Goal: Answer question/provide support: Share knowledge or assist other users

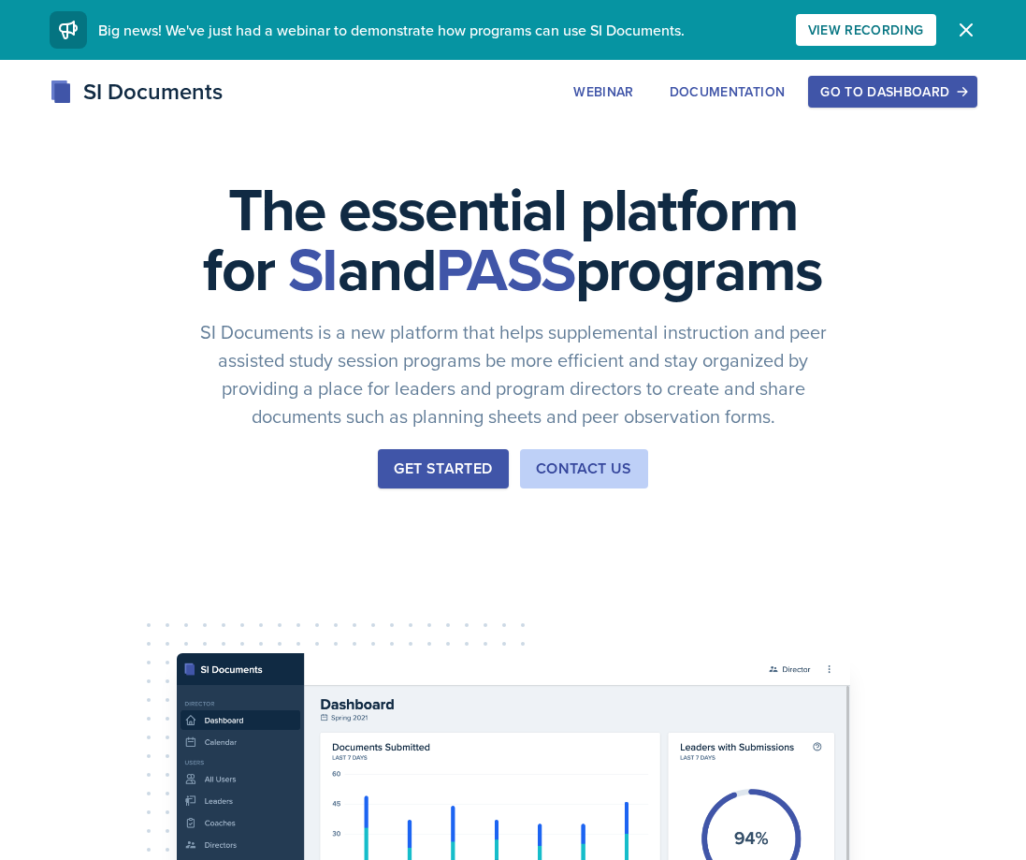
click at [1025, 196] on div "The essential platform for SI and PASS programs SI Documents is a new platform …" at bounding box center [513, 628] width 1026 height 1137
click at [861, 102] on button "Go to Dashboard" at bounding box center [892, 92] width 168 height 32
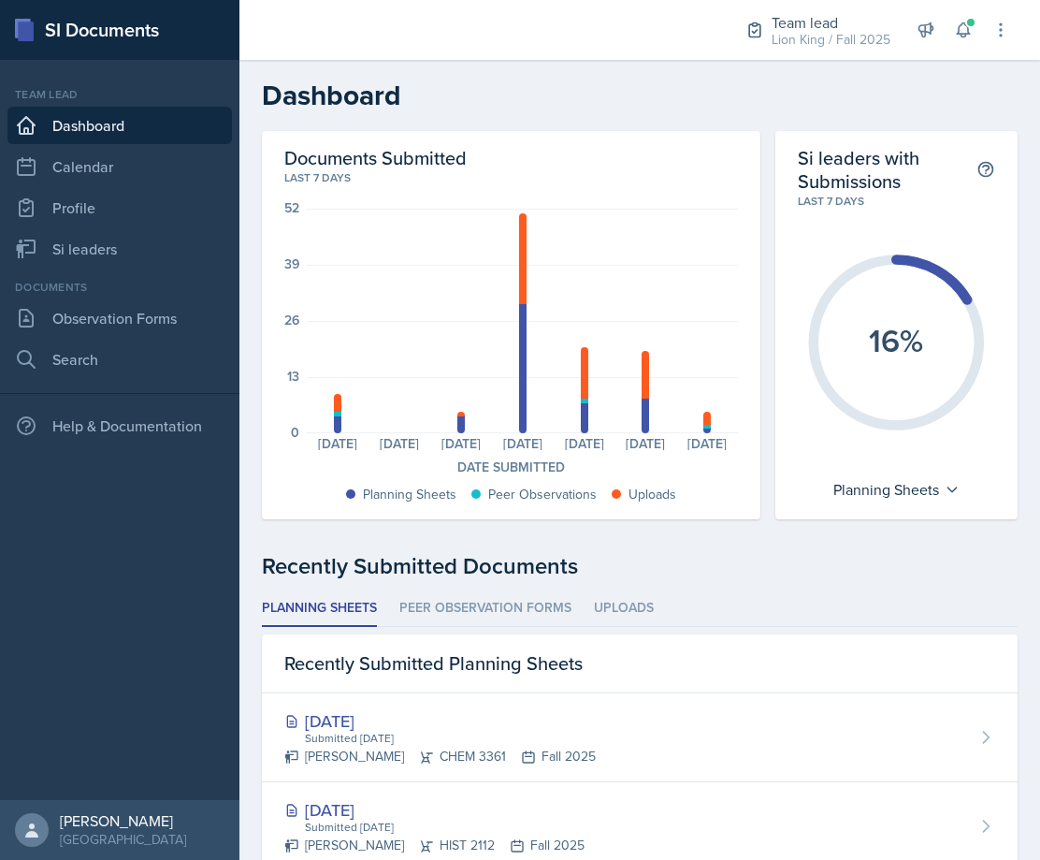
click at [784, 74] on header "Dashboard" at bounding box center [640, 95] width 801 height 71
click at [84, 232] on link "Si leaders" at bounding box center [119, 248] width 225 height 37
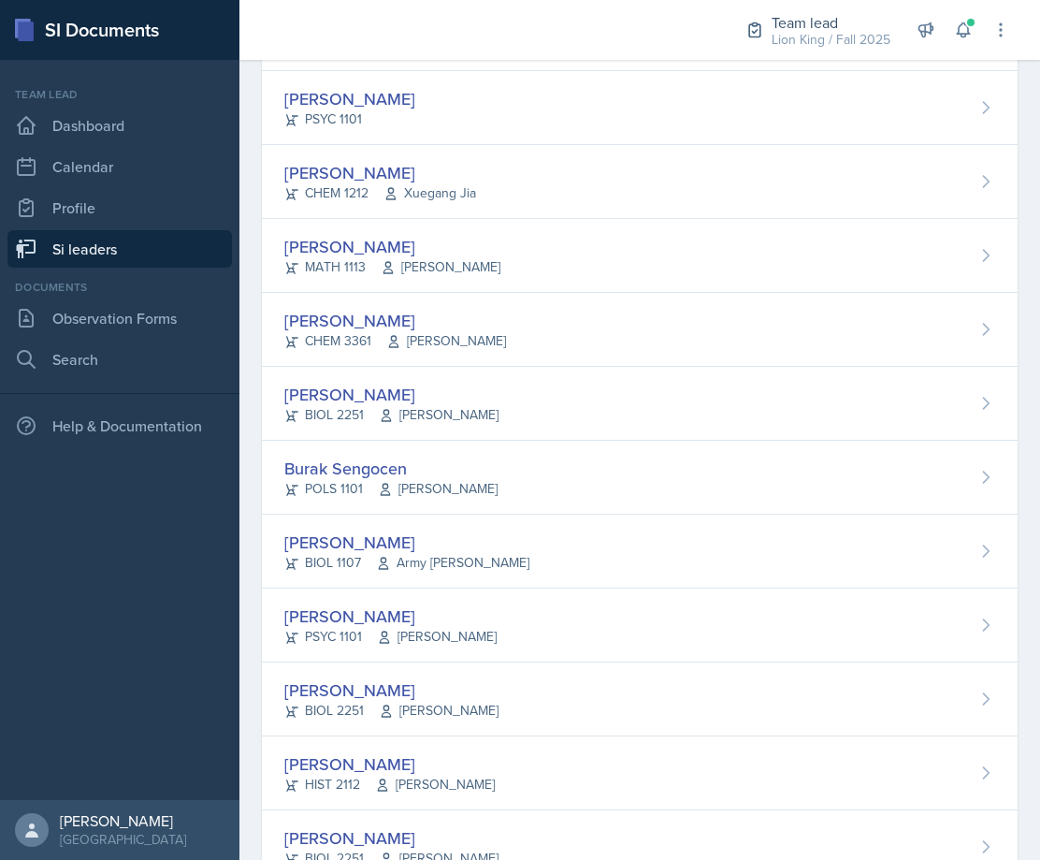
scroll to position [1275, 0]
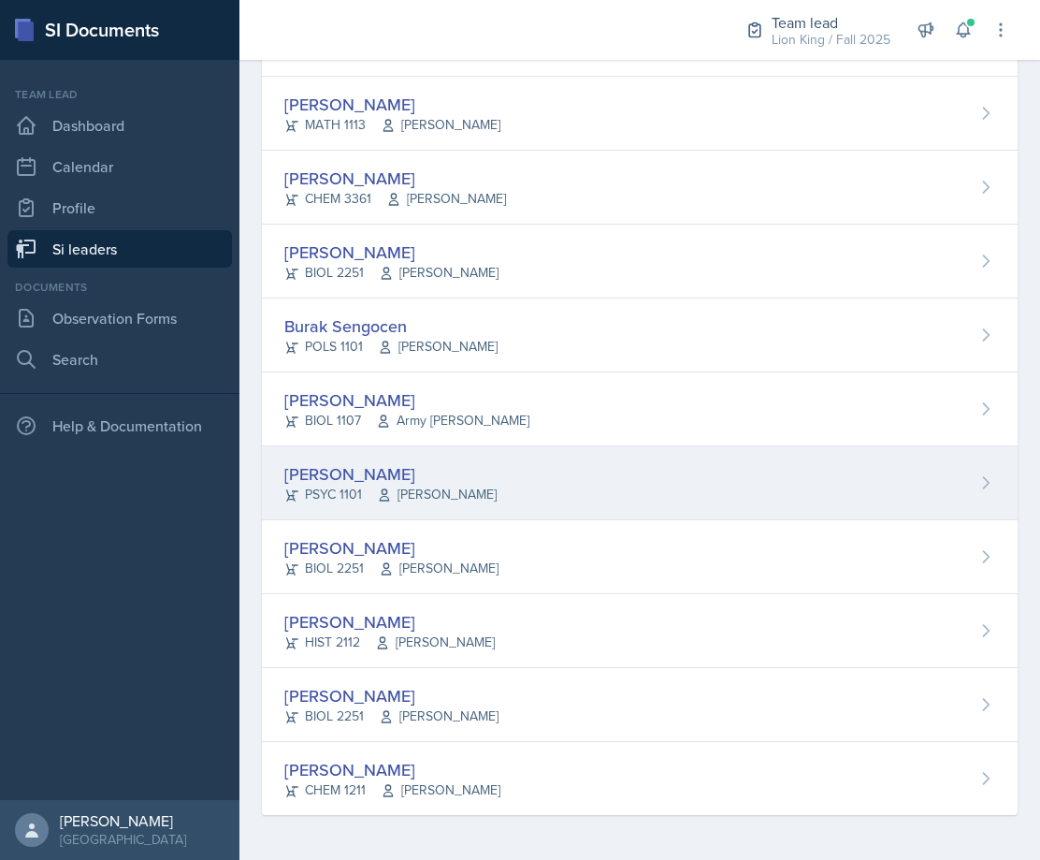
click at [433, 492] on span "[PERSON_NAME]" at bounding box center [437, 495] width 120 height 20
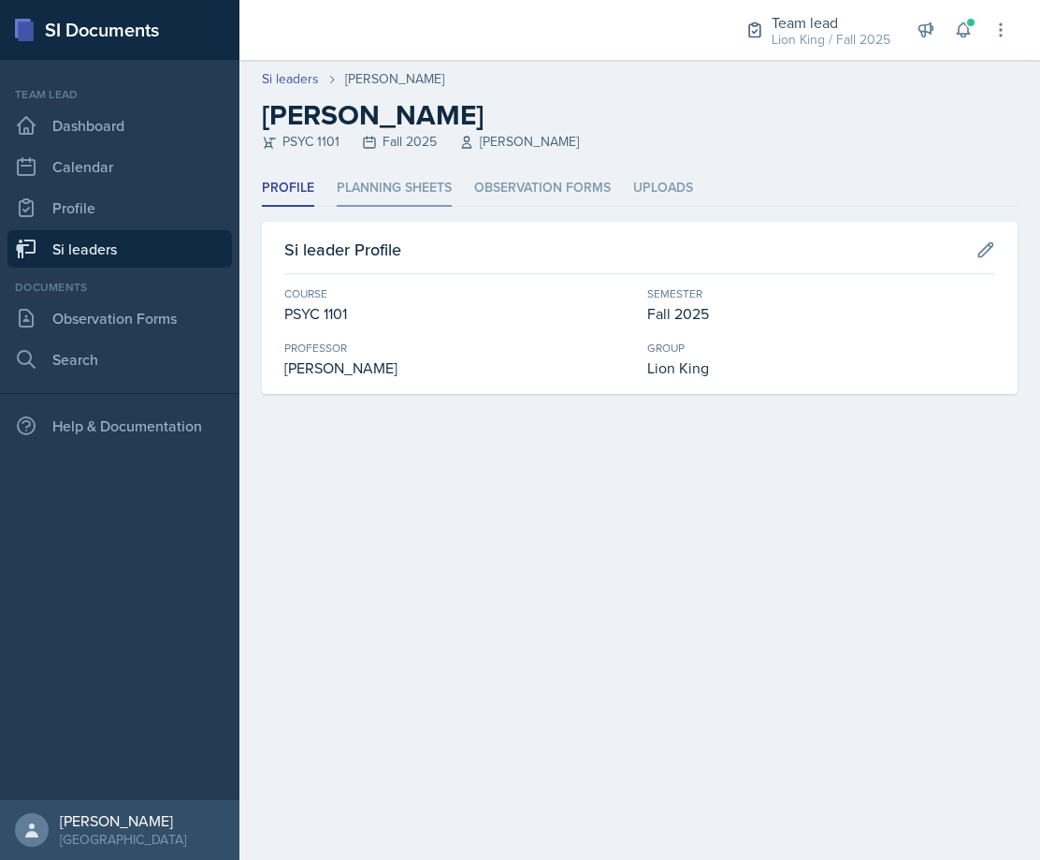
click at [386, 192] on li "Planning Sheets" at bounding box center [394, 188] width 115 height 36
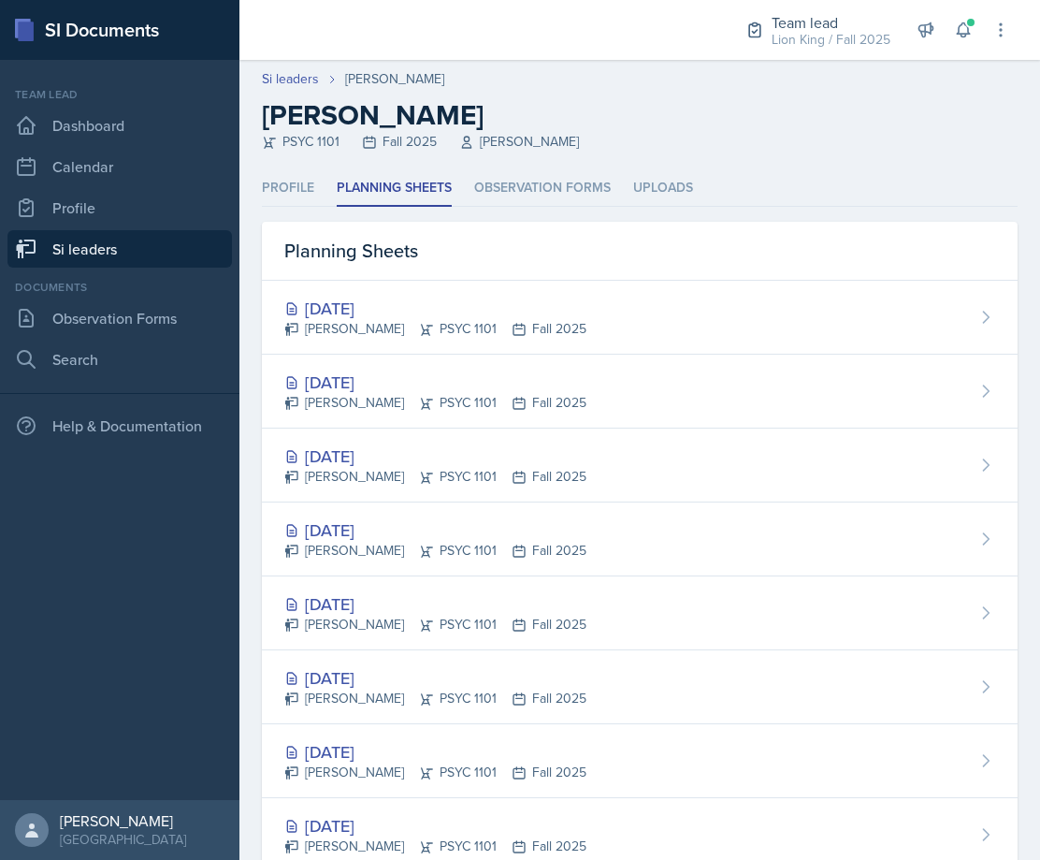
click at [590, 406] on div "Sep 28th, 2025 Jared Stewart PSYC 1101 Fall 2025" at bounding box center [640, 392] width 756 height 74
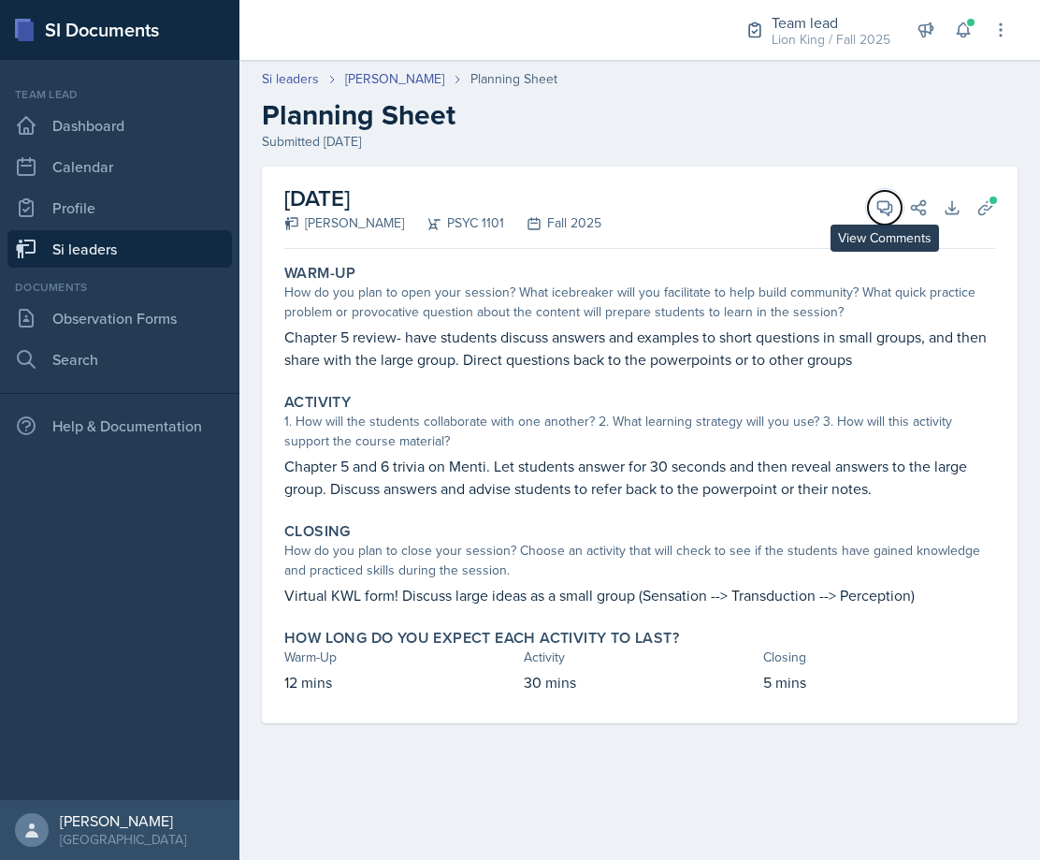
click at [890, 199] on span at bounding box center [891, 200] width 9 height 9
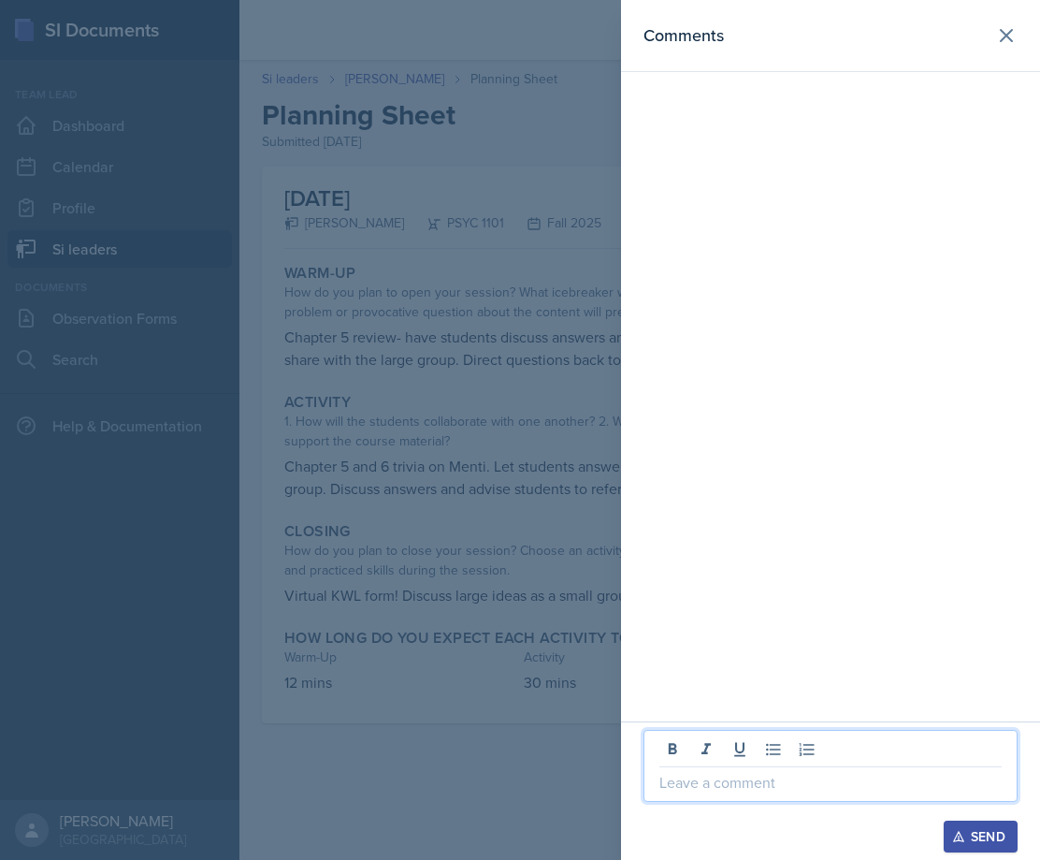
click at [747, 774] on p at bounding box center [831, 782] width 342 height 22
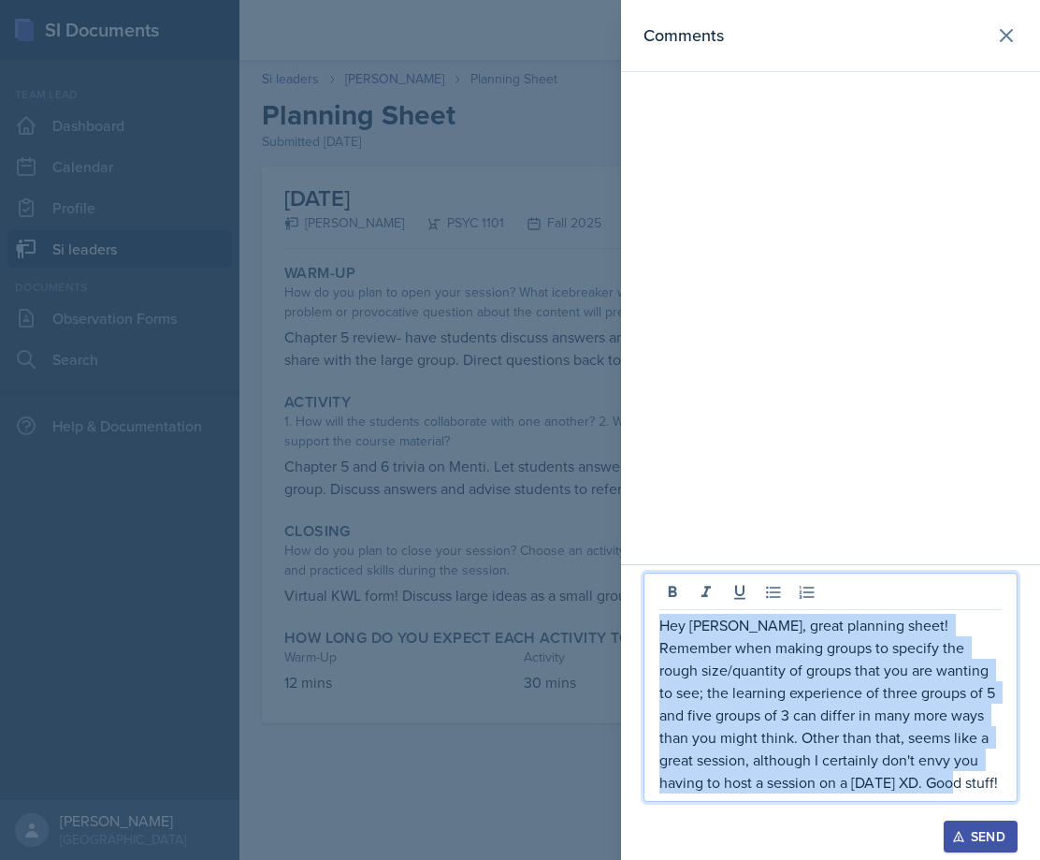
drag, startPoint x: 919, startPoint y: 781, endPoint x: 622, endPoint y: 631, distance: 332.7
click at [622, 631] on div "Hey Jared, great planning sheet! Remember when making groups to specify the rou…" at bounding box center [830, 712] width 419 height 296
copy p "Hey Jared, great planning sheet! Remember when making groups to specify the rou…"
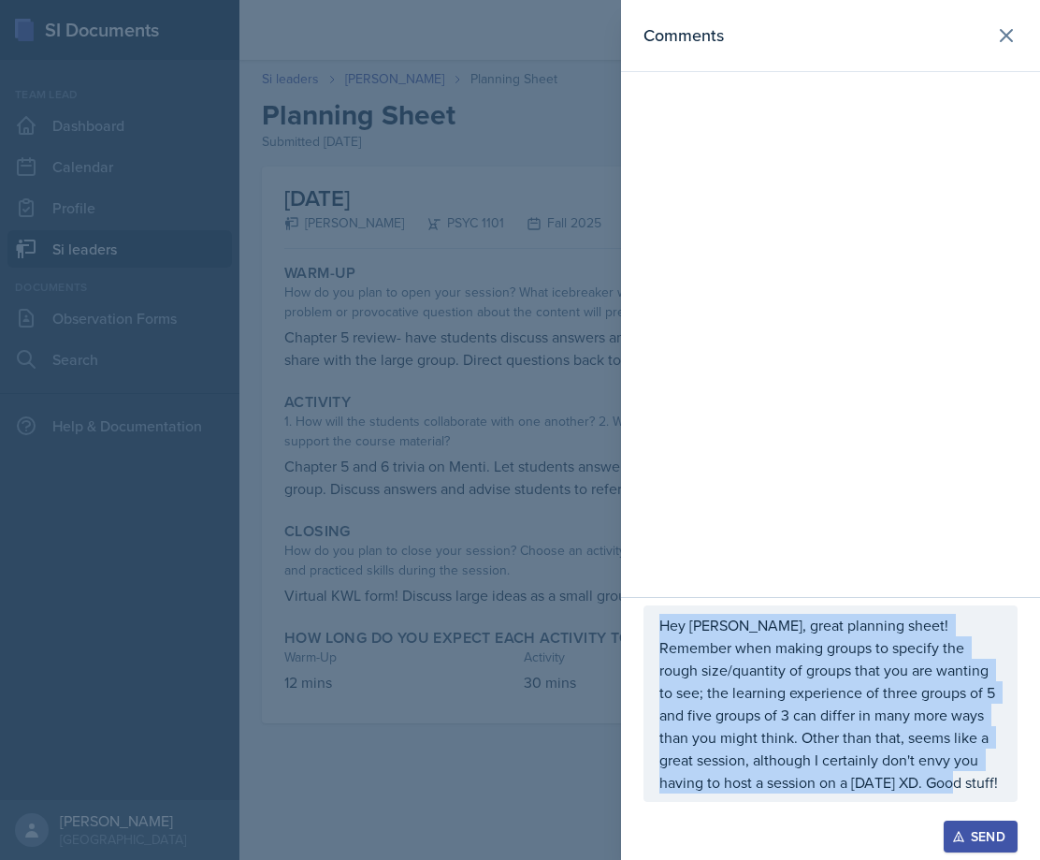
click at [975, 844] on div "Send" at bounding box center [981, 836] width 50 height 15
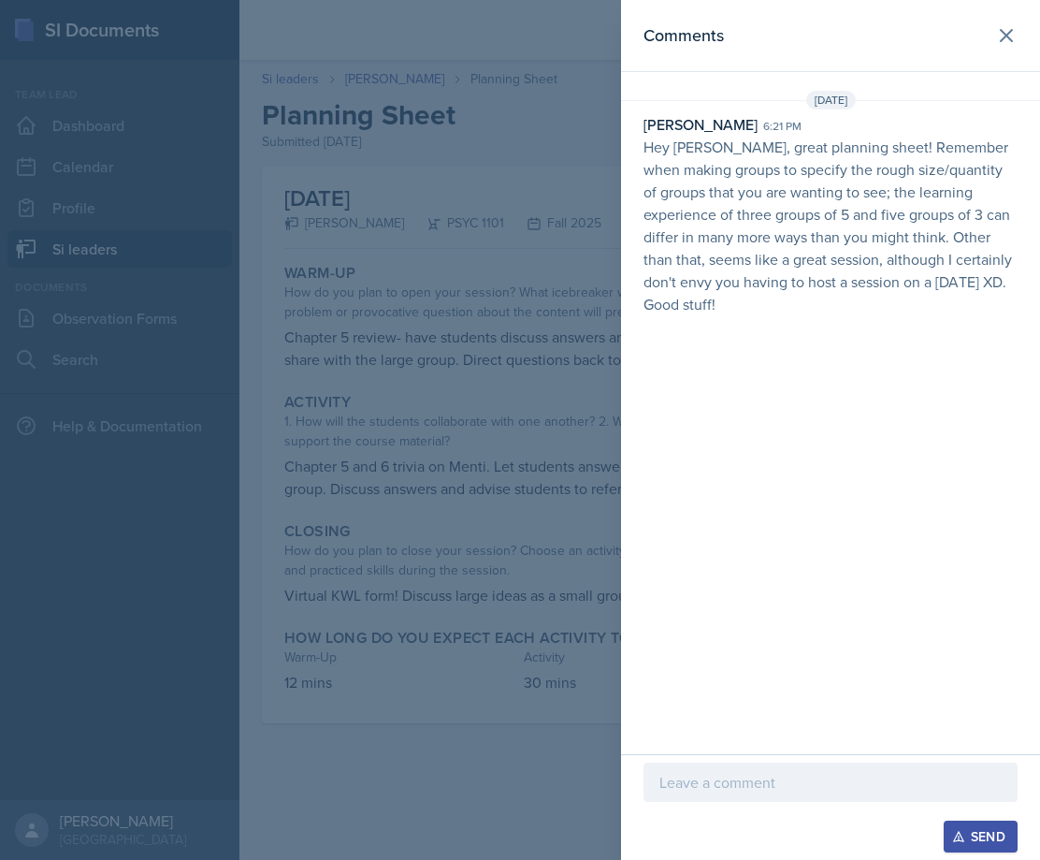
click at [463, 401] on div at bounding box center [520, 430] width 1040 height 860
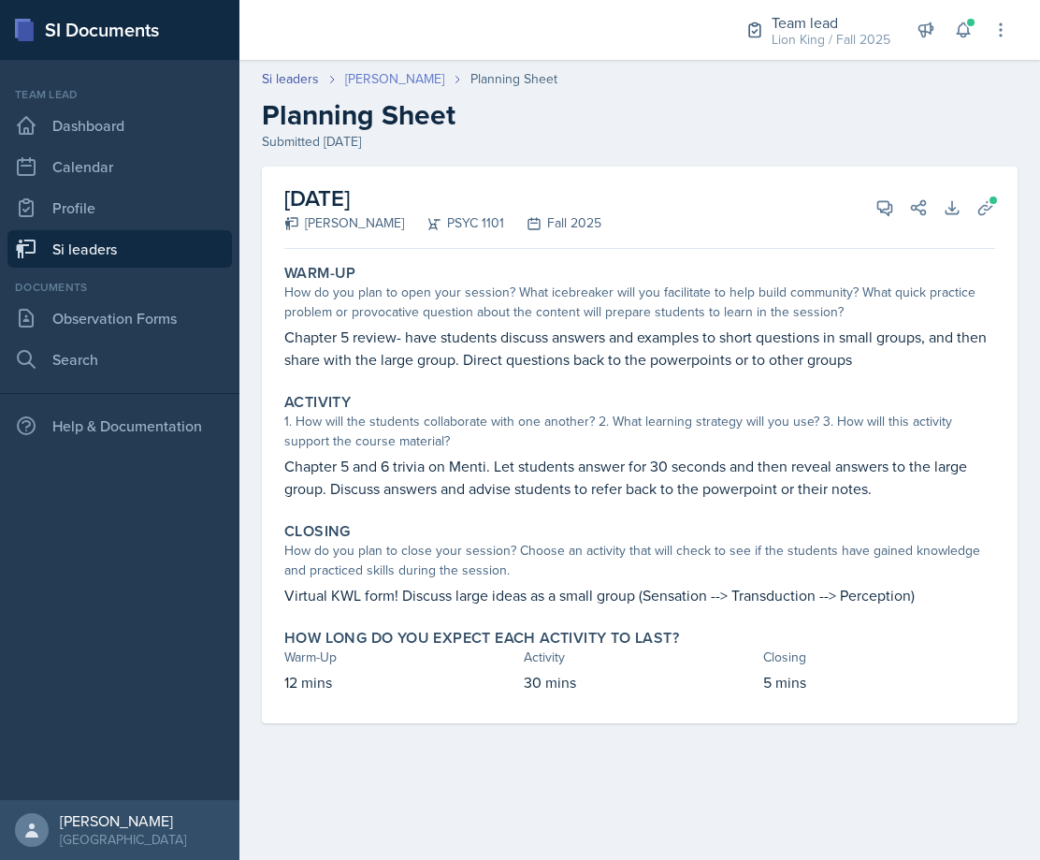
click at [354, 83] on link "[PERSON_NAME]" at bounding box center [394, 79] width 99 height 20
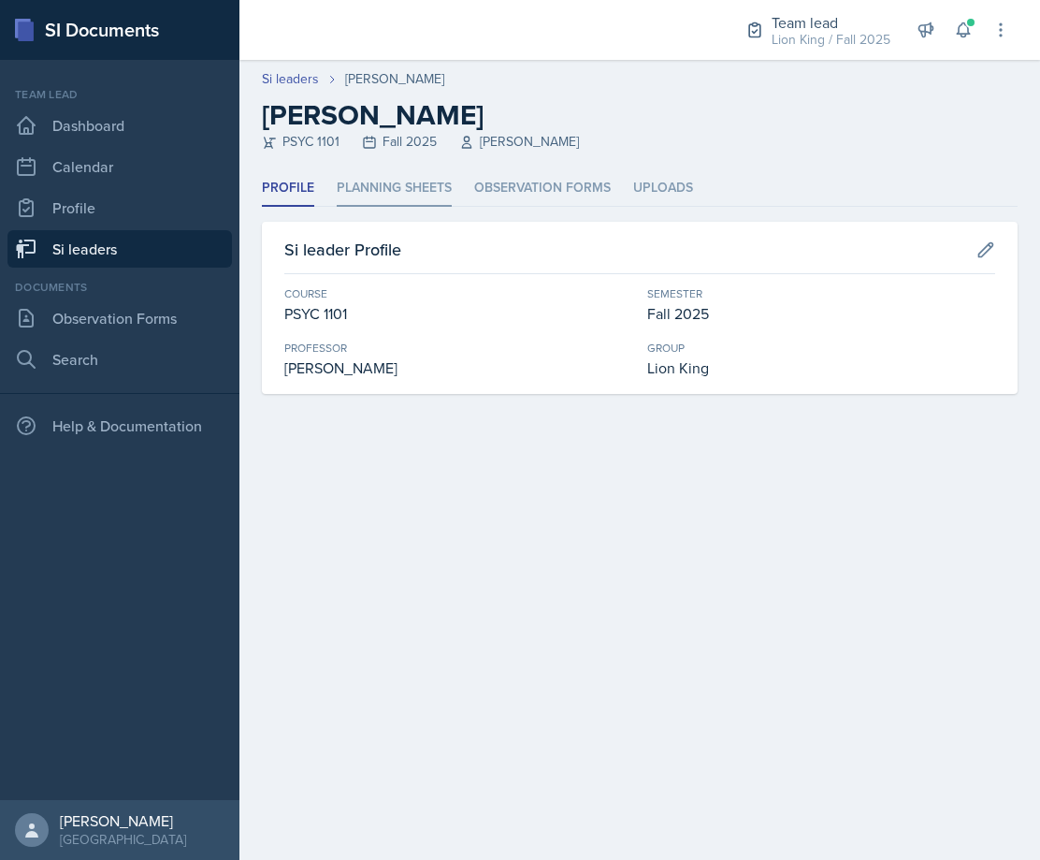
click at [426, 189] on li "Planning Sheets" at bounding box center [394, 188] width 115 height 36
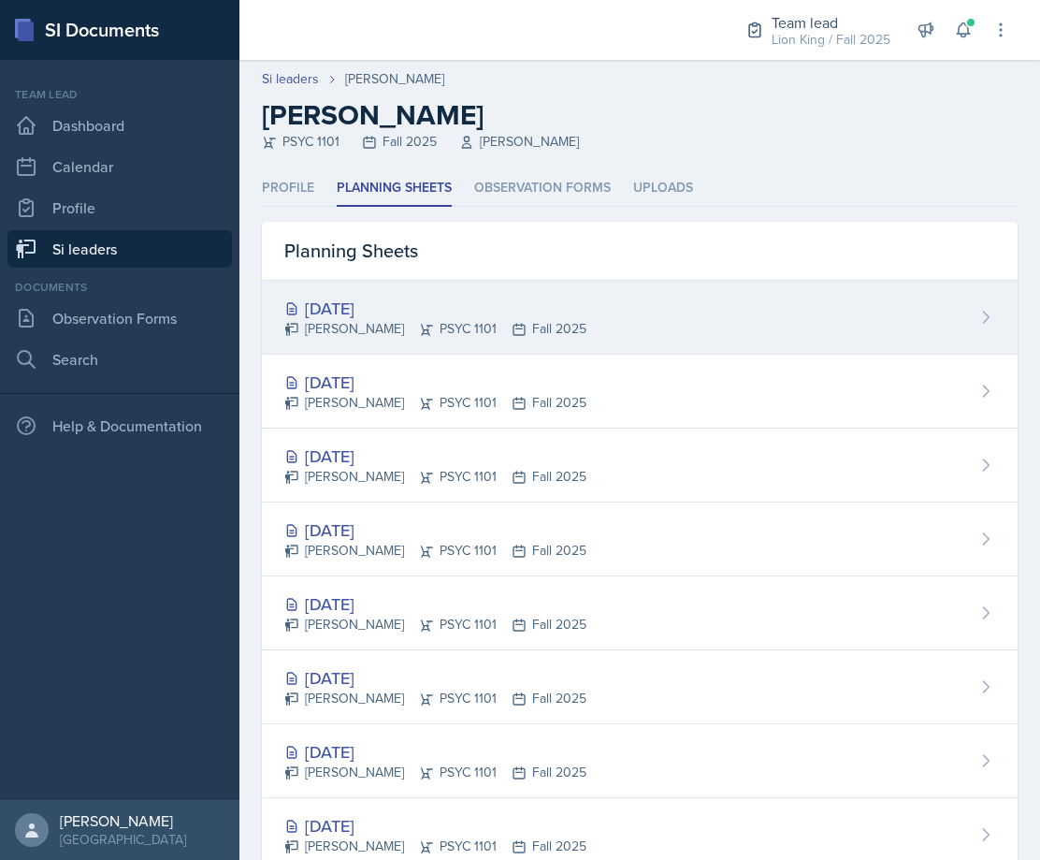
click at [447, 298] on div "[DATE]" at bounding box center [435, 308] width 302 height 25
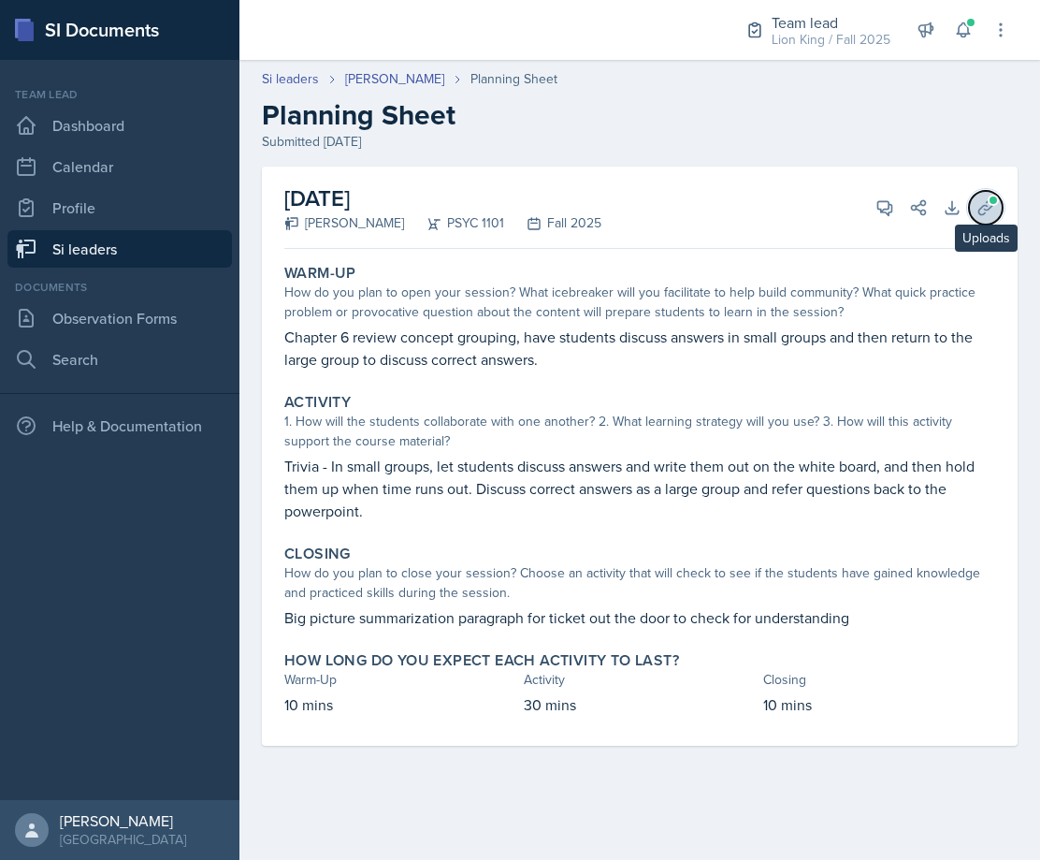
click at [981, 207] on icon at bounding box center [986, 207] width 14 height 14
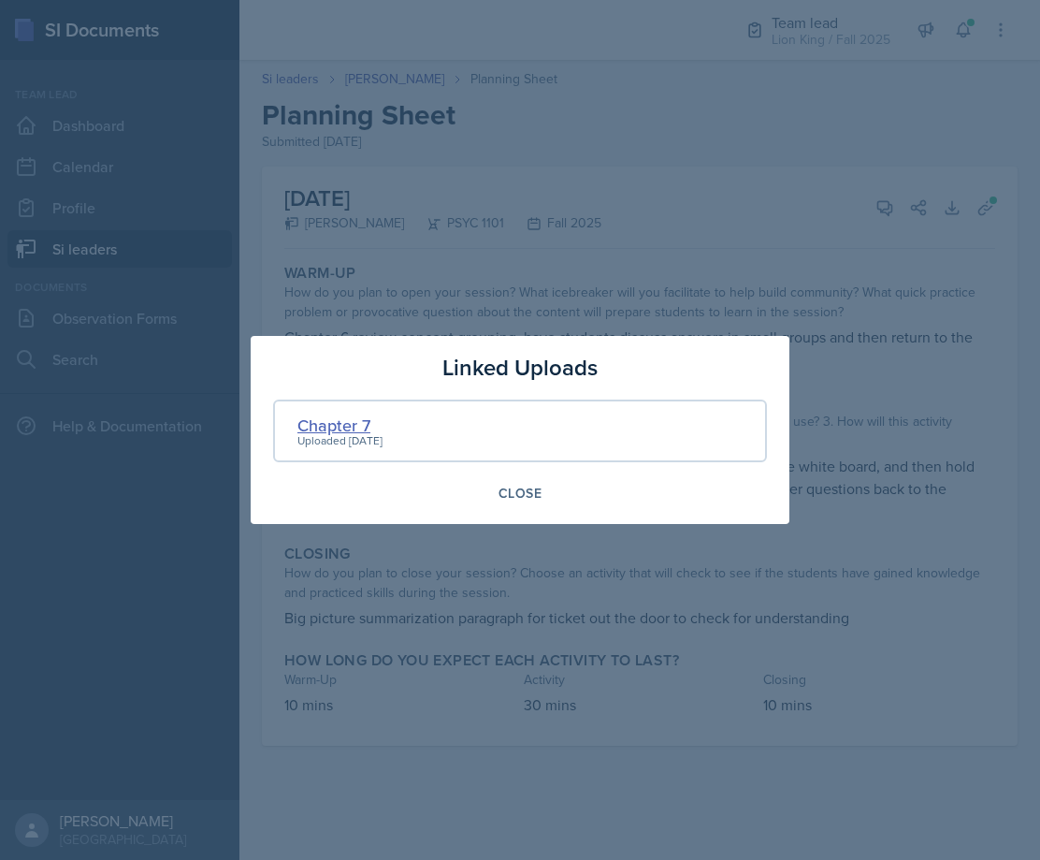
click at [347, 423] on div "Chapter 7" at bounding box center [340, 425] width 85 height 25
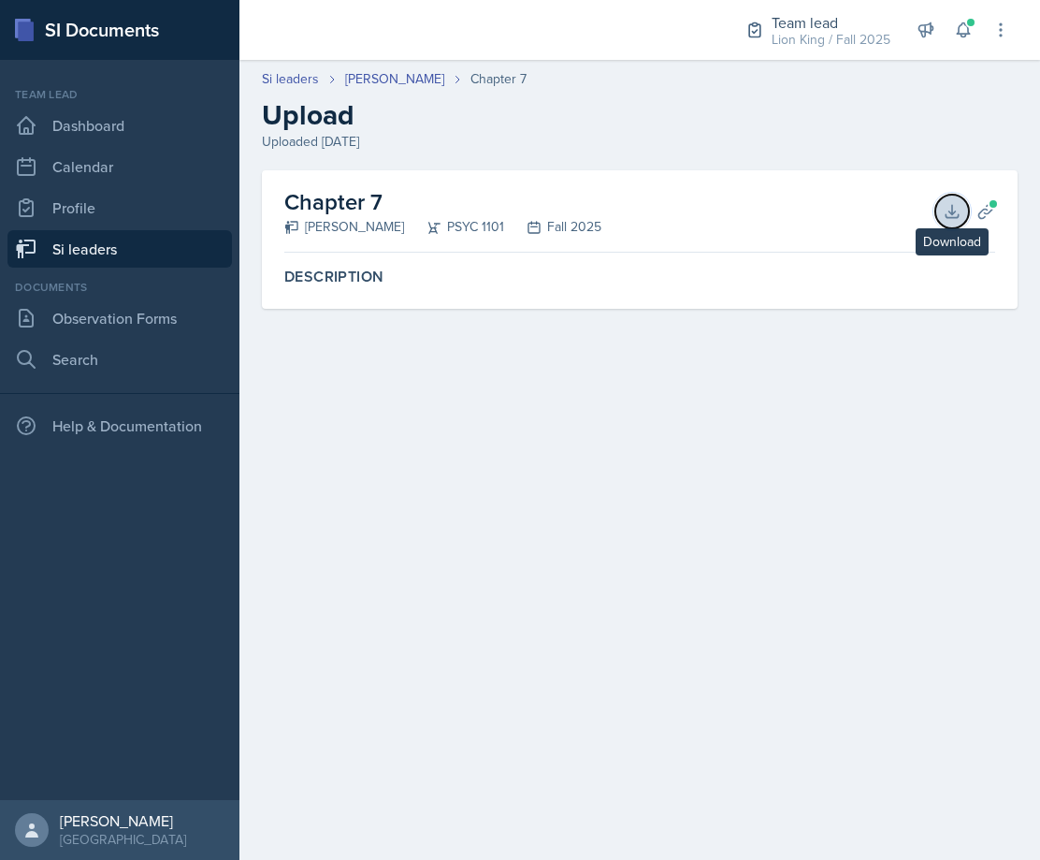
click at [959, 205] on icon at bounding box center [952, 211] width 19 height 19
click at [373, 76] on link "[PERSON_NAME]" at bounding box center [394, 79] width 99 height 20
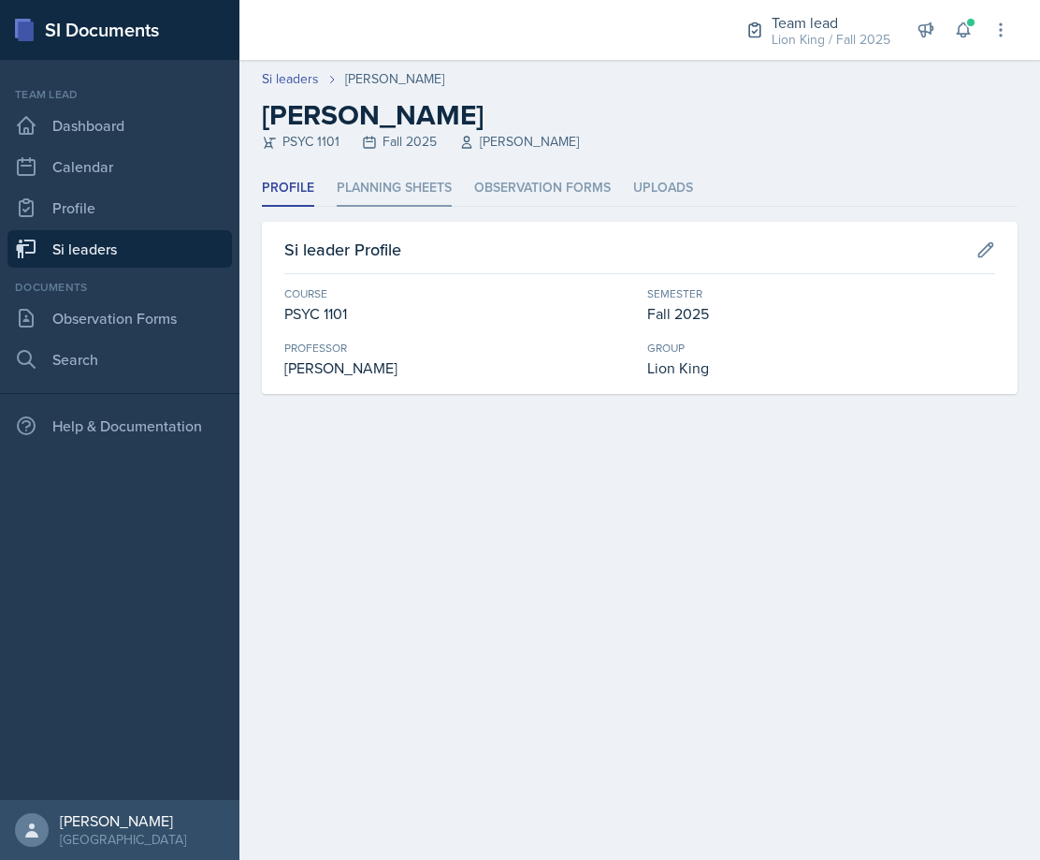
click at [400, 188] on li "Planning Sheets" at bounding box center [394, 188] width 115 height 36
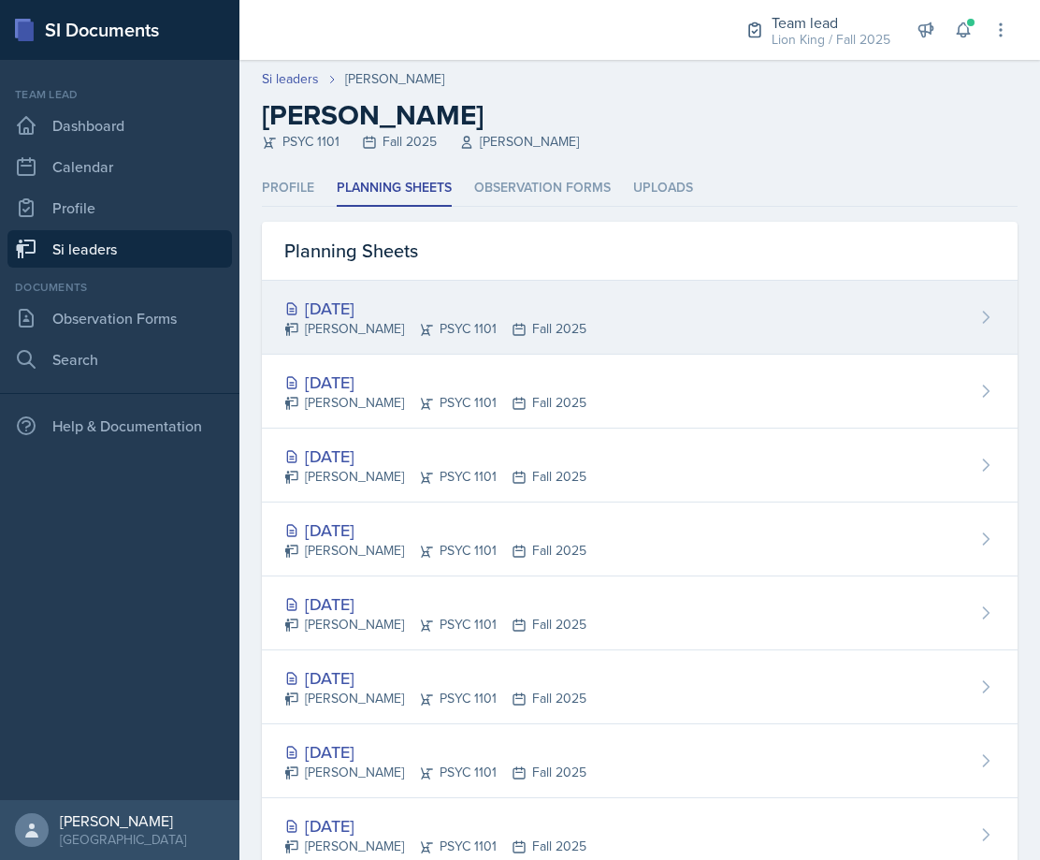
click at [458, 286] on div "Oct 1st, 2025 Jared Stewart PSYC 1101 Fall 2025" at bounding box center [640, 318] width 756 height 74
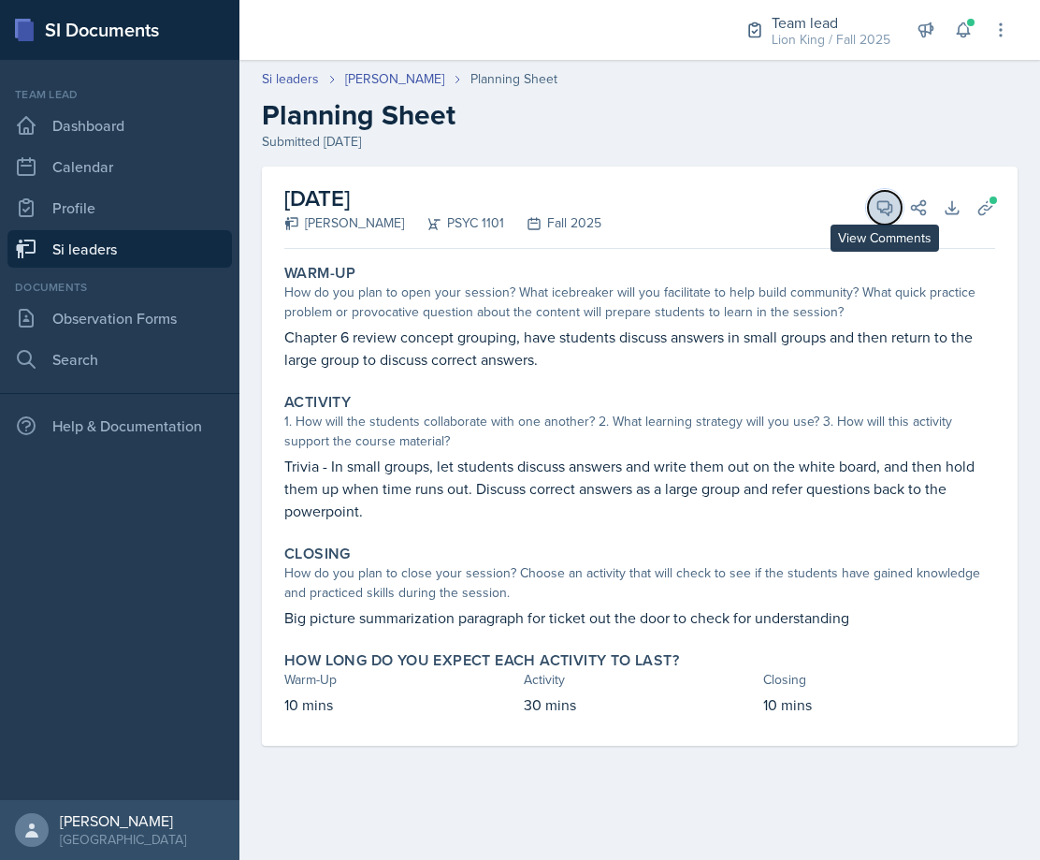
click at [879, 205] on icon at bounding box center [886, 208] width 14 height 14
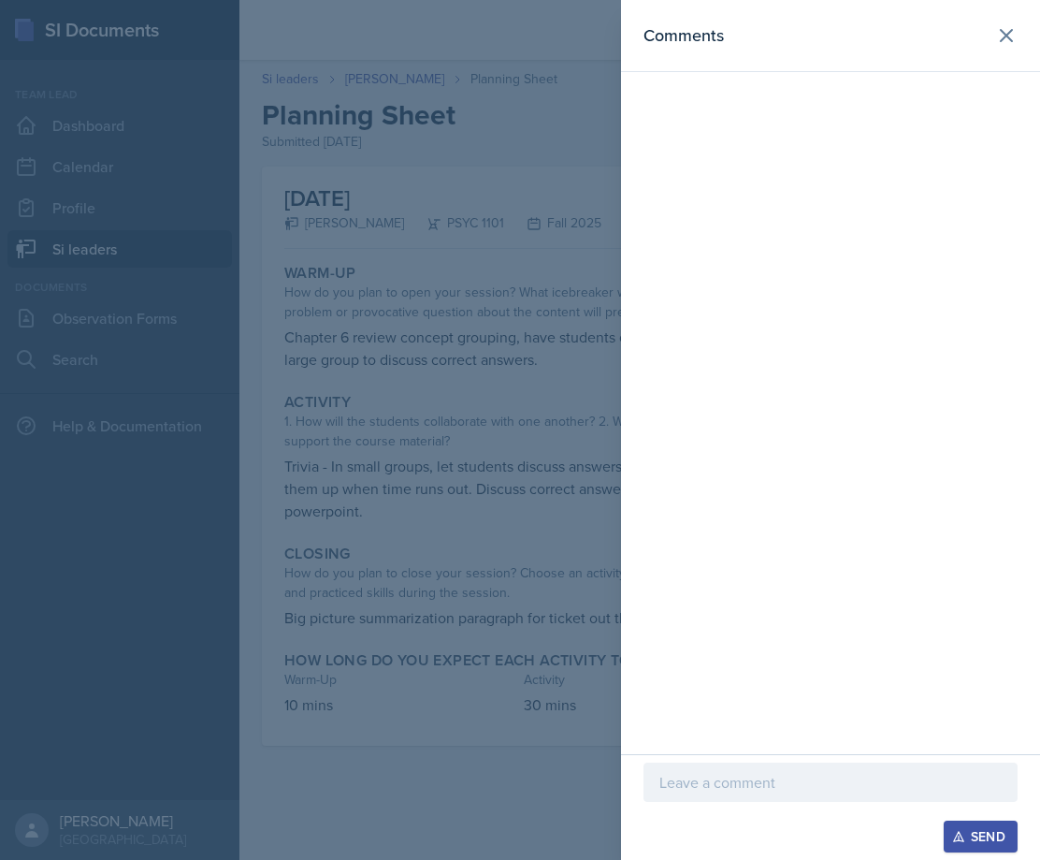
click at [551, 640] on div at bounding box center [520, 430] width 1040 height 860
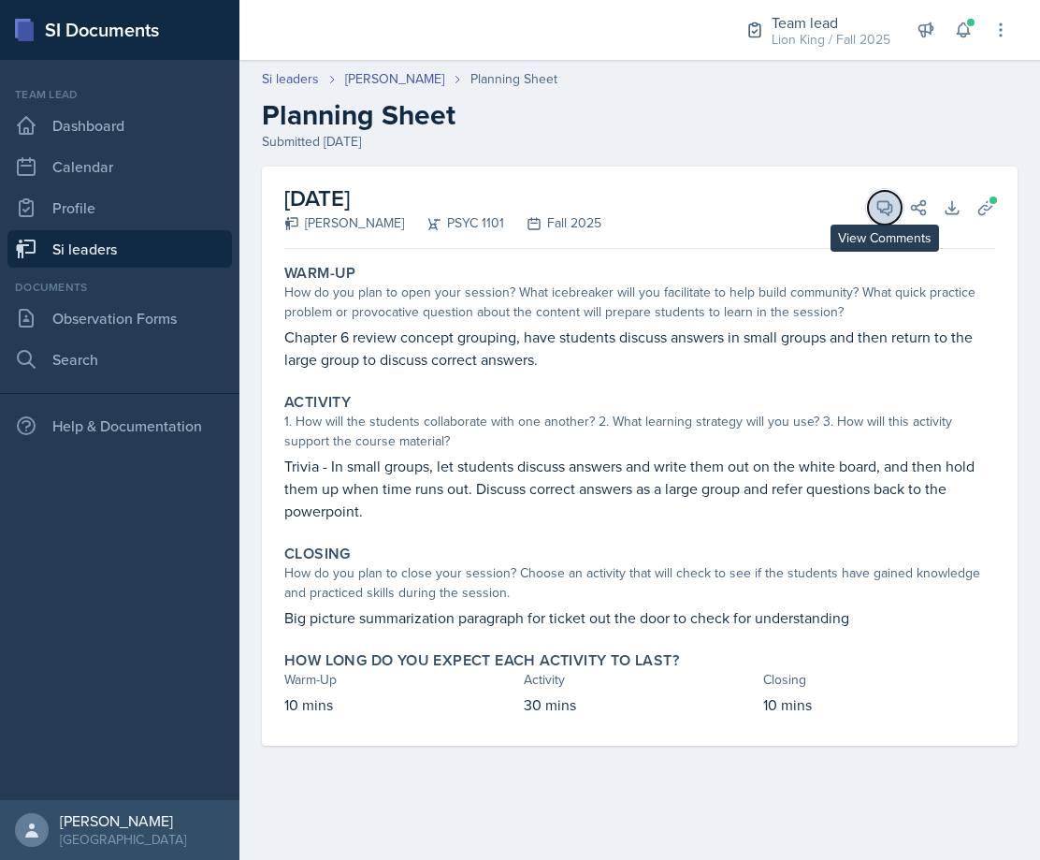
click at [894, 204] on span at bounding box center [891, 200] width 9 height 9
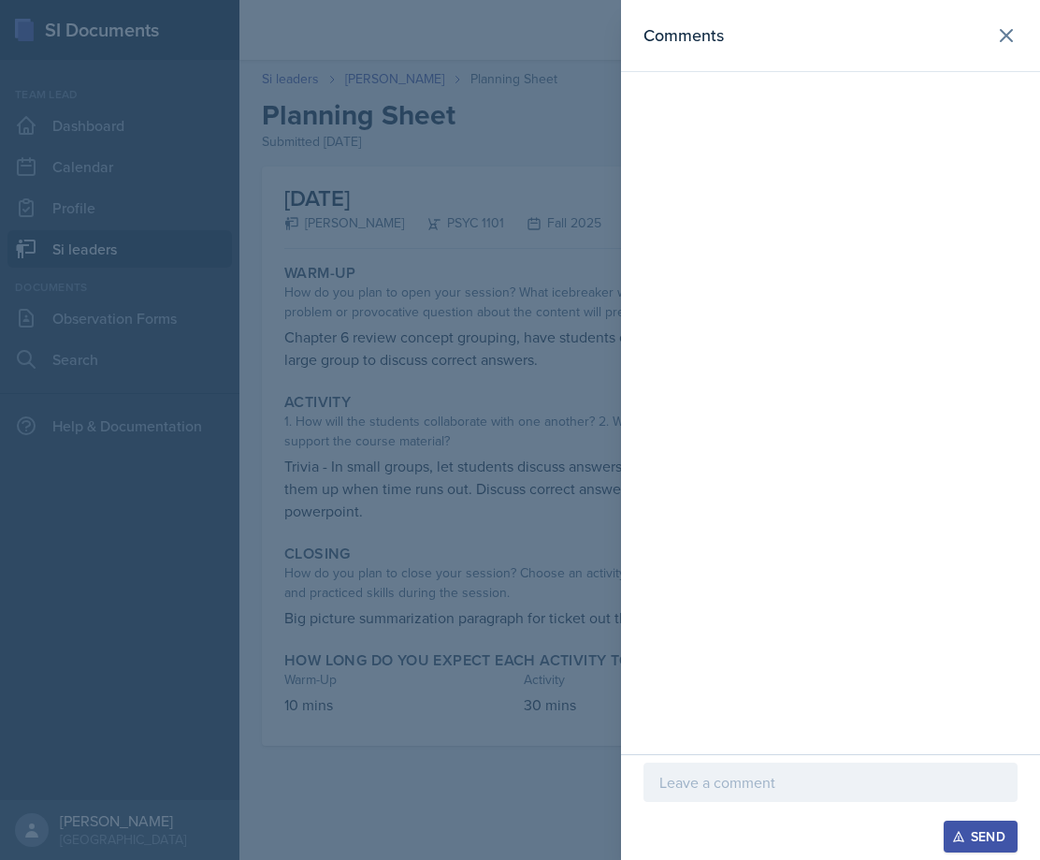
click at [738, 780] on p at bounding box center [831, 782] width 342 height 22
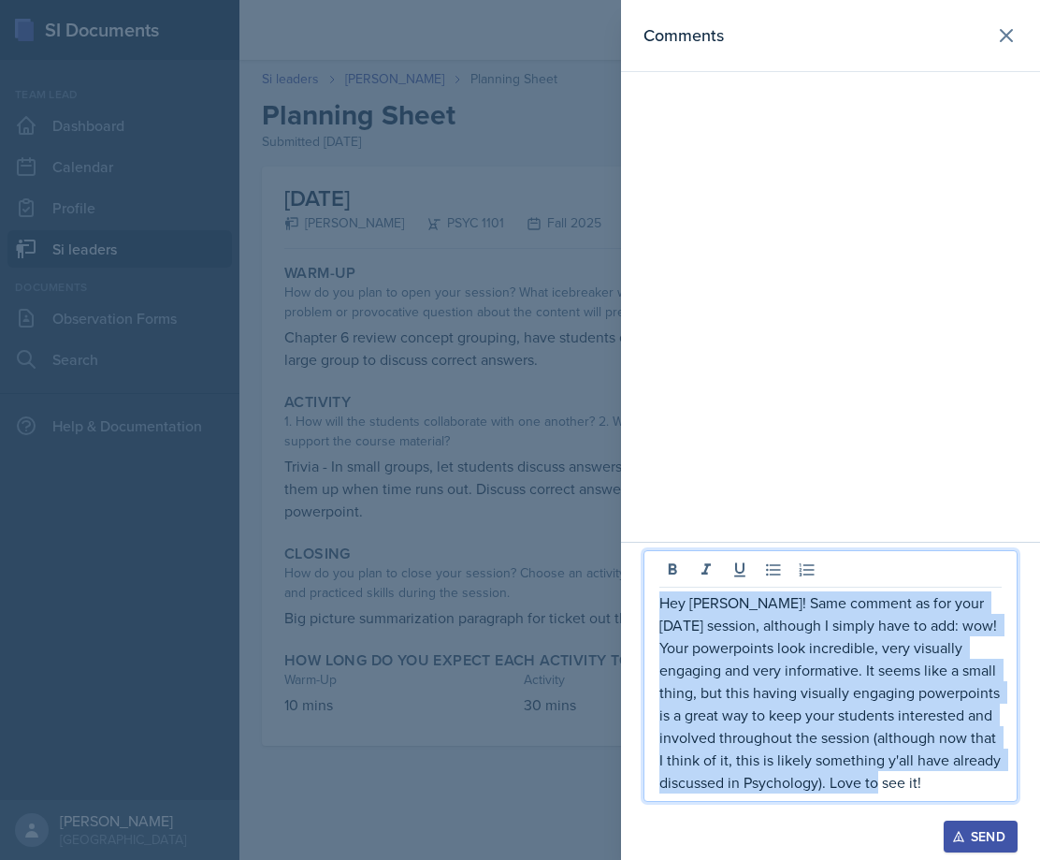
drag, startPoint x: 944, startPoint y: 792, endPoint x: 618, endPoint y: 603, distance: 377.3
click at [618, 603] on div "Comments Hey Jared! Same comment as for your Sunday session, although I simply …" at bounding box center [520, 430] width 1040 height 860
copy p "Hey Jared! Same comment as for your Sunday session, although I simply have to a…"
click at [989, 836] on div "Send" at bounding box center [981, 836] width 50 height 15
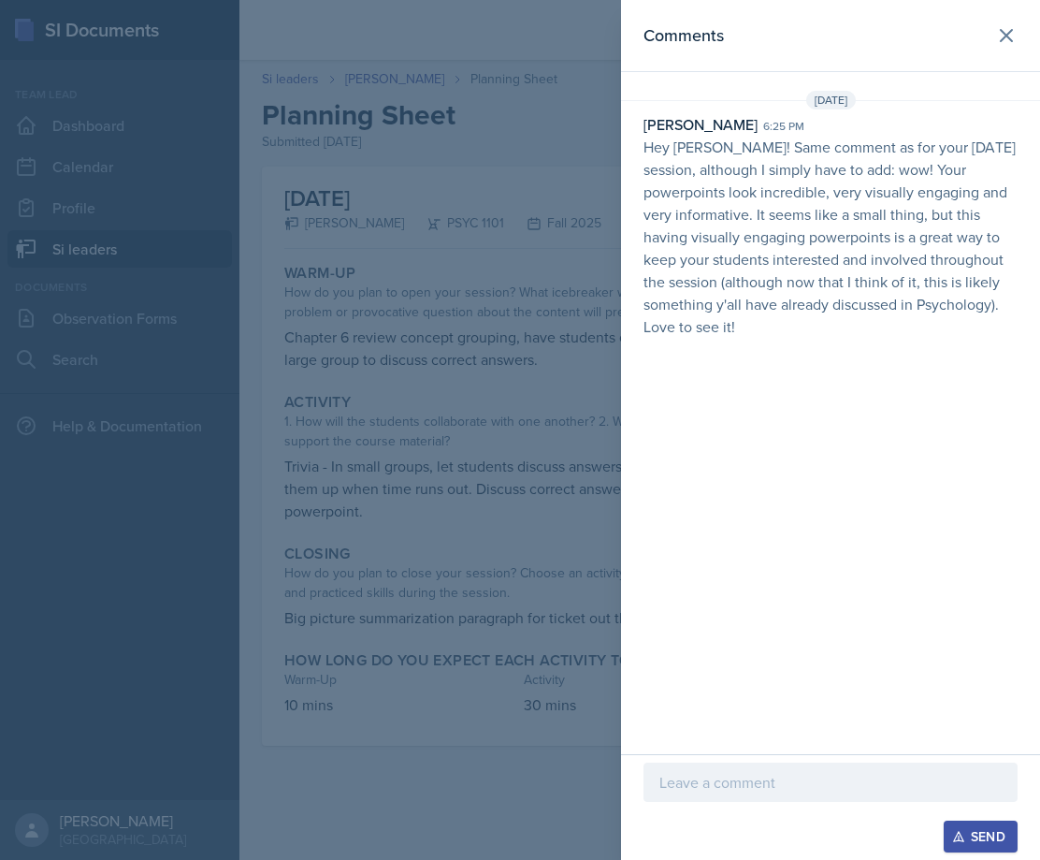
drag, startPoint x: 402, startPoint y: 387, endPoint x: 393, endPoint y: 229, distance: 158.4
click at [402, 386] on div at bounding box center [520, 430] width 1040 height 860
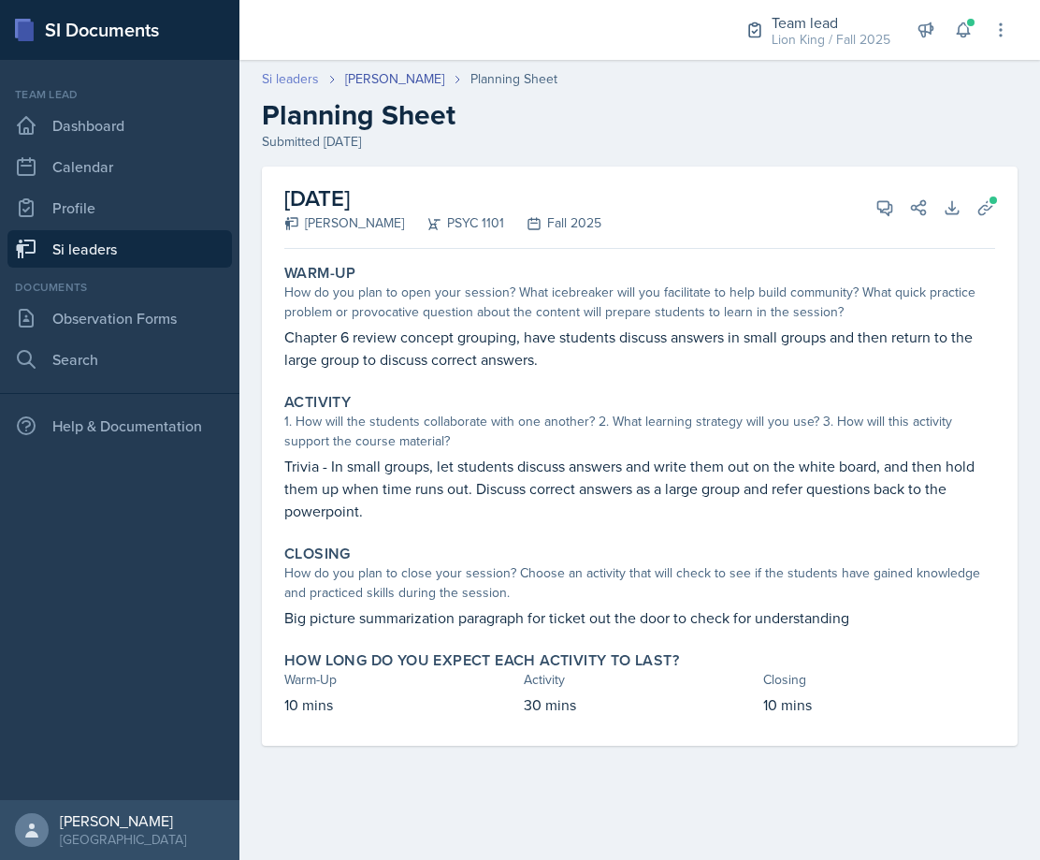
click at [278, 81] on link "Si leaders" at bounding box center [290, 79] width 57 height 20
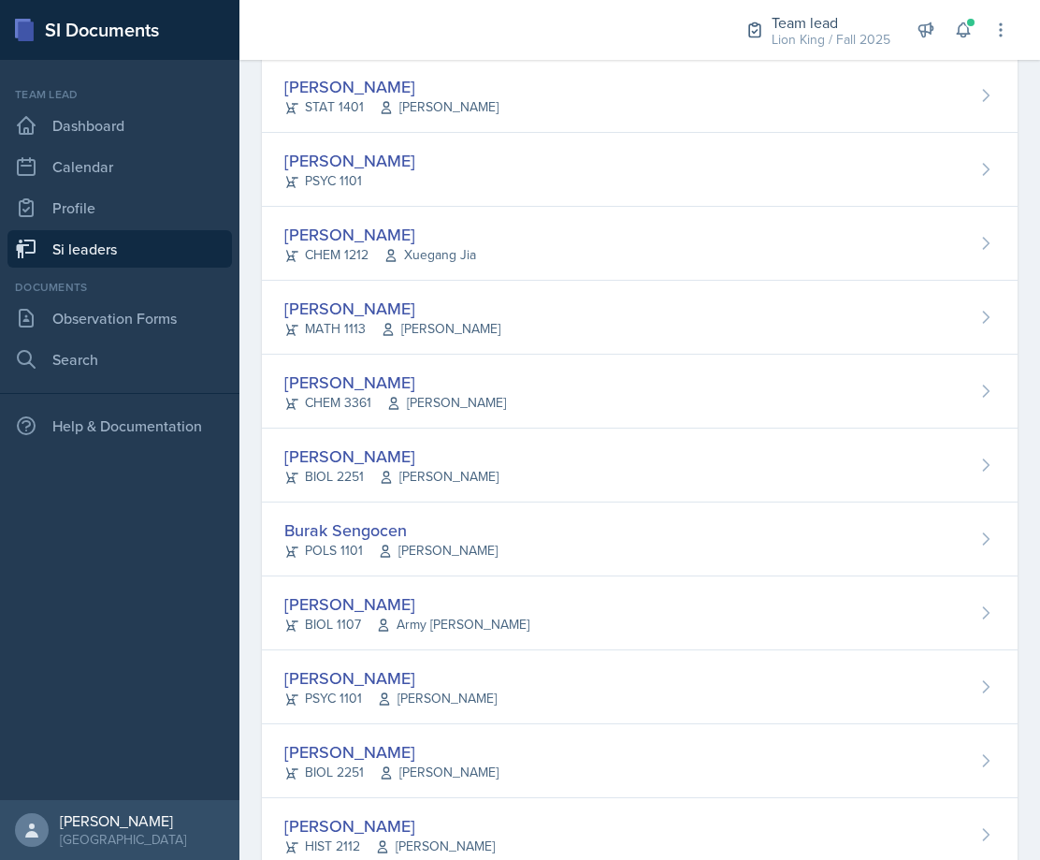
scroll to position [1123, 0]
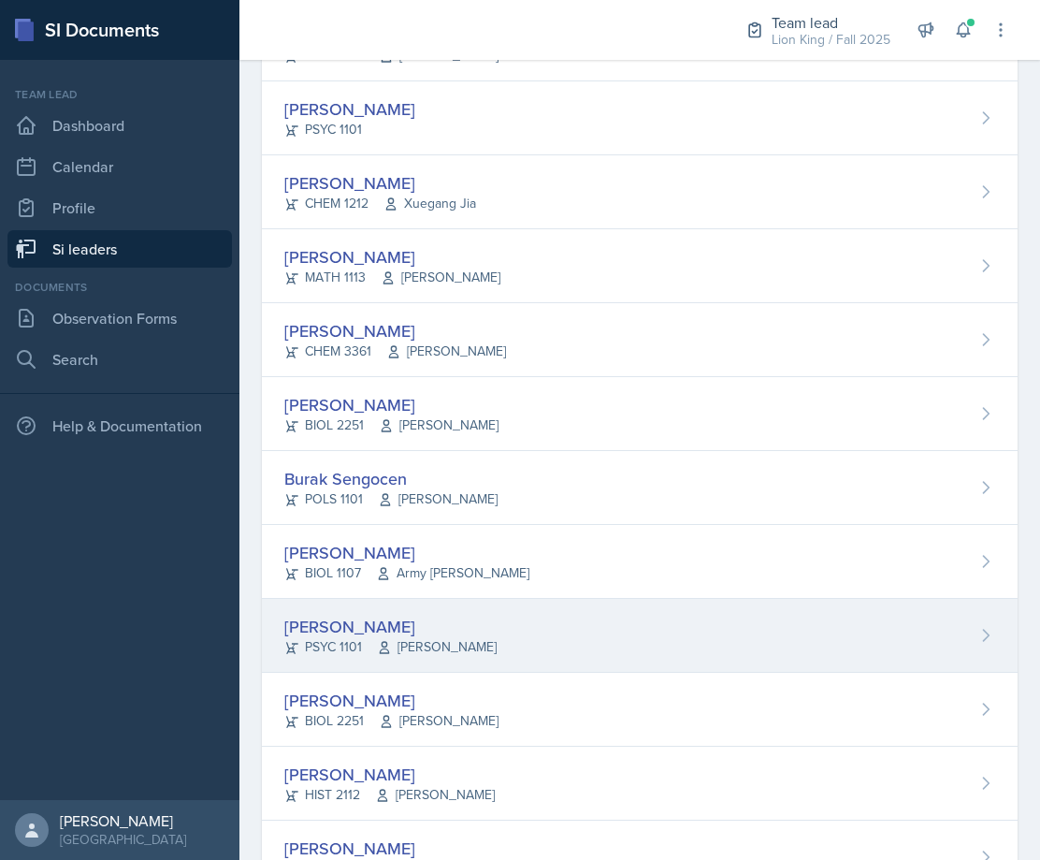
click at [438, 649] on span "[PERSON_NAME]" at bounding box center [437, 647] width 120 height 20
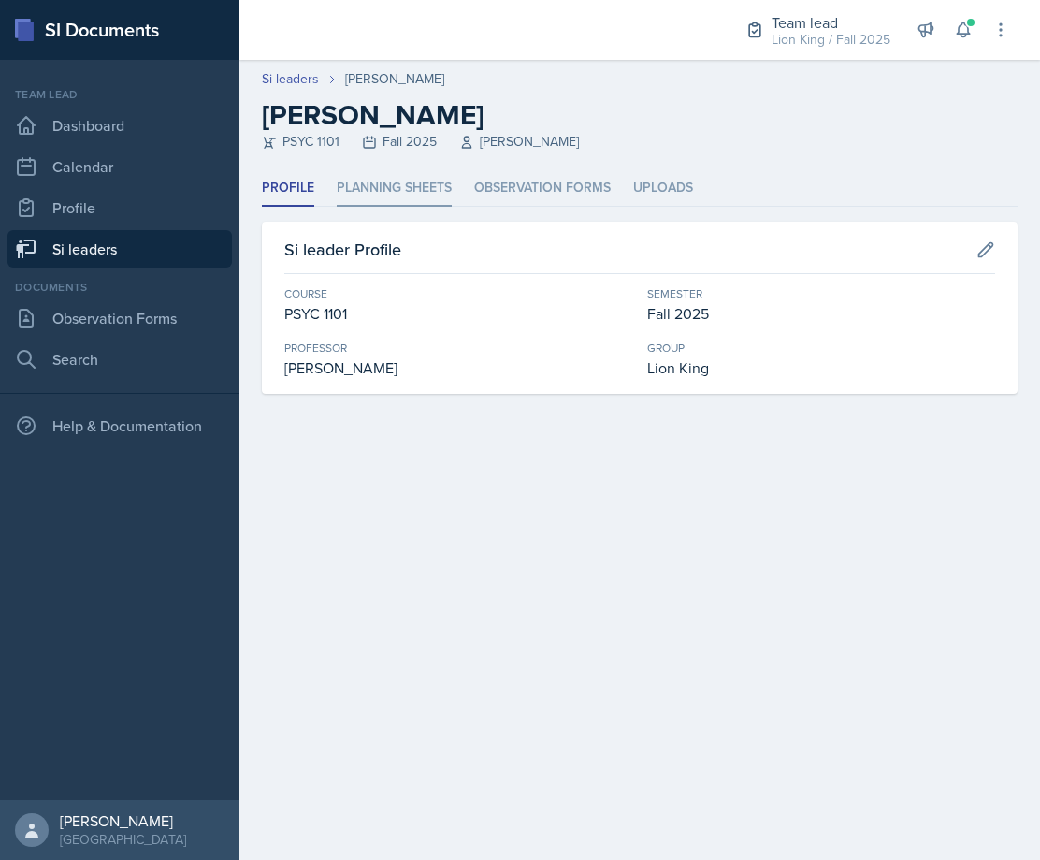
click at [420, 182] on li "Planning Sheets" at bounding box center [394, 188] width 115 height 36
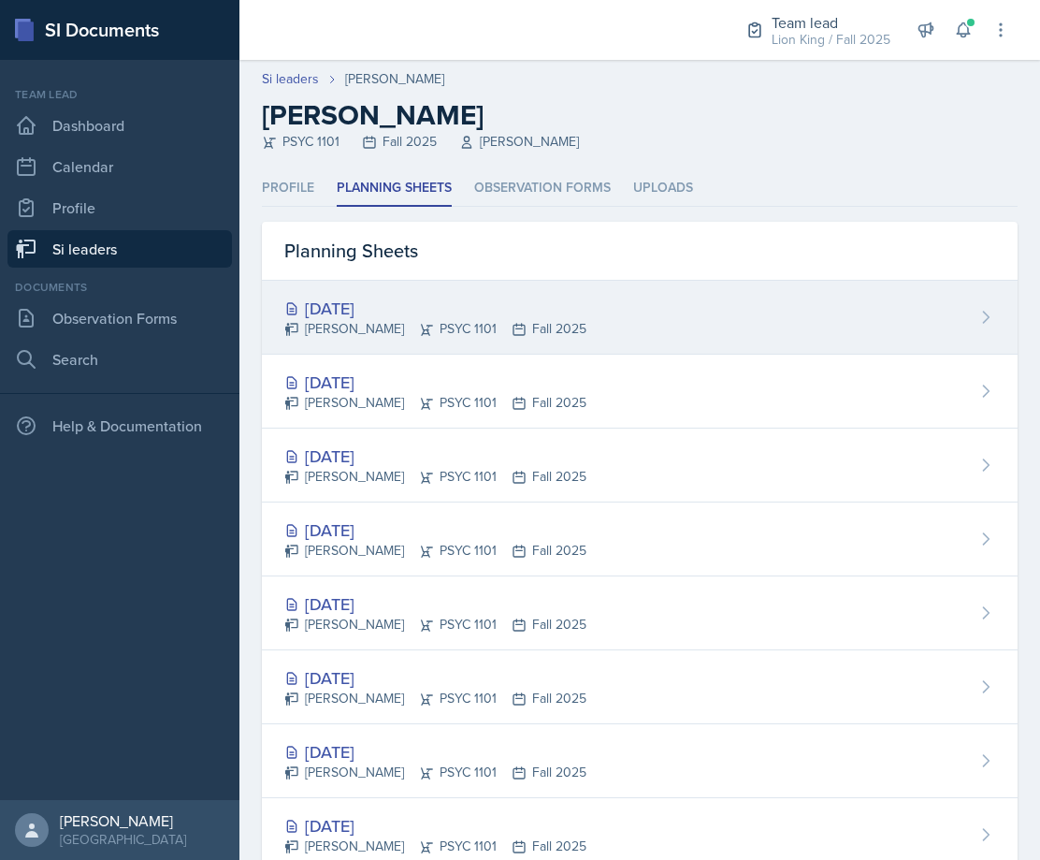
click at [421, 327] on icon at bounding box center [427, 329] width 12 height 11
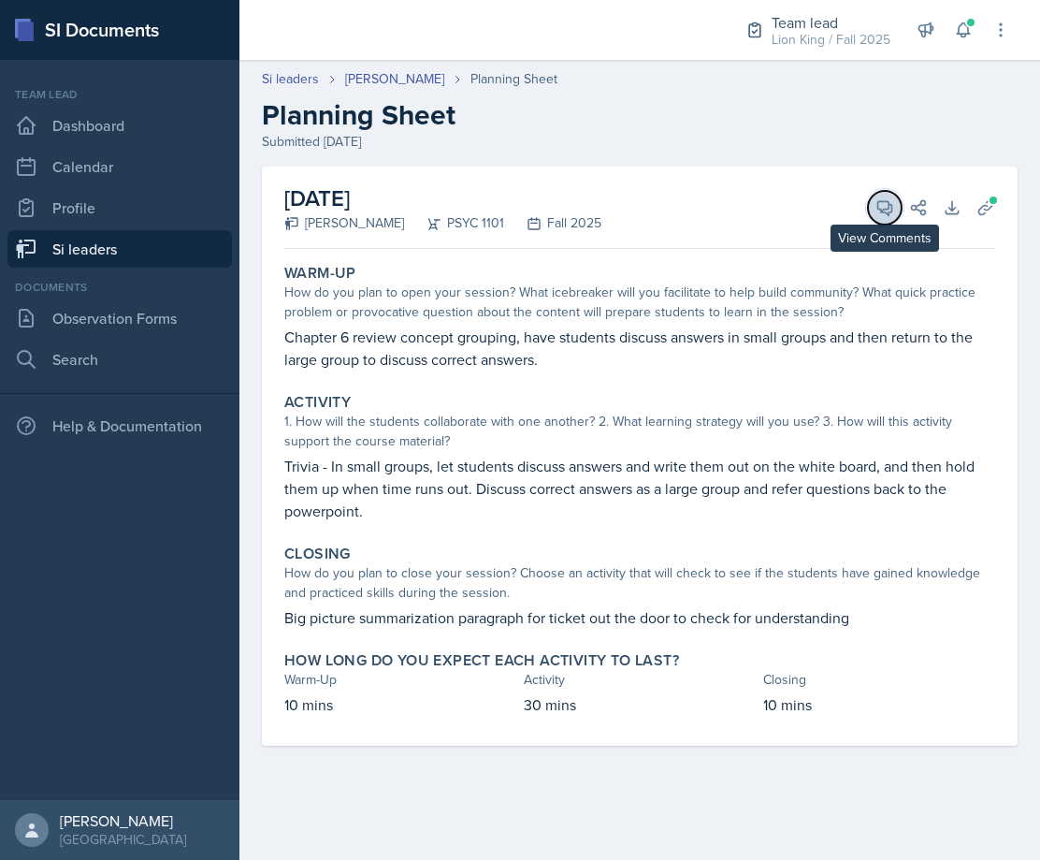
click at [892, 207] on icon at bounding box center [886, 208] width 14 height 14
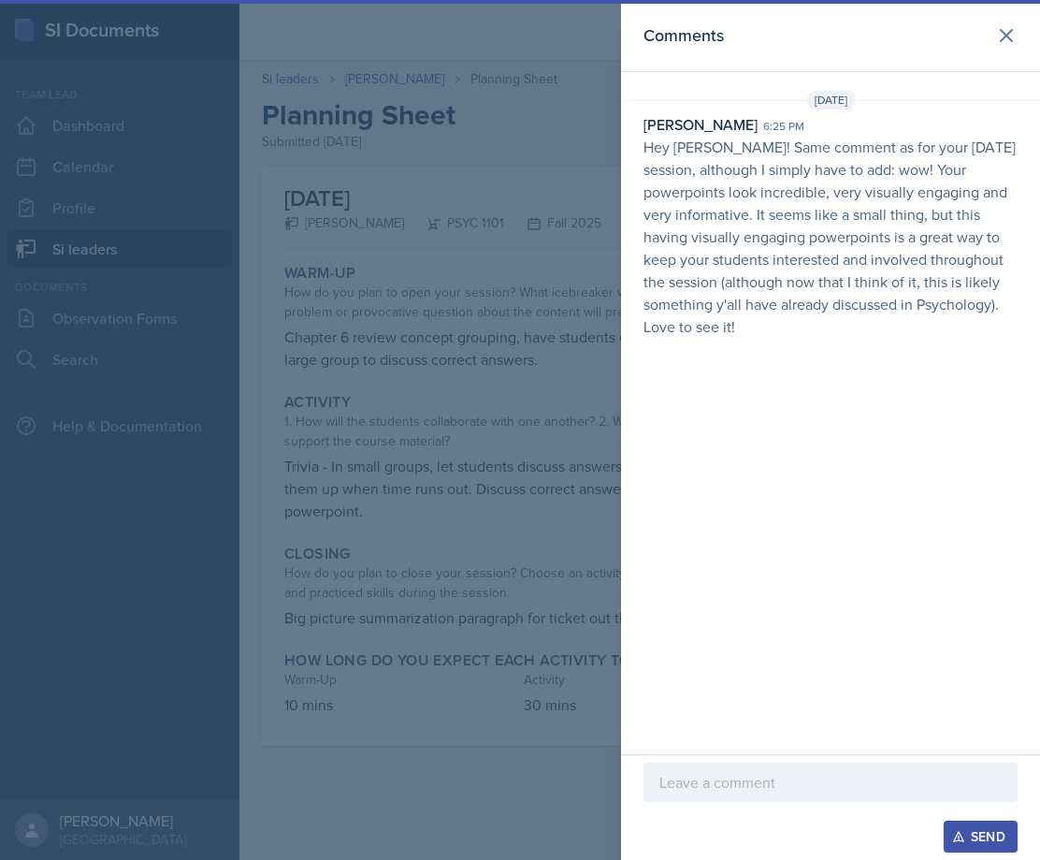
click at [548, 185] on div at bounding box center [520, 430] width 1040 height 860
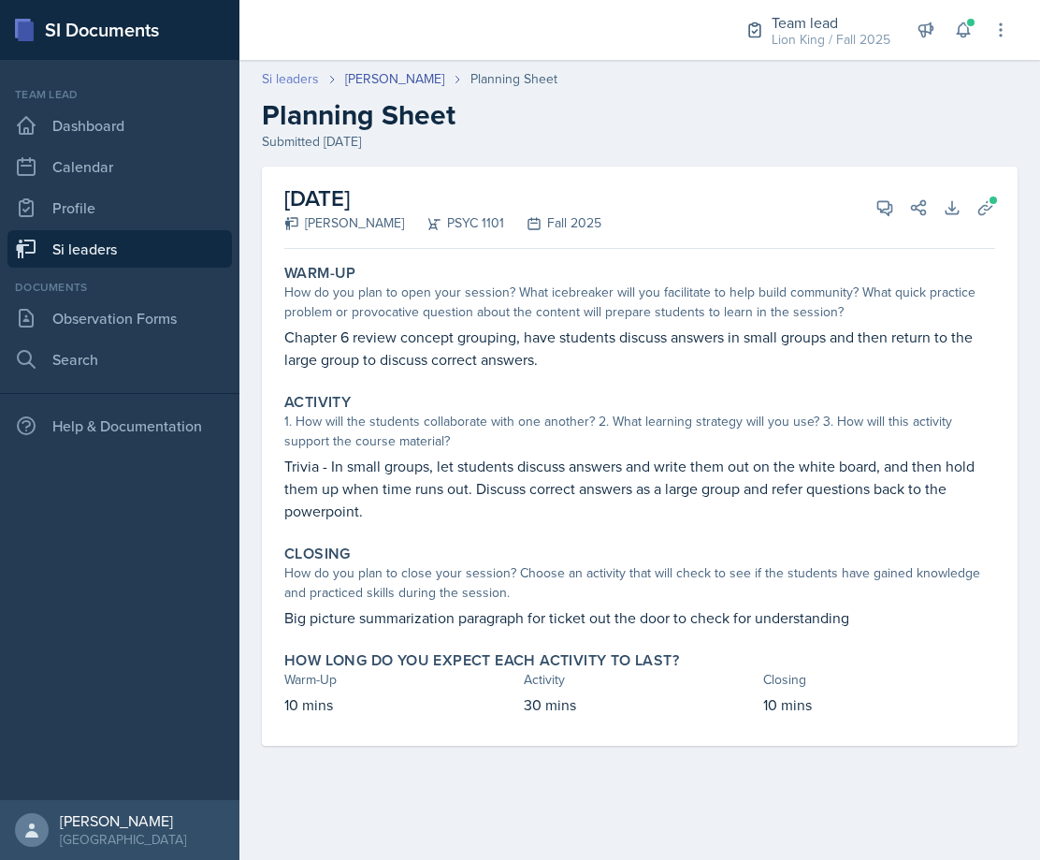
click at [306, 77] on link "Si leaders" at bounding box center [290, 79] width 57 height 20
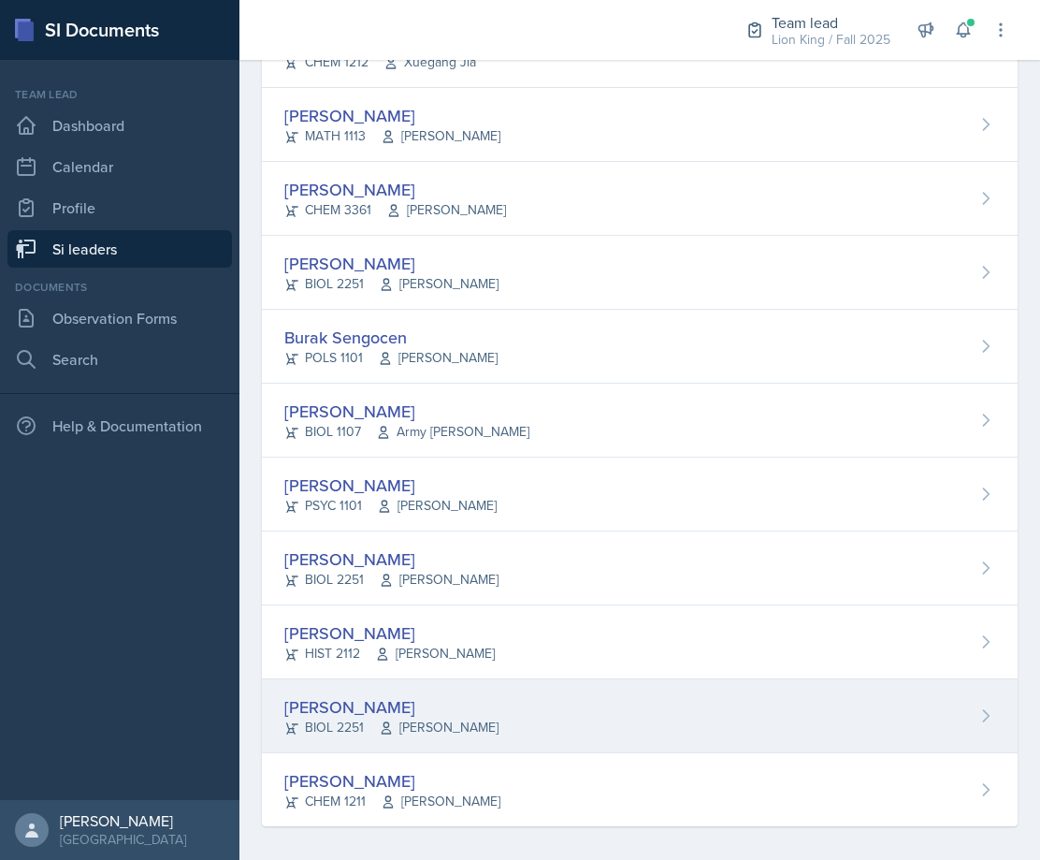
scroll to position [1275, 0]
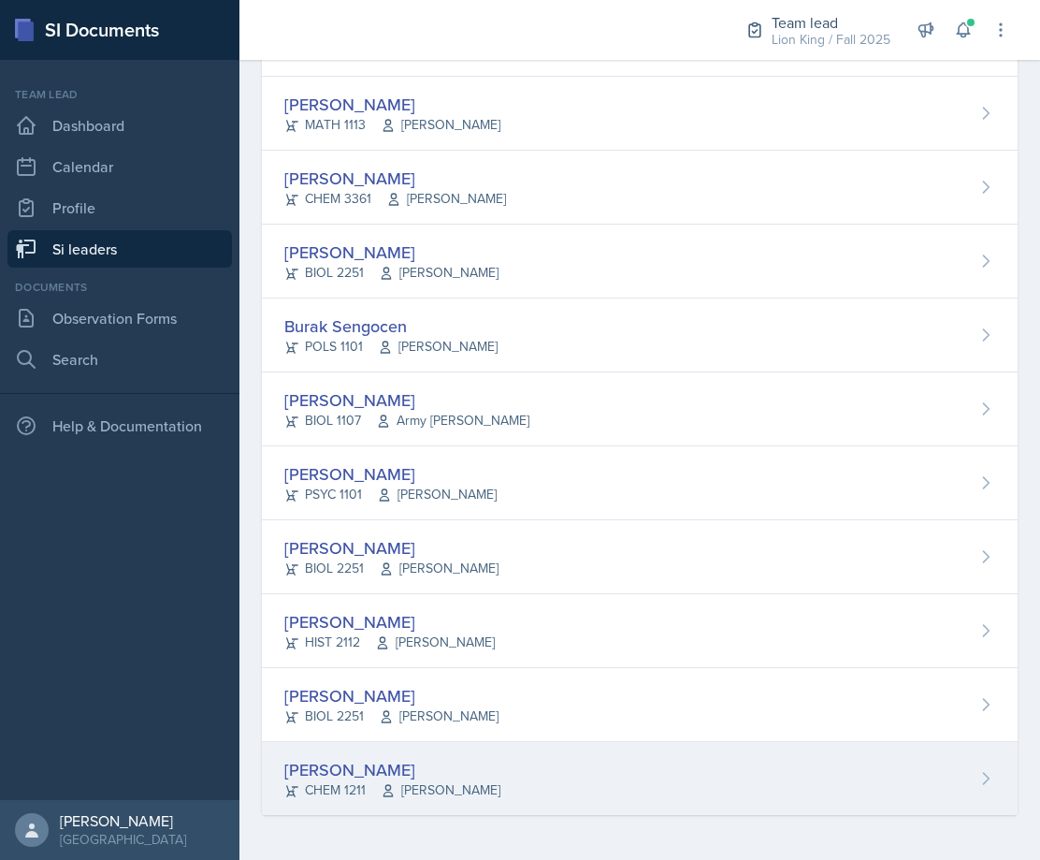
click at [453, 788] on span "[PERSON_NAME]" at bounding box center [441, 790] width 120 height 20
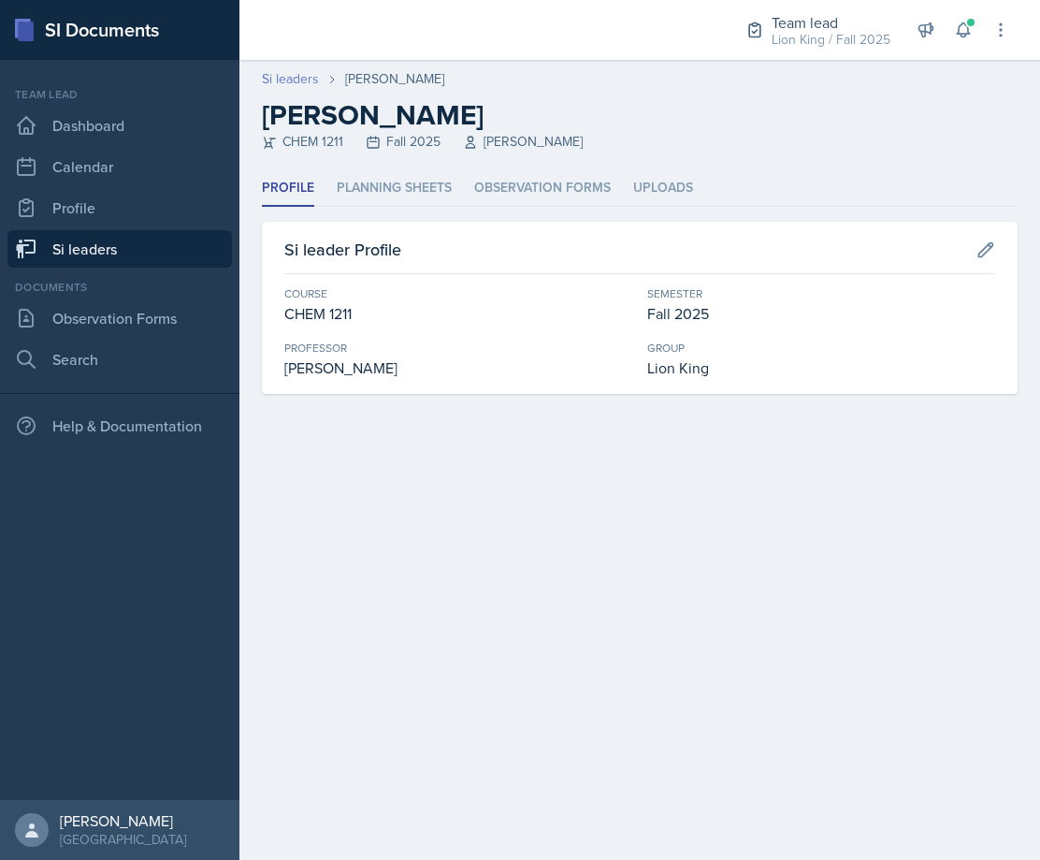
click at [296, 74] on link "Si leaders" at bounding box center [290, 79] width 57 height 20
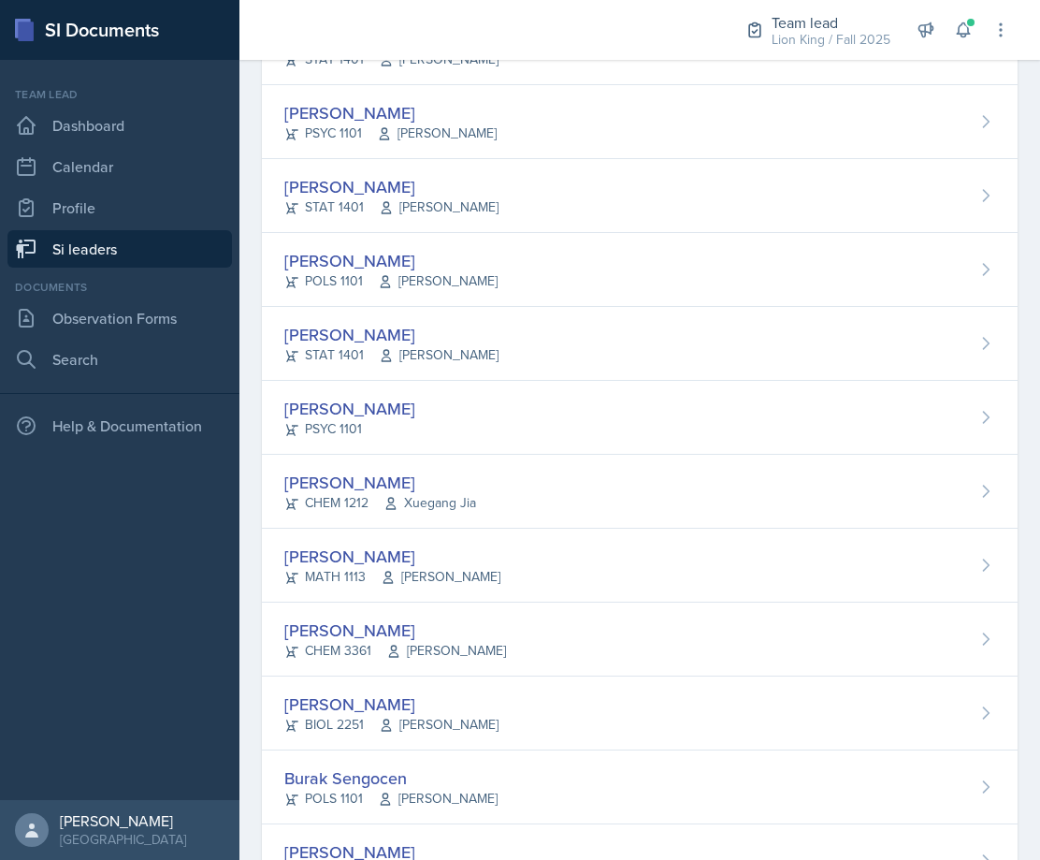
scroll to position [842, 0]
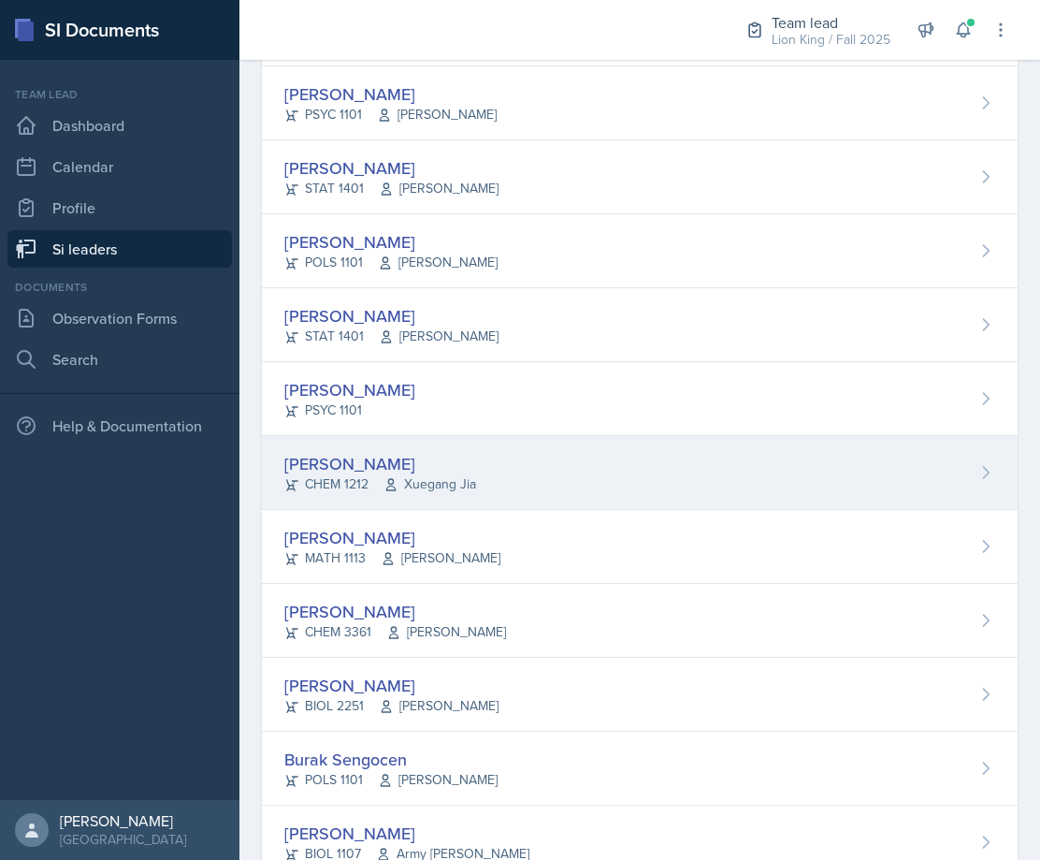
click at [529, 493] on div "[PERSON_NAME] CHEM 1212 Xuegang Jia" at bounding box center [640, 473] width 756 height 74
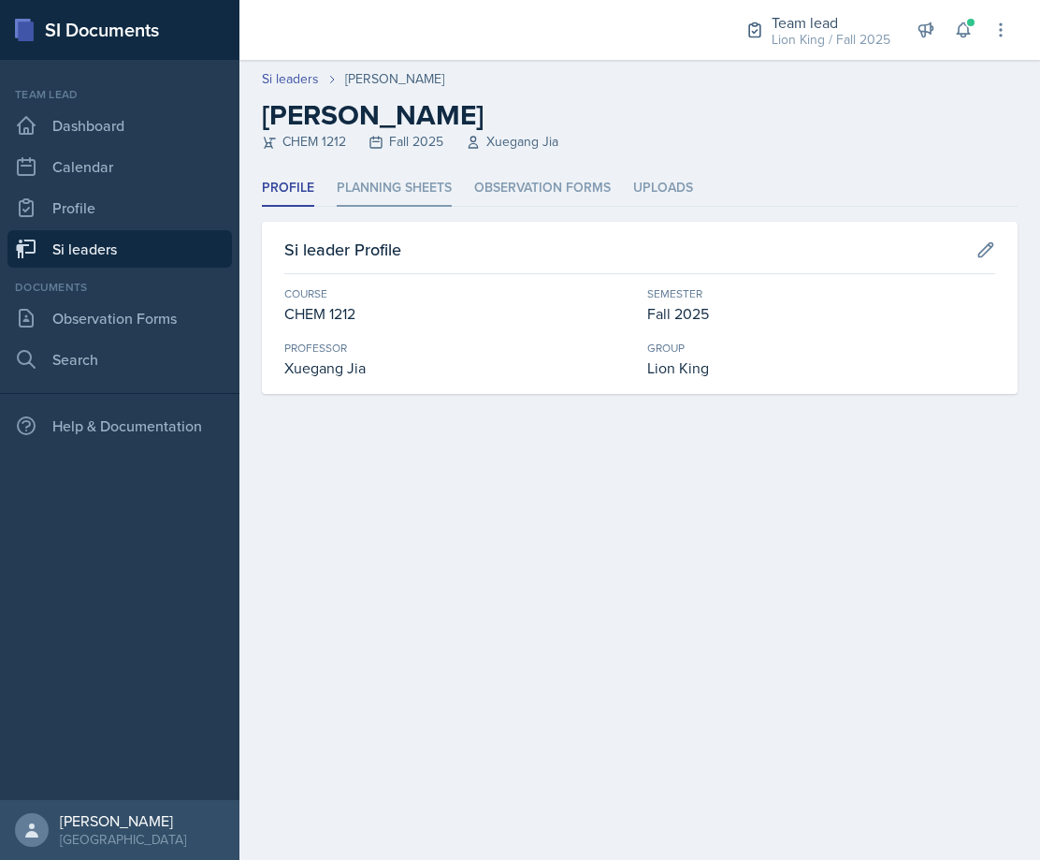
click at [379, 205] on li "Planning Sheets" at bounding box center [394, 188] width 115 height 36
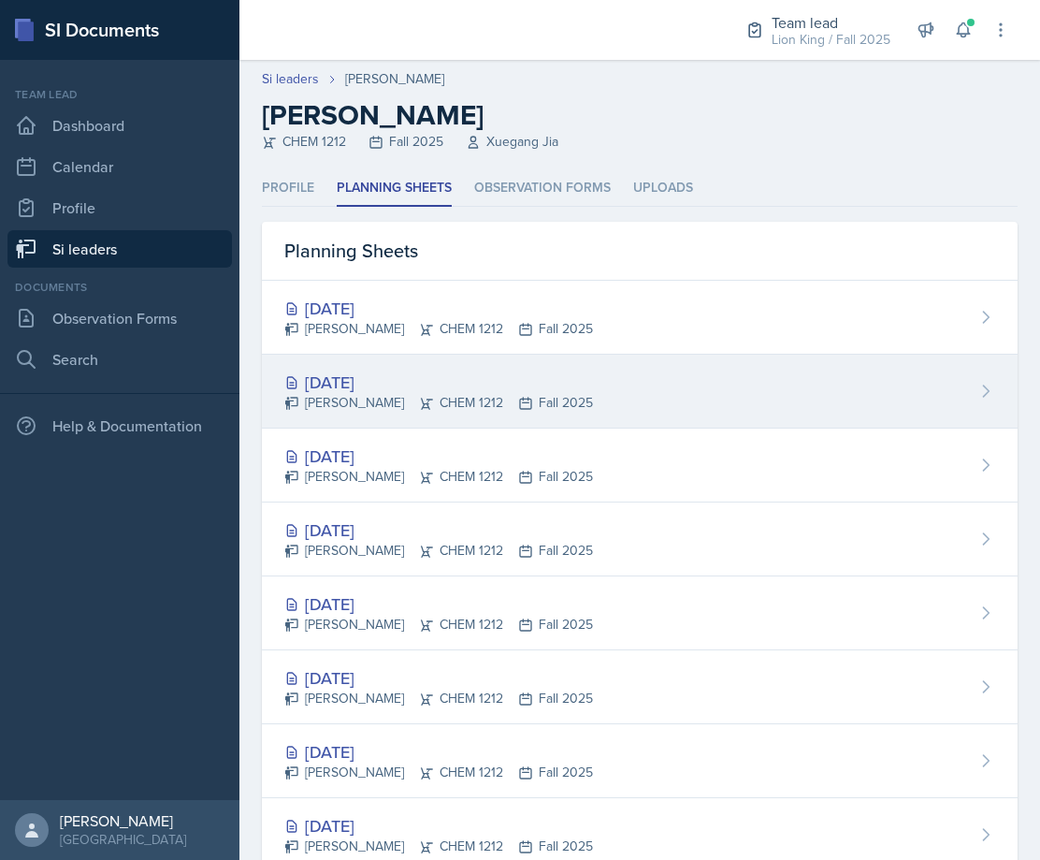
click at [567, 385] on div "[DATE]" at bounding box center [438, 382] width 309 height 25
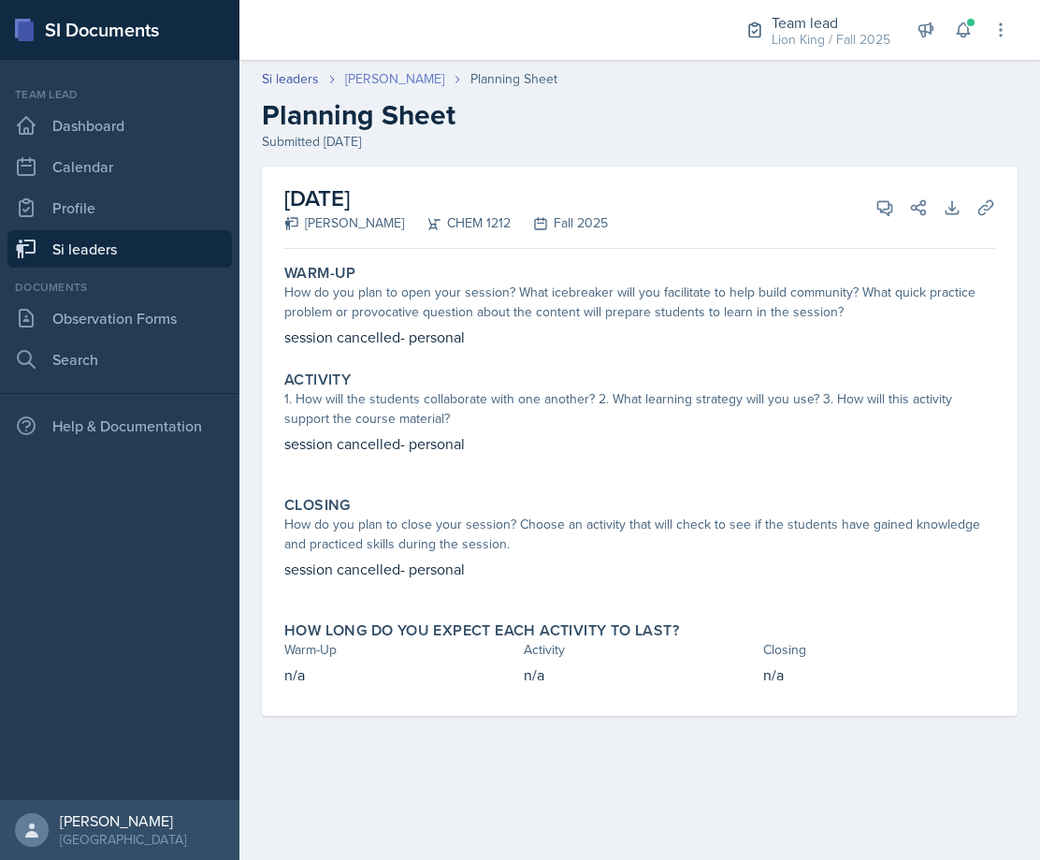
click at [384, 76] on link "[PERSON_NAME]" at bounding box center [394, 79] width 99 height 20
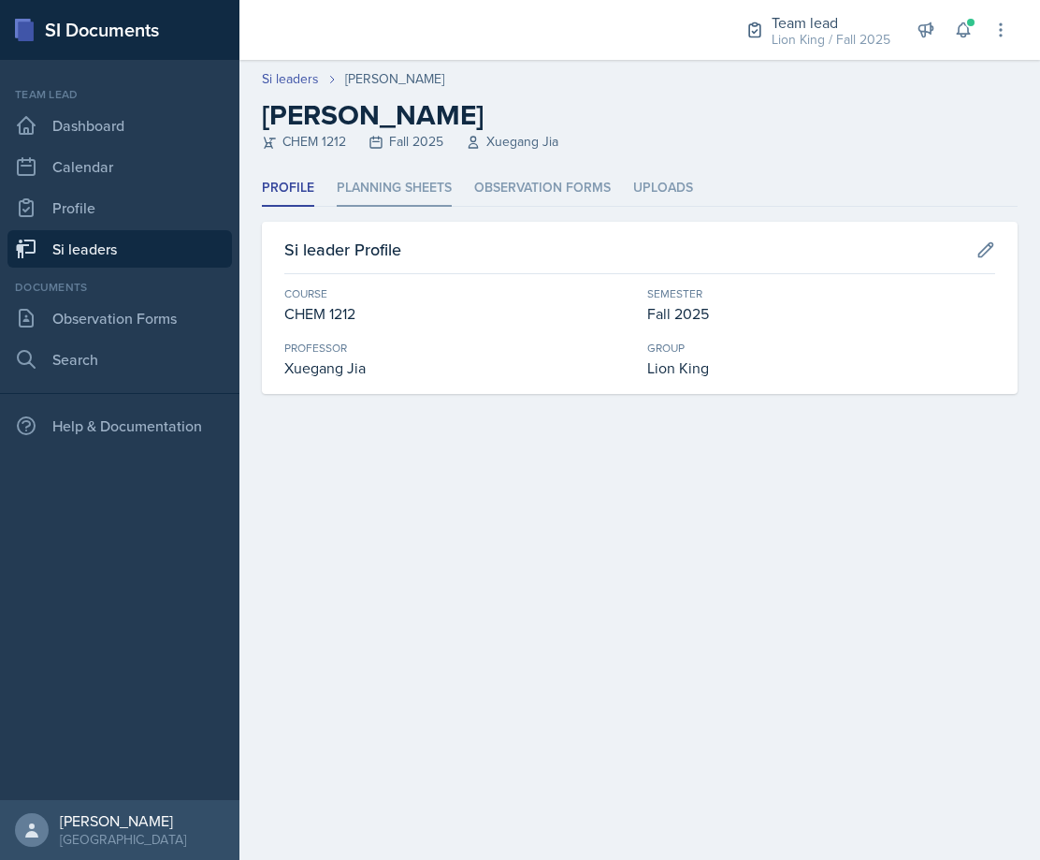
click at [398, 194] on li "Planning Sheets" at bounding box center [394, 188] width 115 height 36
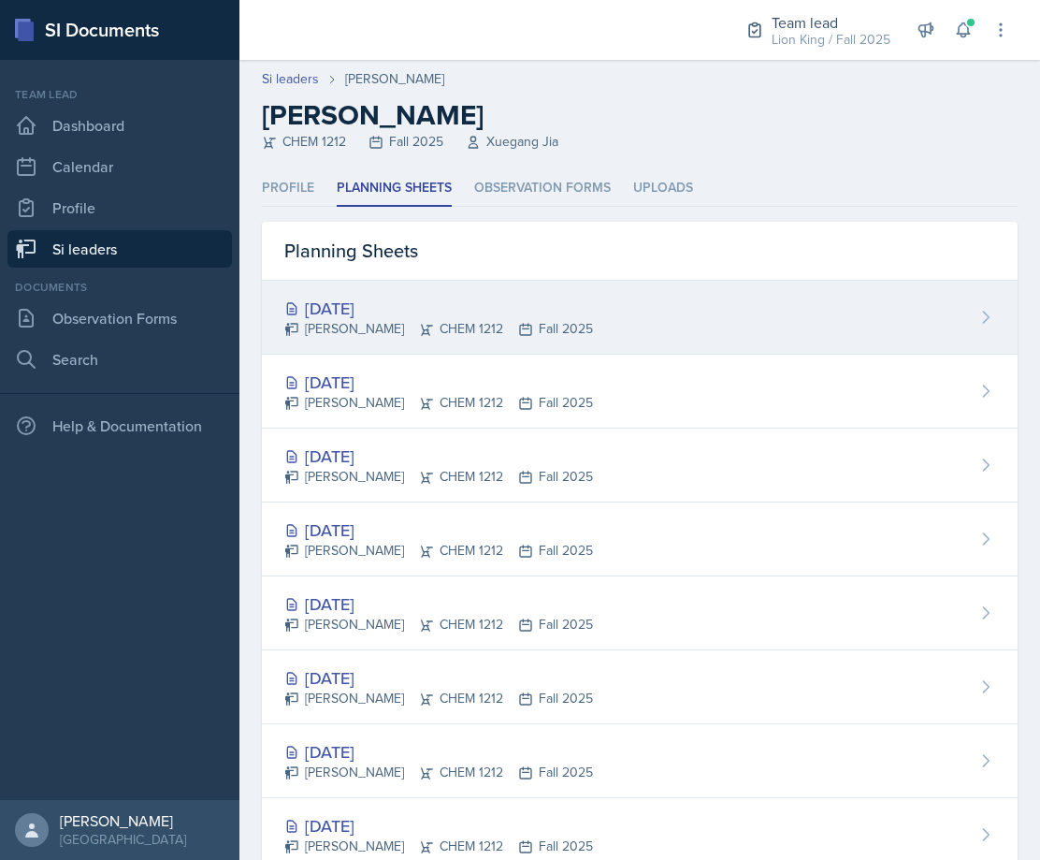
click at [434, 335] on div "Sarah Nielsen CHEM 1212 Fall 2025" at bounding box center [438, 329] width 309 height 20
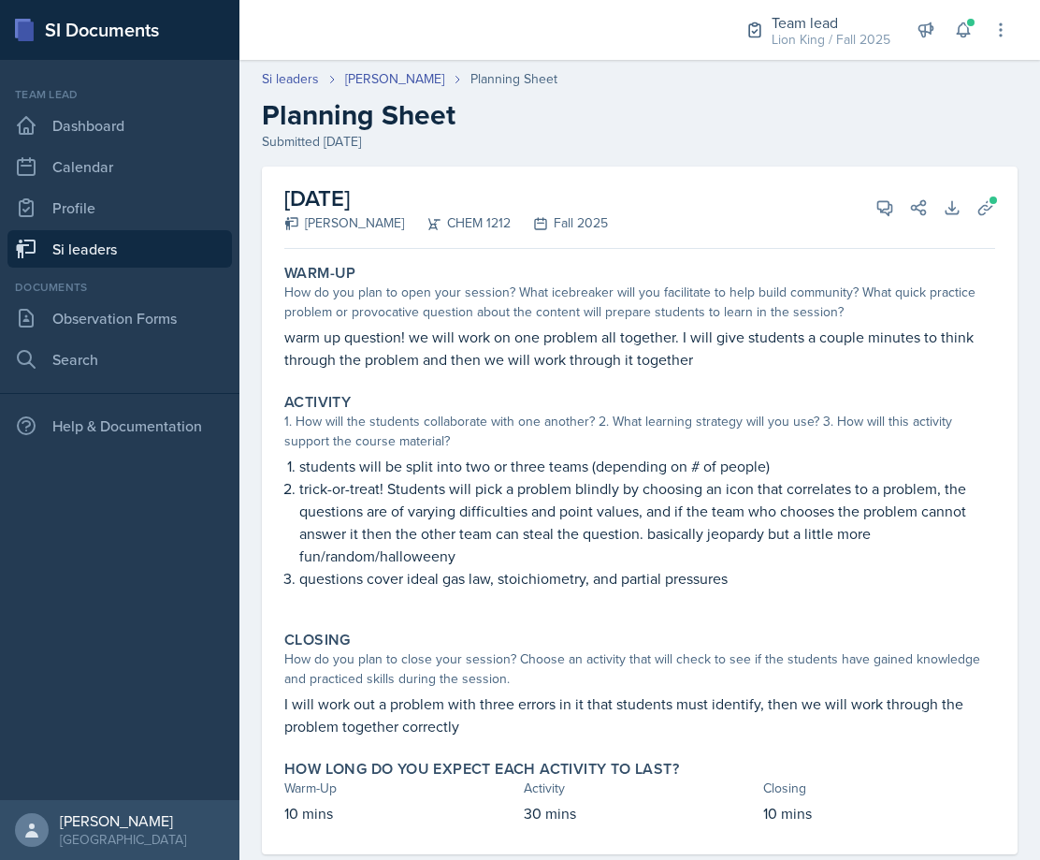
scroll to position [4, 0]
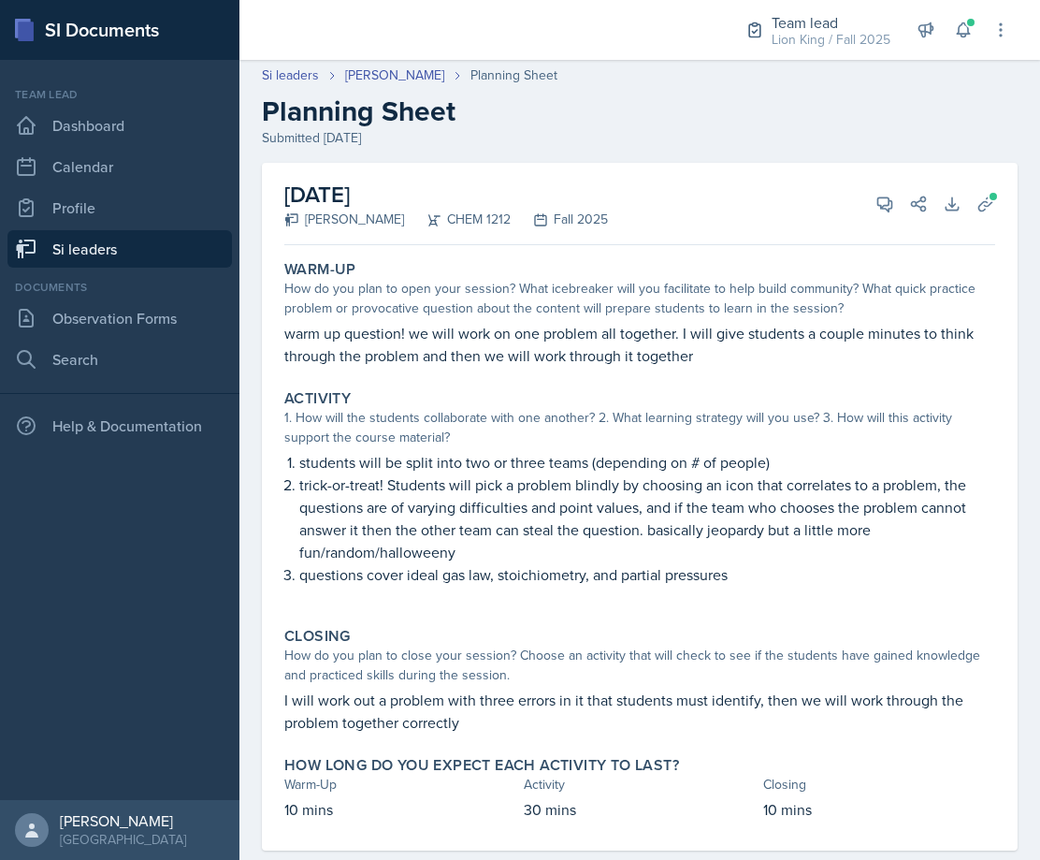
drag, startPoint x: 890, startPoint y: 445, endPoint x: 994, endPoint y: 464, distance: 105.5
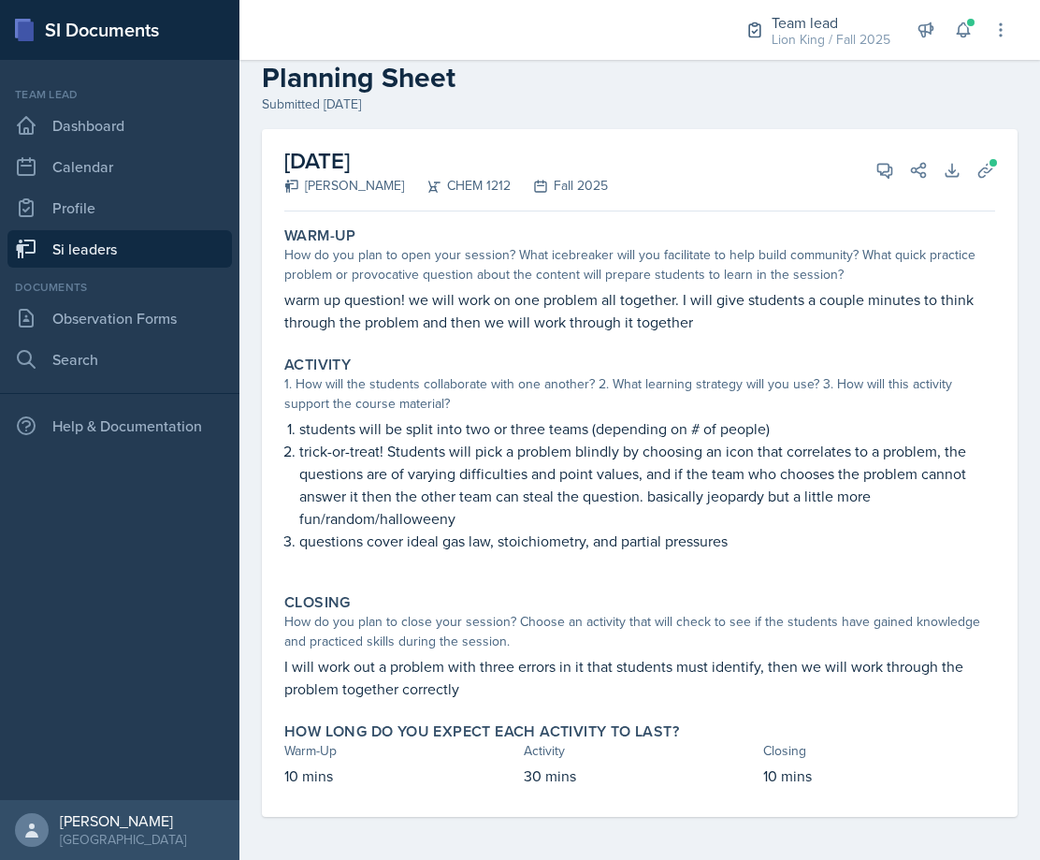
scroll to position [39, 0]
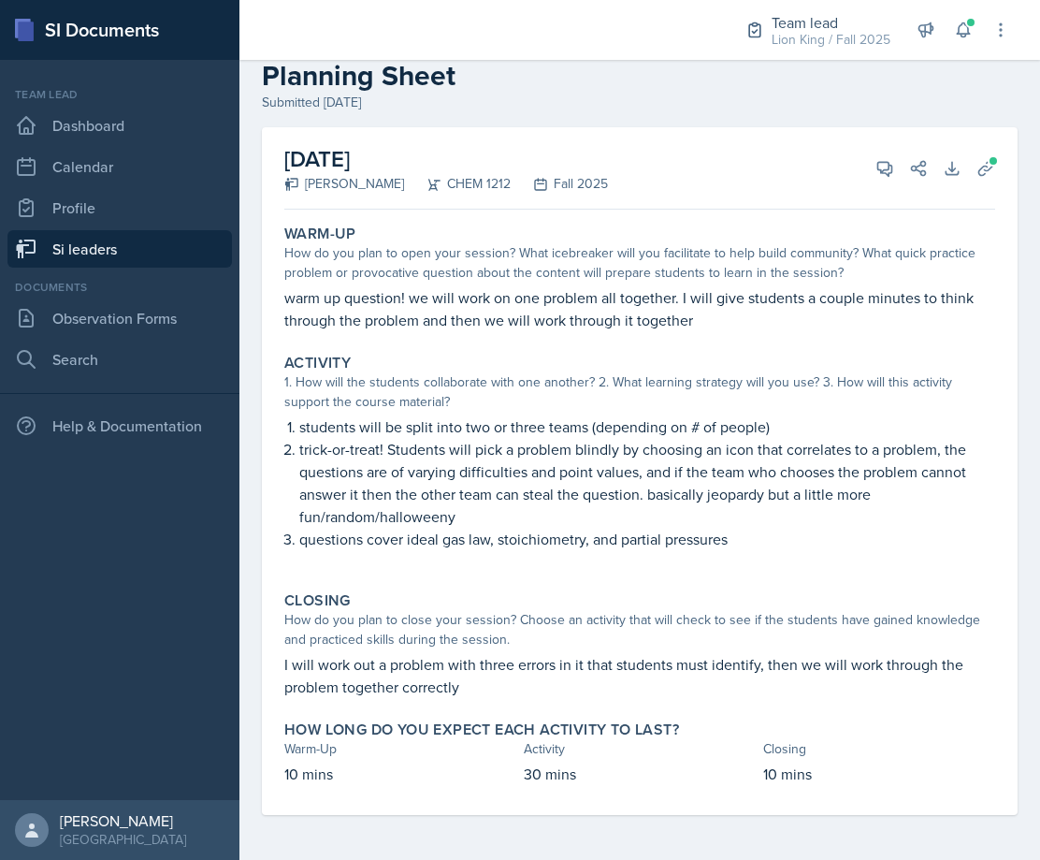
drag, startPoint x: 439, startPoint y: 292, endPoint x: 486, endPoint y: 326, distance: 57.6
click at [977, 171] on icon at bounding box center [986, 168] width 19 height 19
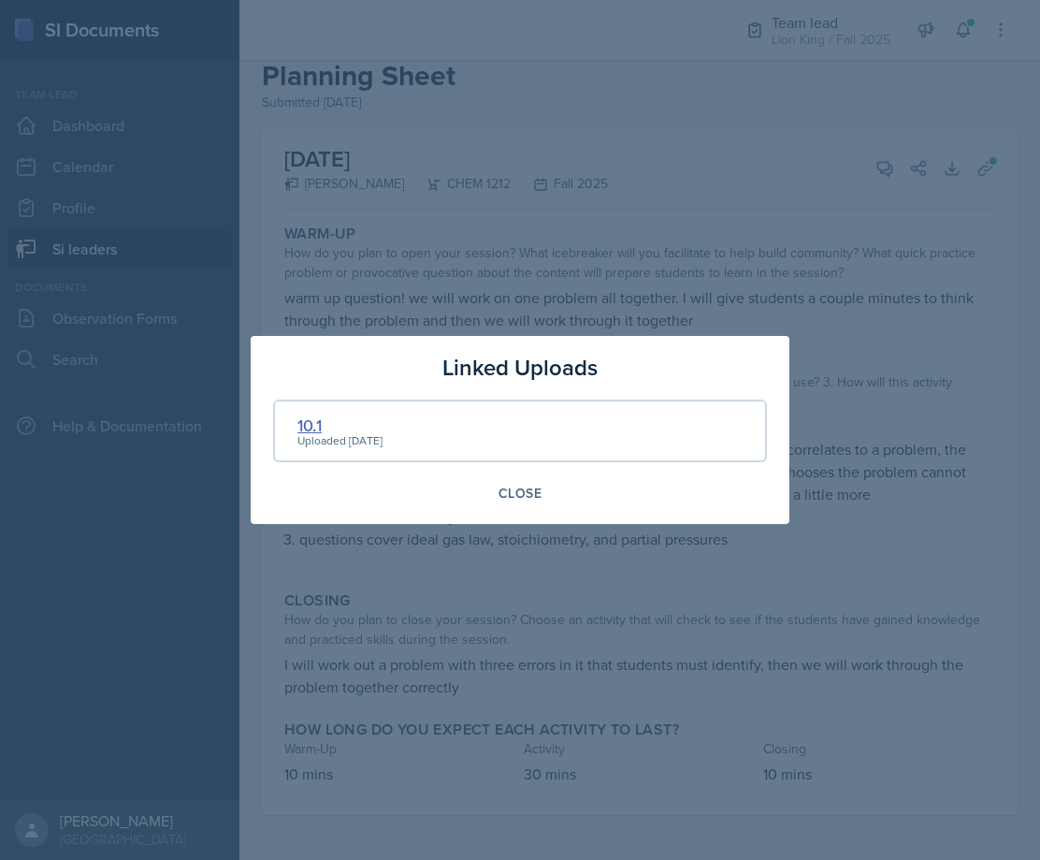
click at [320, 425] on div "10.1" at bounding box center [340, 425] width 85 height 25
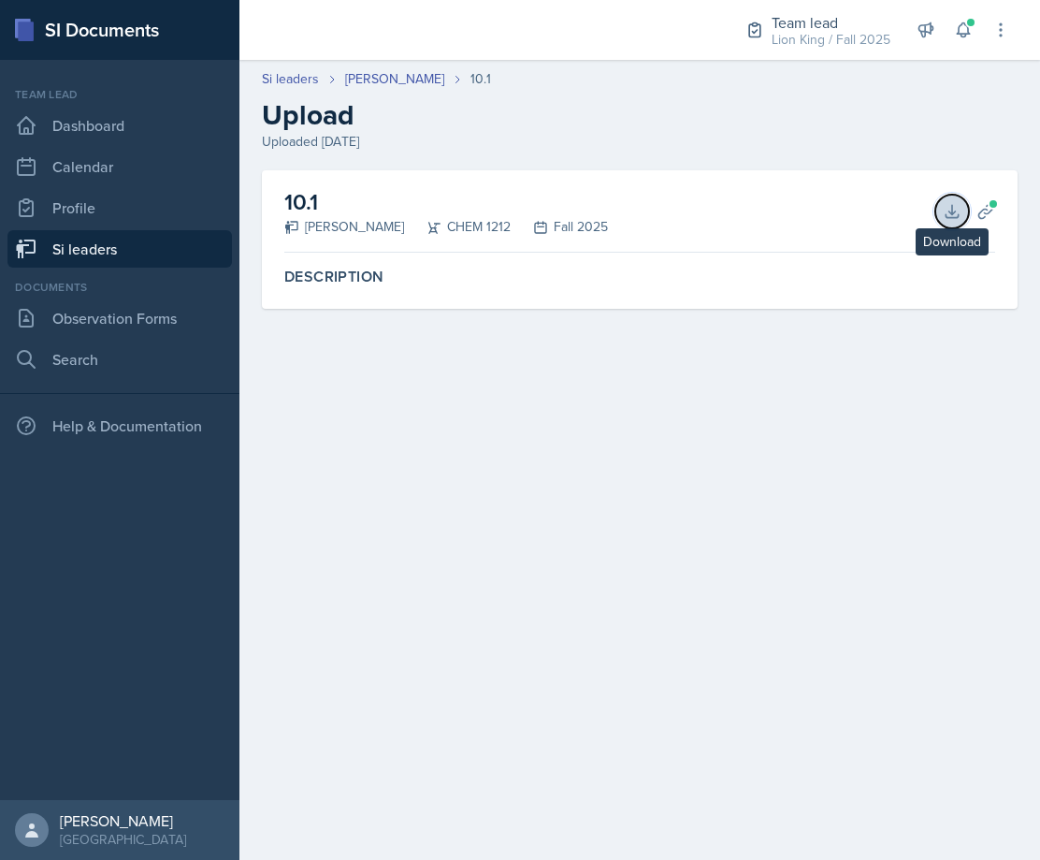
click at [947, 211] on icon at bounding box center [952, 211] width 19 height 19
drag, startPoint x: 621, startPoint y: 847, endPoint x: 630, endPoint y: 857, distance: 13.3
click at [621, 847] on main "Si leaders Sarah Nielsen 10.1 Upload Uploaded Sep 28th, 2025 10.1 Sarah Nielsen…" at bounding box center [640, 460] width 801 height 800
click at [400, 89] on div "Si leaders Sarah Nielsen 10.1 Upload Uploaded Sep 28th, 2025" at bounding box center [640, 110] width 801 height 82
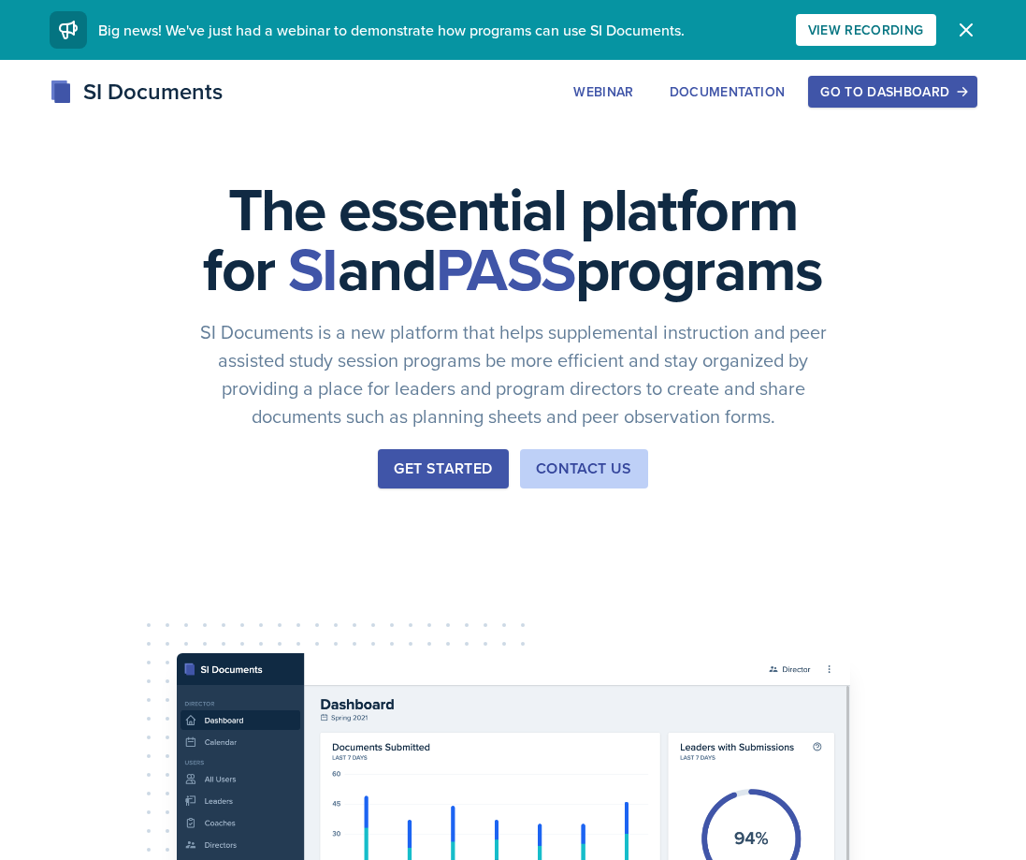
click at [942, 92] on div "Go to Dashboard" at bounding box center [893, 91] width 144 height 15
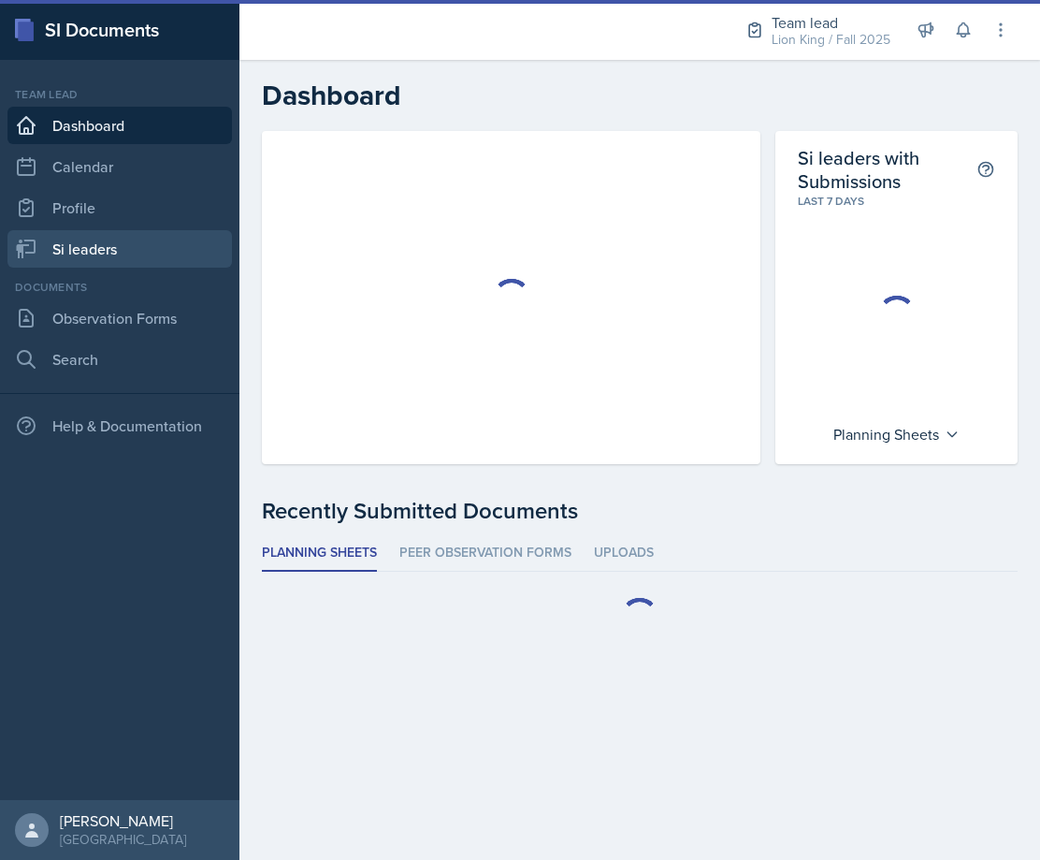
click at [132, 244] on link "Si leaders" at bounding box center [119, 248] width 225 height 37
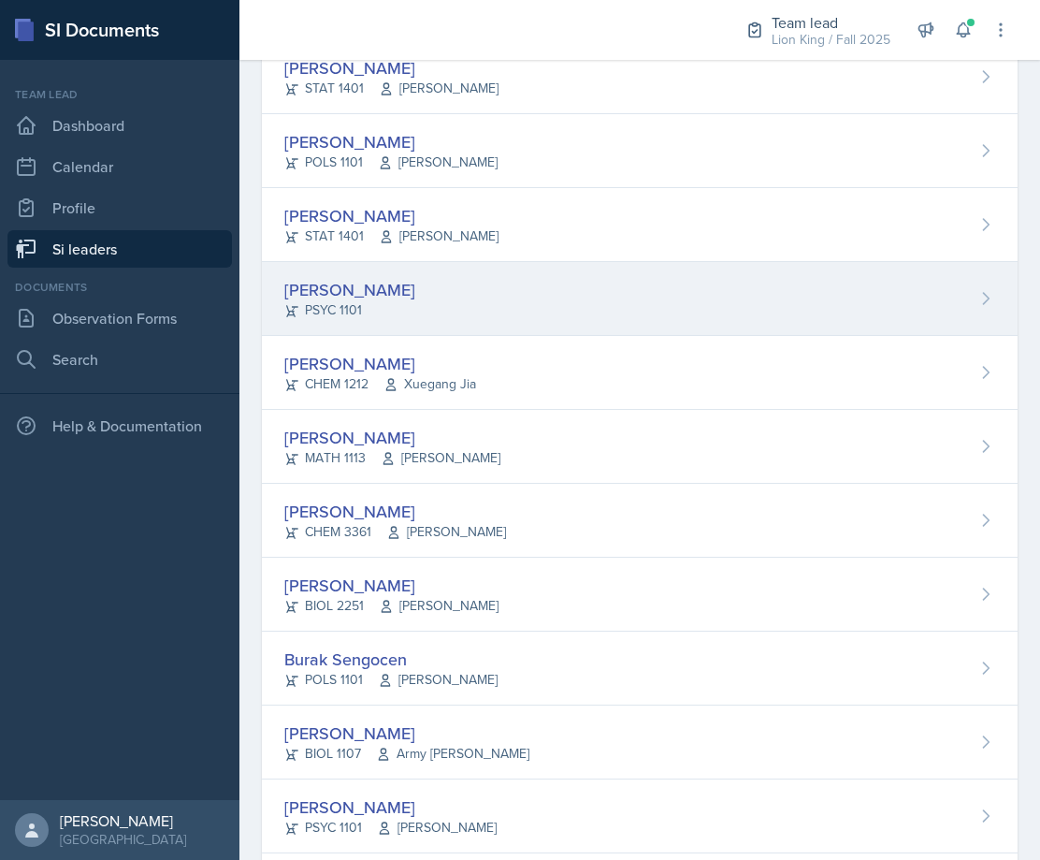
scroll to position [936, 0]
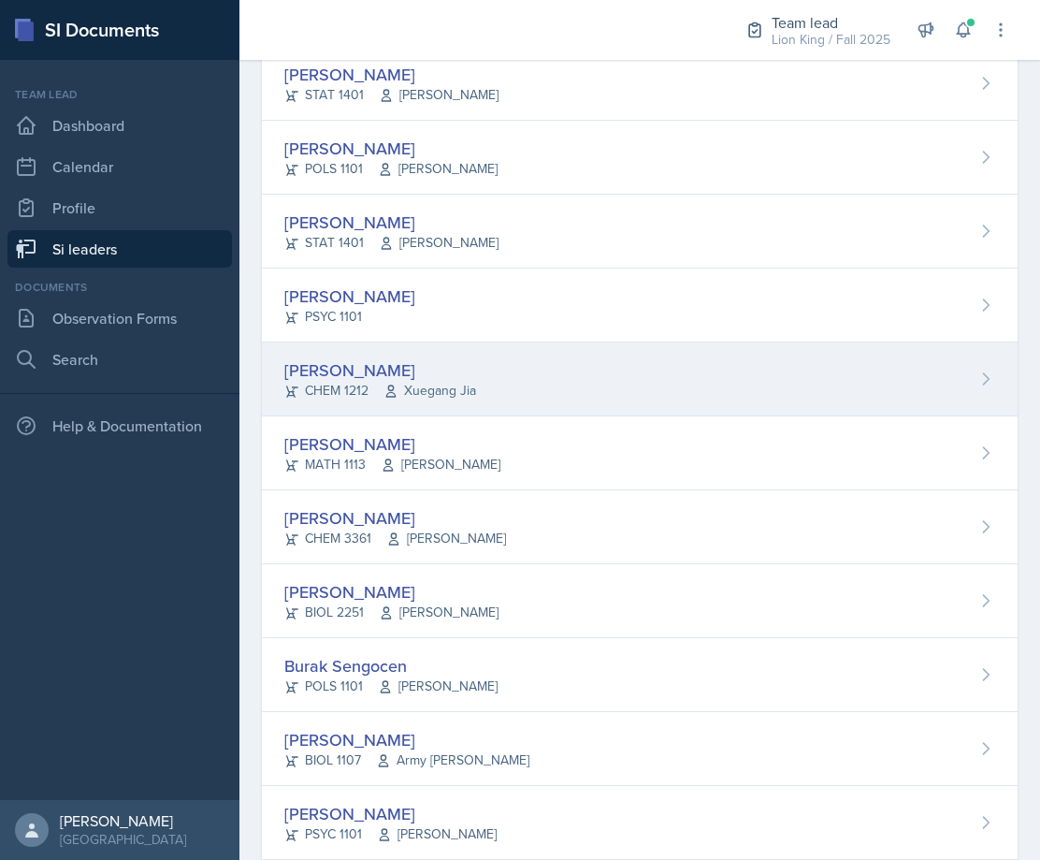
click at [489, 390] on div "[PERSON_NAME] CHEM 1212 Xuegang Jia" at bounding box center [640, 379] width 756 height 74
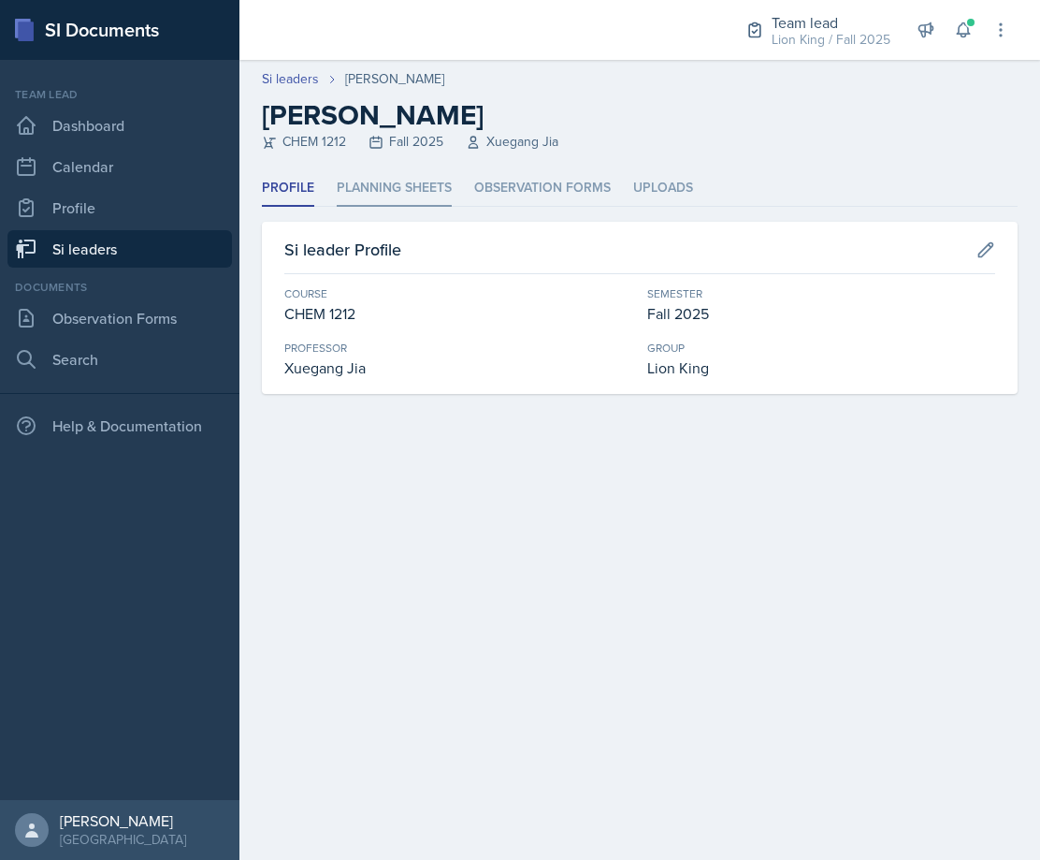
click at [400, 178] on li "Planning Sheets" at bounding box center [394, 188] width 115 height 36
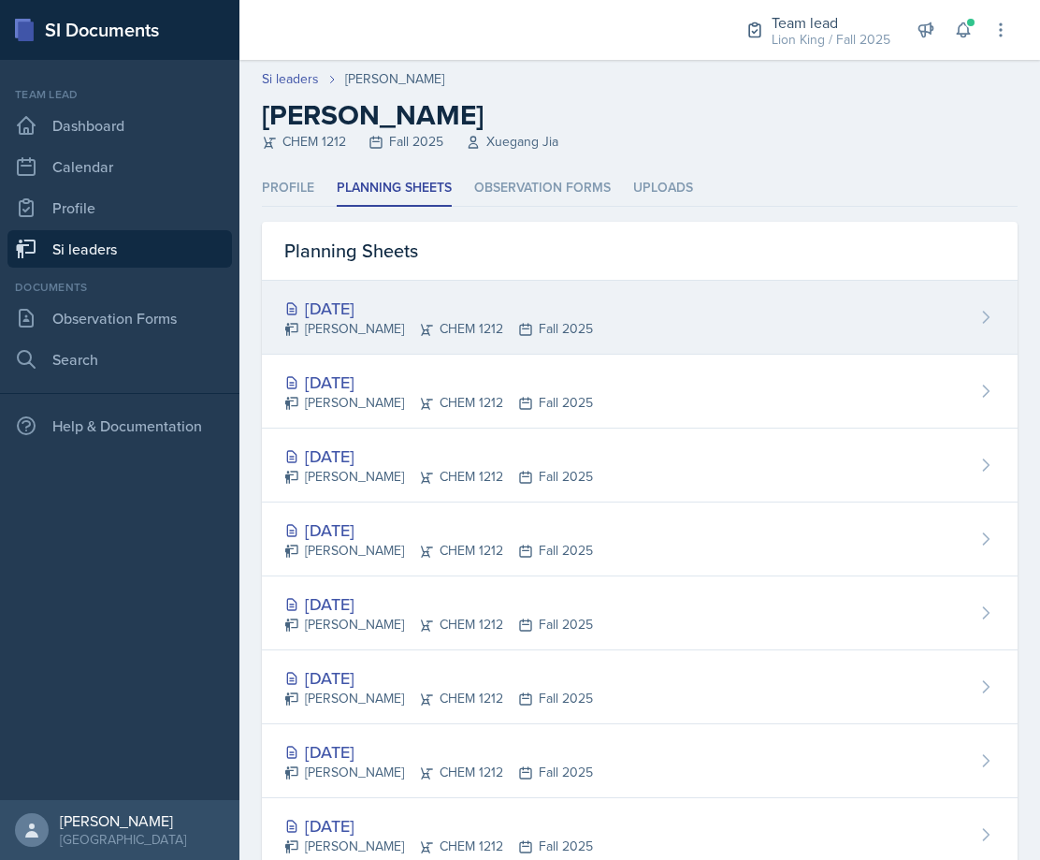
click at [422, 304] on div "[DATE]" at bounding box center [438, 308] width 309 height 25
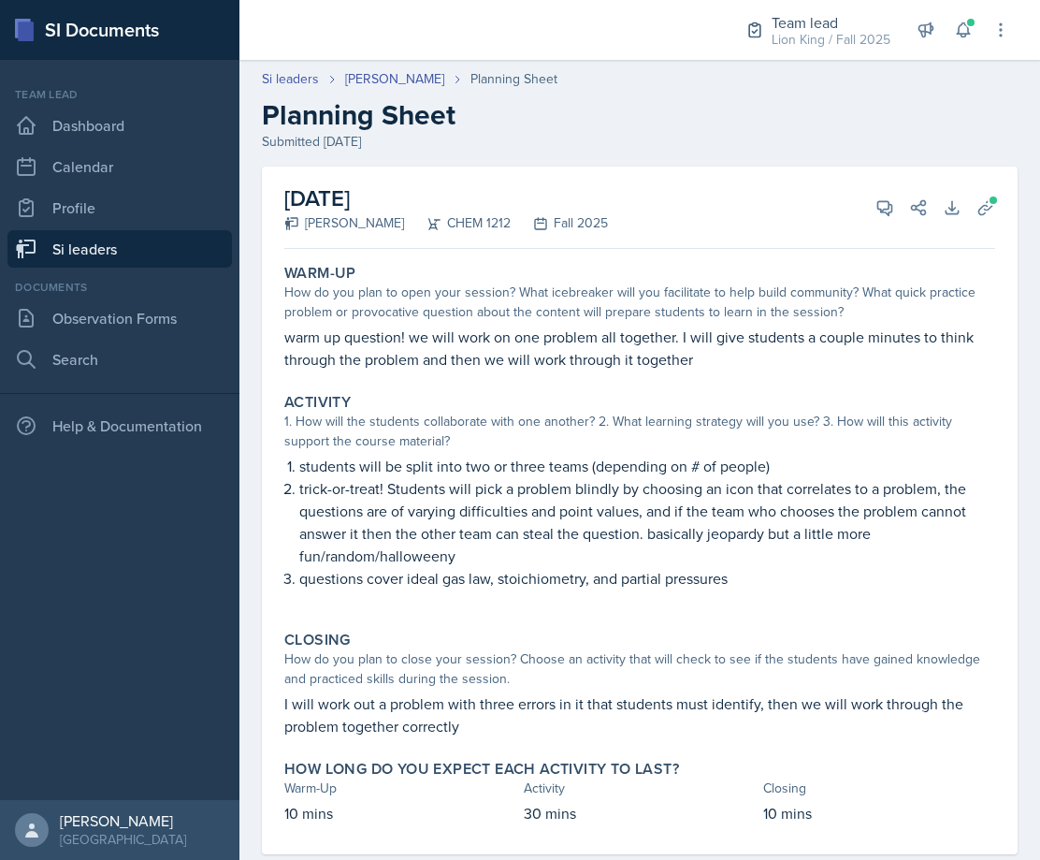
scroll to position [39, 0]
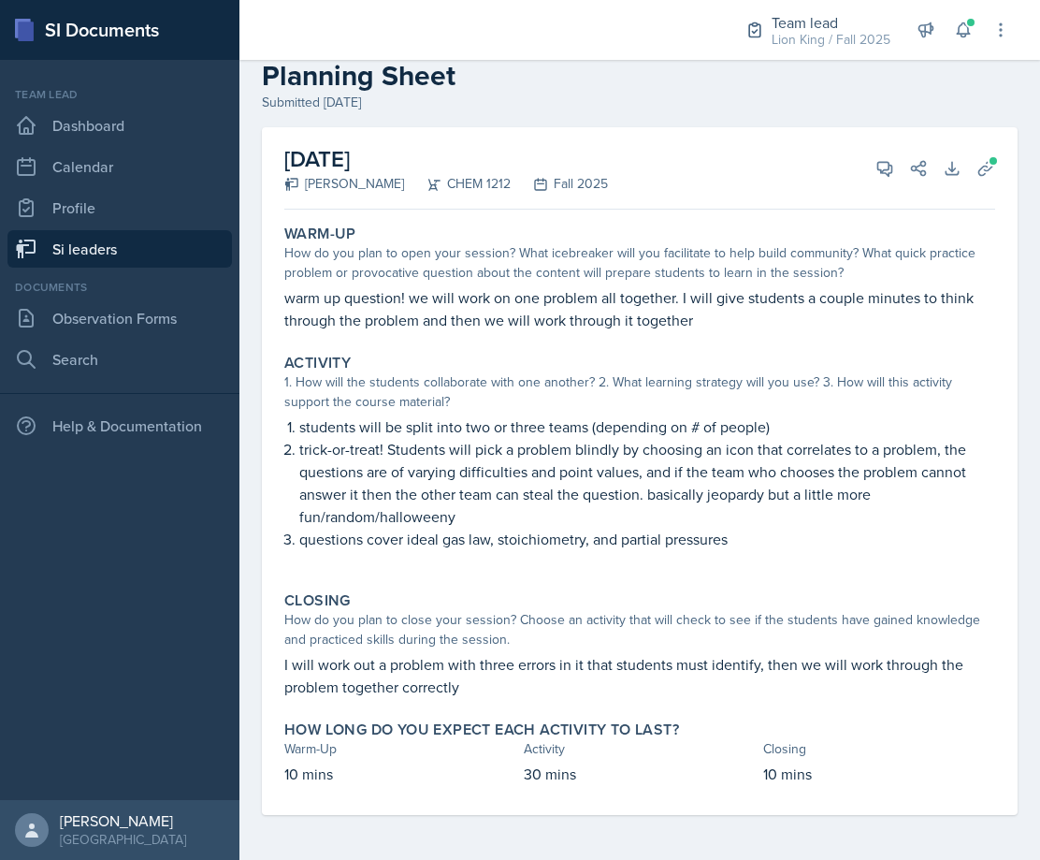
click at [549, 414] on div "Activity 1. How will the students collaborate with one another? 2. What learnin…" at bounding box center [640, 461] width 726 height 230
click at [876, 165] on icon at bounding box center [885, 168] width 19 height 19
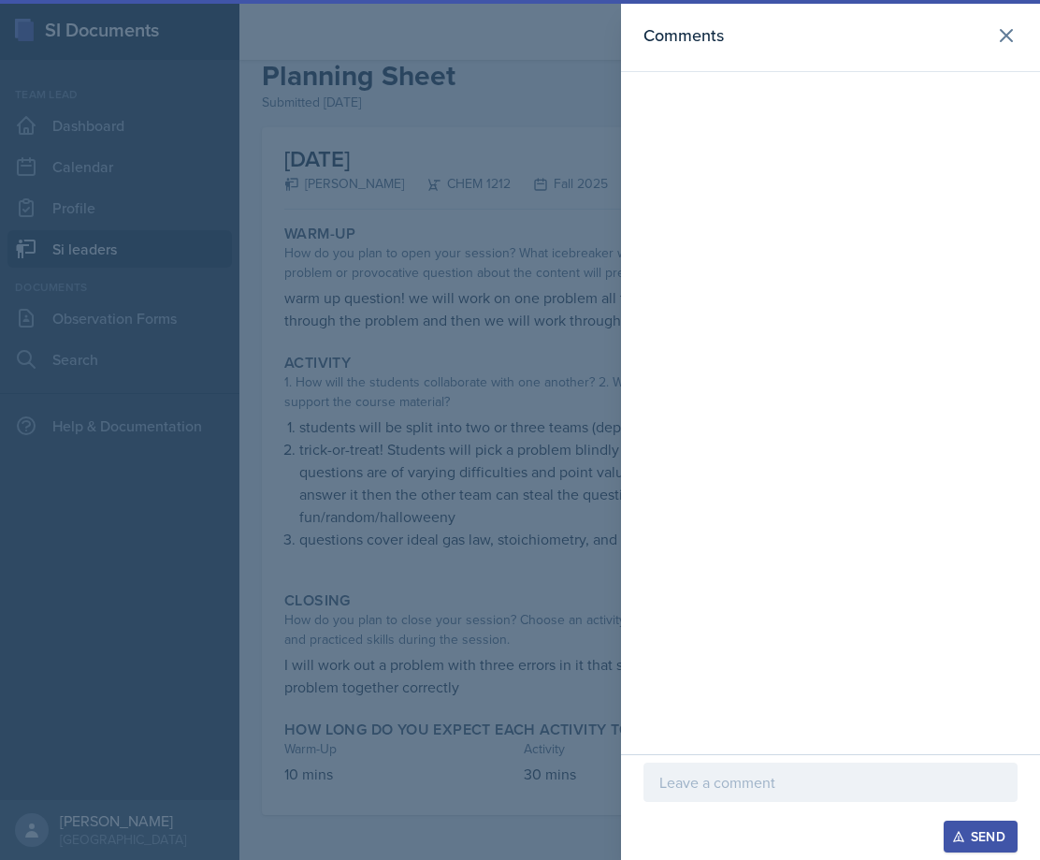
click at [702, 762] on div "Send" at bounding box center [830, 807] width 419 height 106
click at [705, 772] on p at bounding box center [831, 782] width 342 height 22
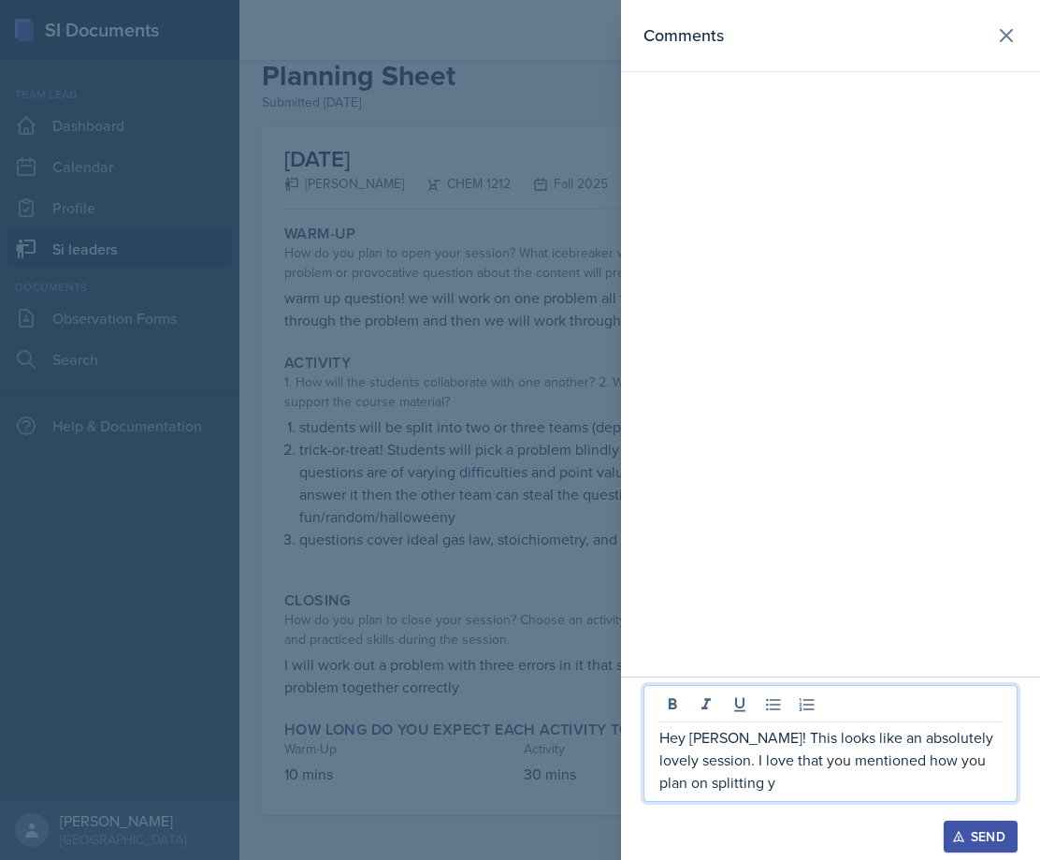
click at [735, 791] on p "Hey [PERSON_NAME]! This looks like an absolutely lovely session. I love that yo…" at bounding box center [831, 759] width 342 height 67
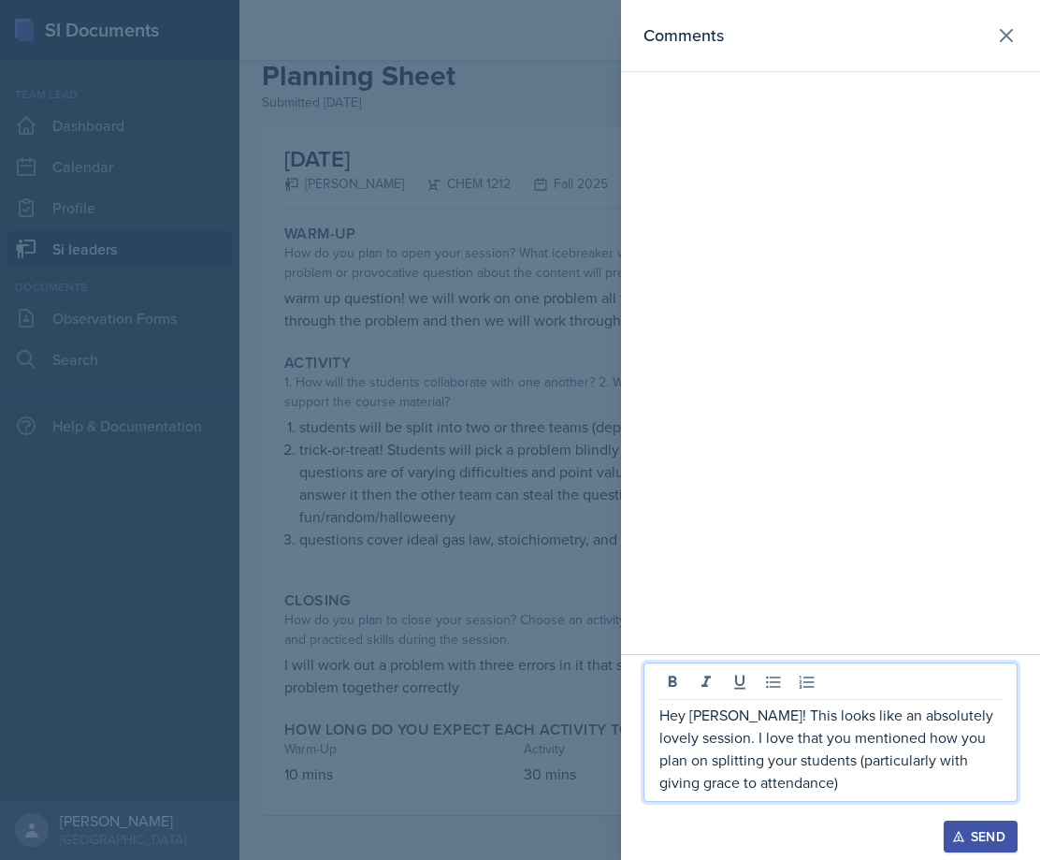
click at [996, 758] on p "Hey [PERSON_NAME]! This looks like an absolutely lovely session. I love that yo…" at bounding box center [831, 749] width 342 height 90
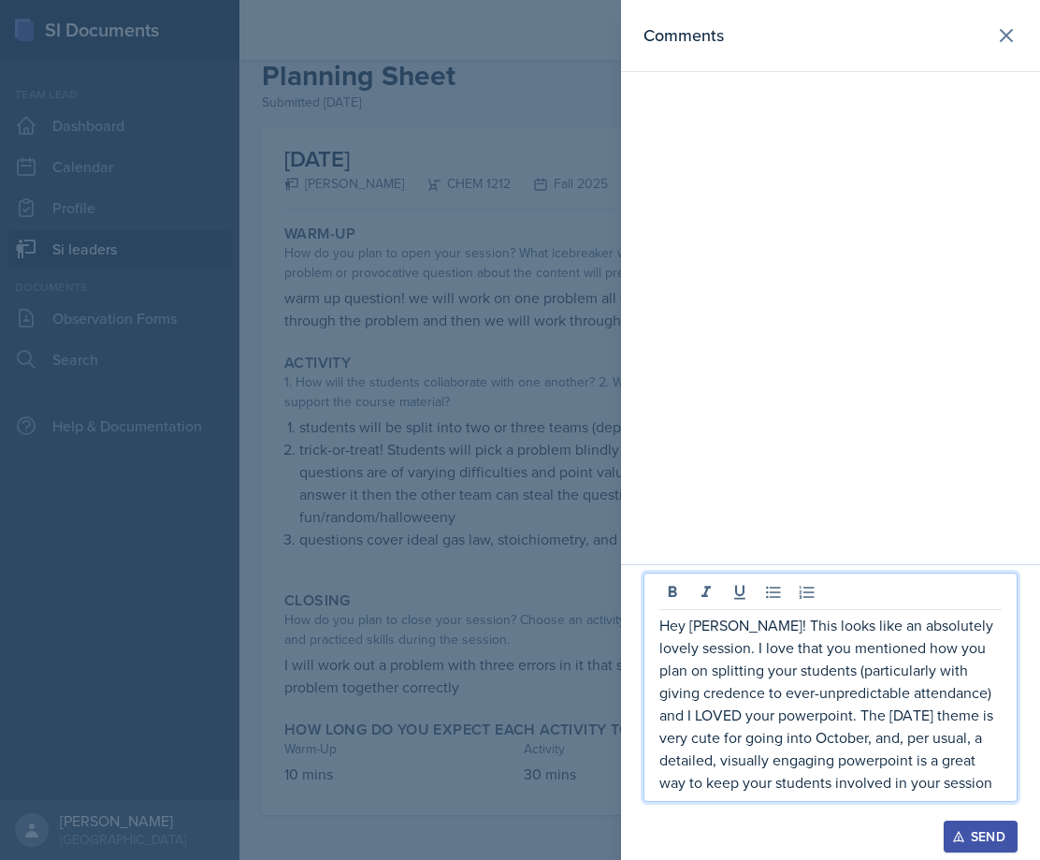
click at [994, 776] on p "Hey [PERSON_NAME]! This looks like an absolutely lovely session. I love that yo…" at bounding box center [831, 704] width 342 height 180
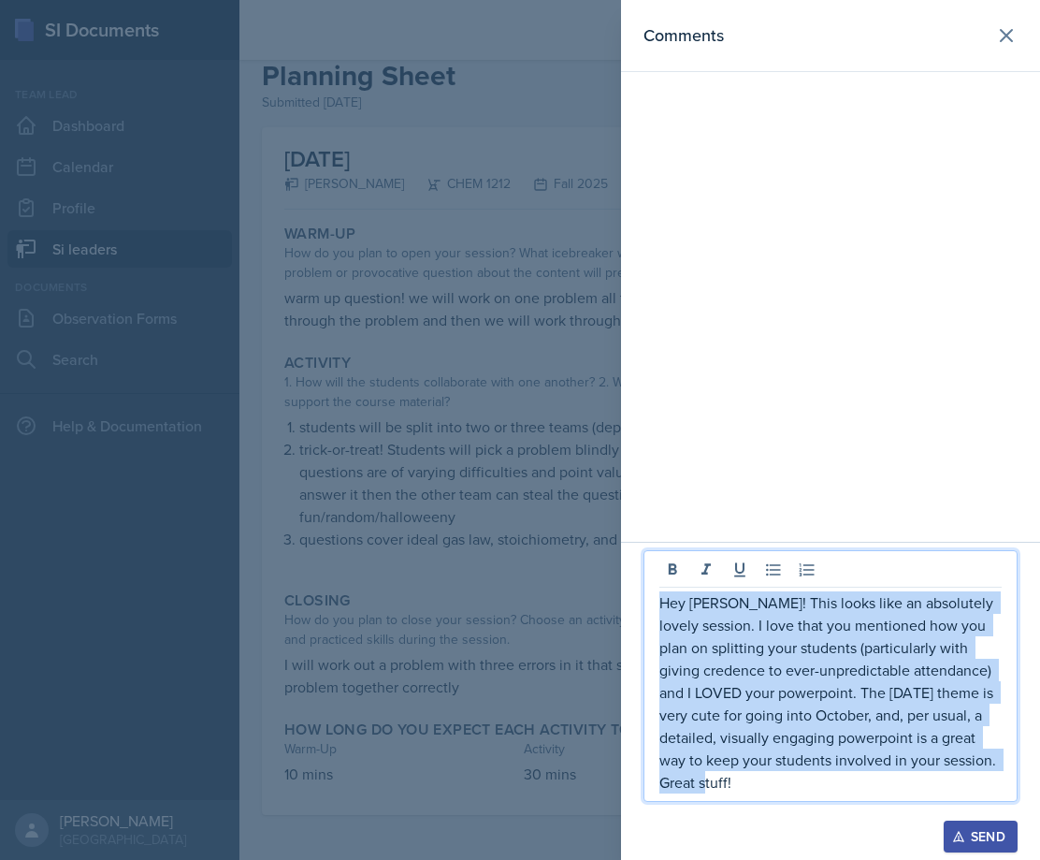
drag, startPoint x: 842, startPoint y: 795, endPoint x: 661, endPoint y: 605, distance: 262.1
click at [661, 605] on div "Hey [PERSON_NAME]! This looks like an absolutely lovely session. I love that yo…" at bounding box center [831, 676] width 374 height 252
copy p "Hey [PERSON_NAME]! This looks like an absolutely lovely session. I love that yo…"
click at [983, 826] on button "Send" at bounding box center [981, 837] width 74 height 32
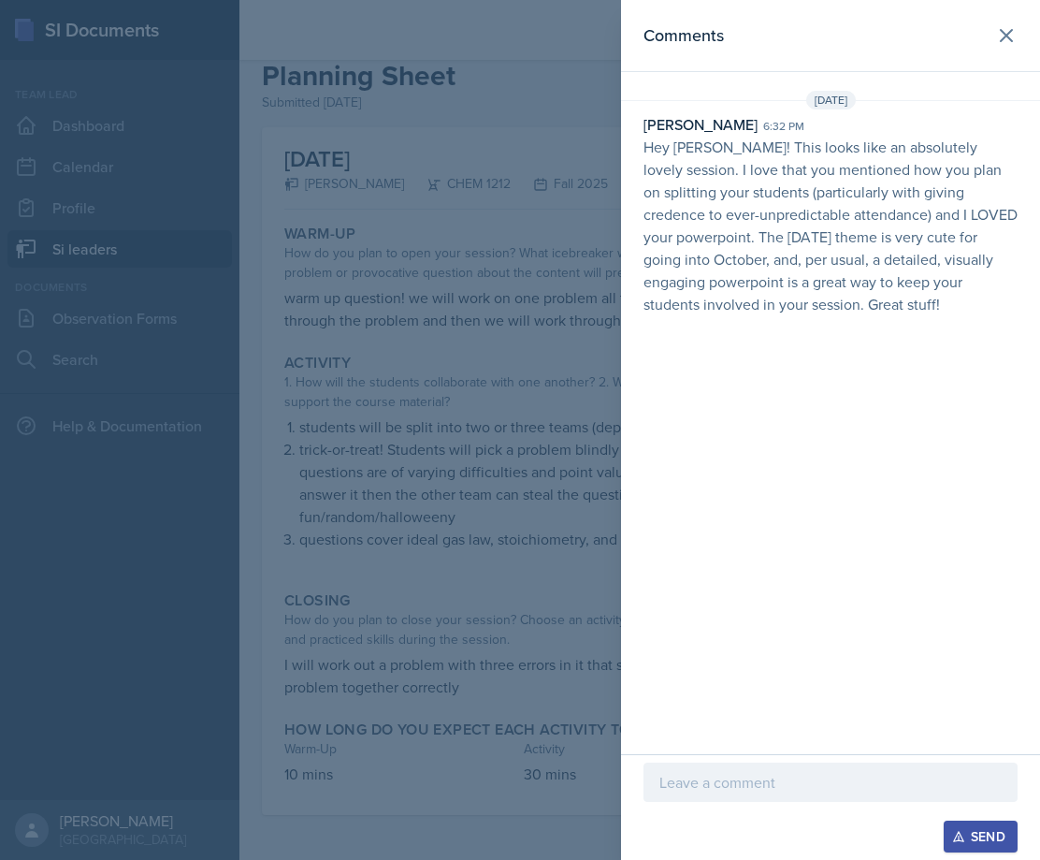
click at [472, 474] on div at bounding box center [520, 430] width 1040 height 860
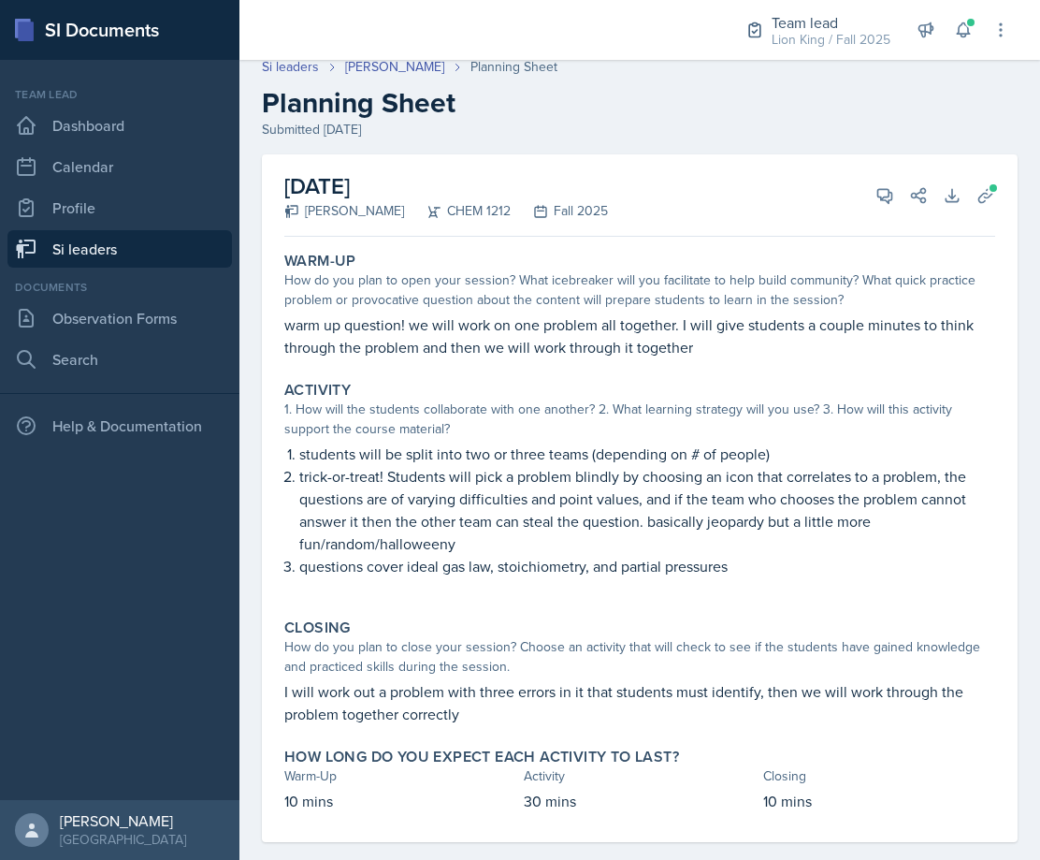
scroll to position [0, 0]
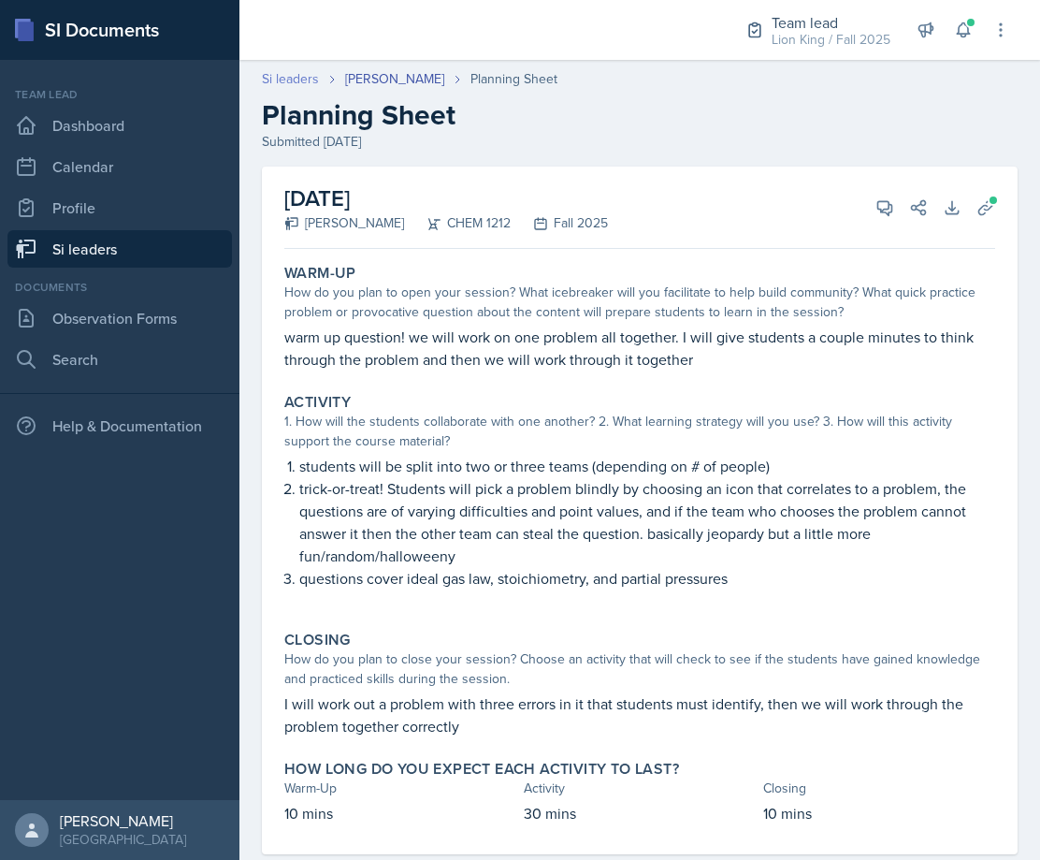
click at [313, 74] on link "Si leaders" at bounding box center [290, 79] width 57 height 20
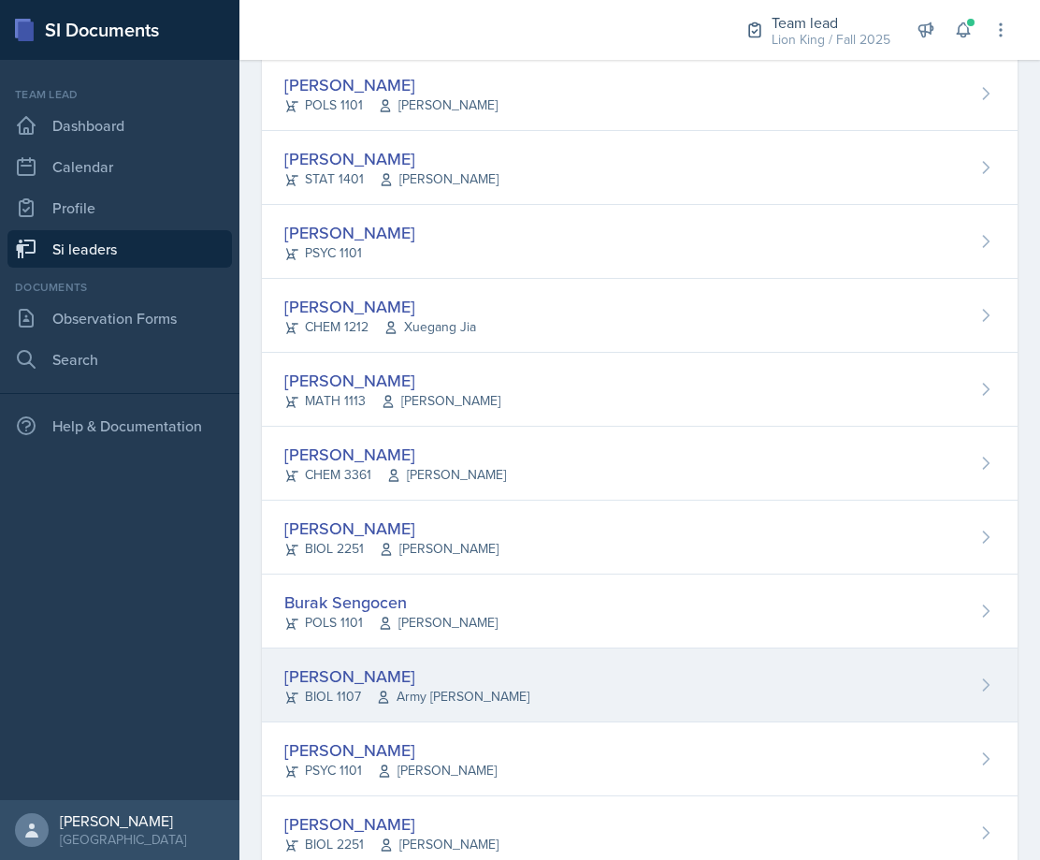
scroll to position [1275, 0]
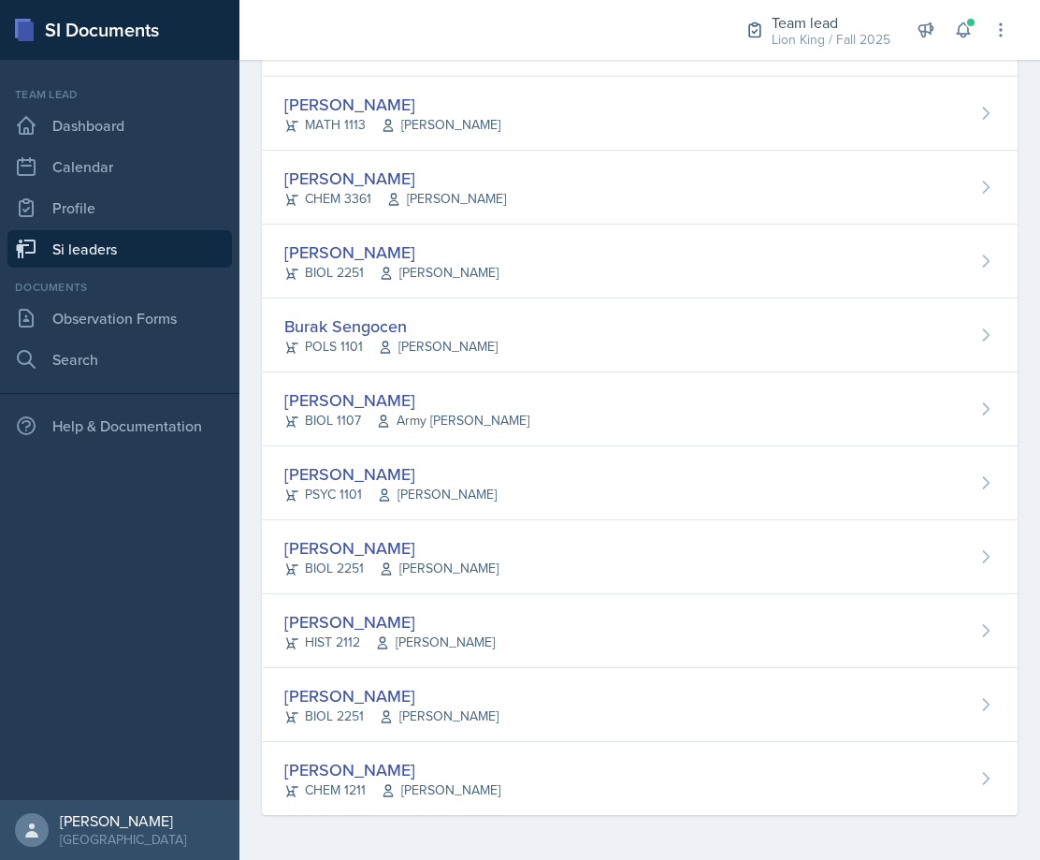
click at [432, 749] on div "[PERSON_NAME] CHEM 1211 [PERSON_NAME]" at bounding box center [640, 778] width 756 height 73
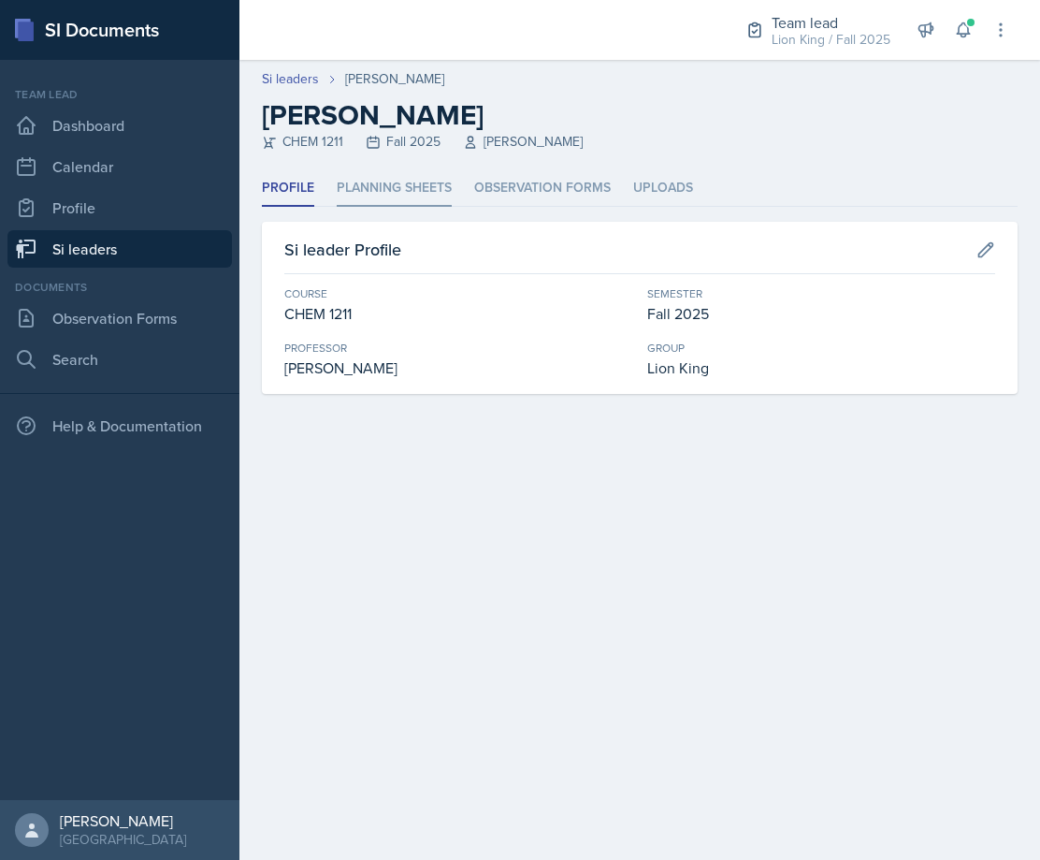
click at [421, 188] on li "Planning Sheets" at bounding box center [394, 188] width 115 height 36
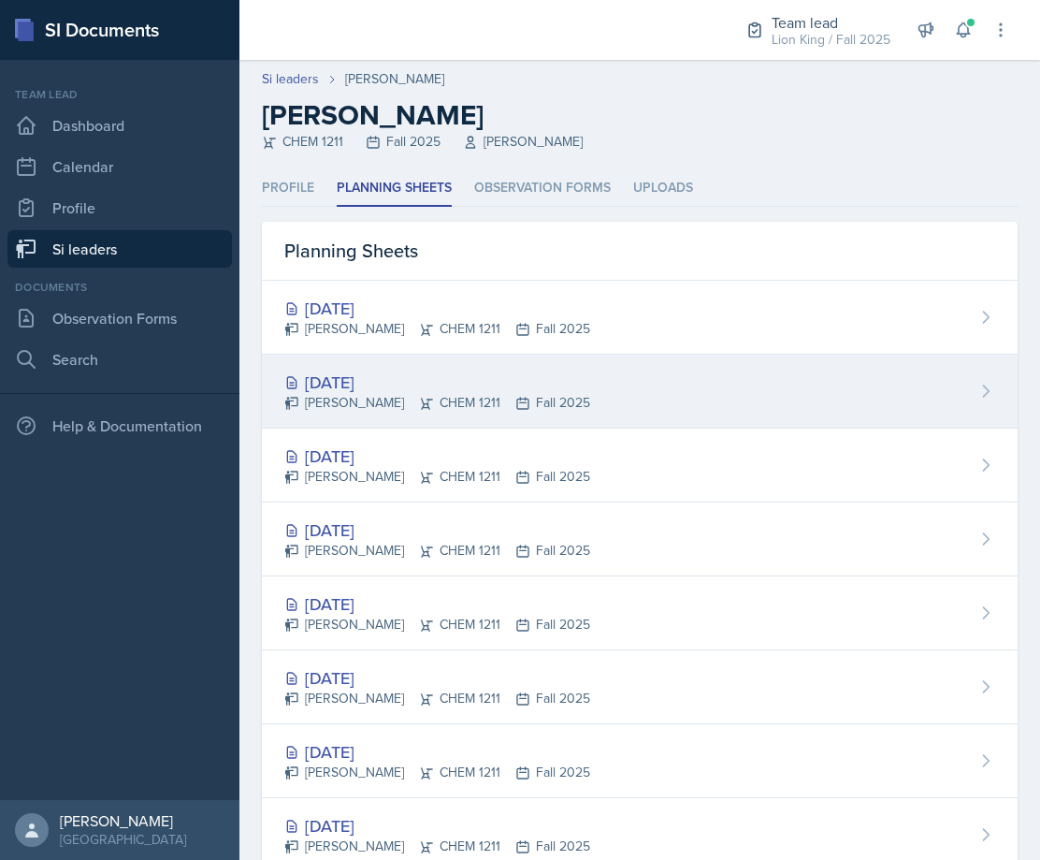
click at [476, 371] on div "[DATE]" at bounding box center [437, 382] width 306 height 25
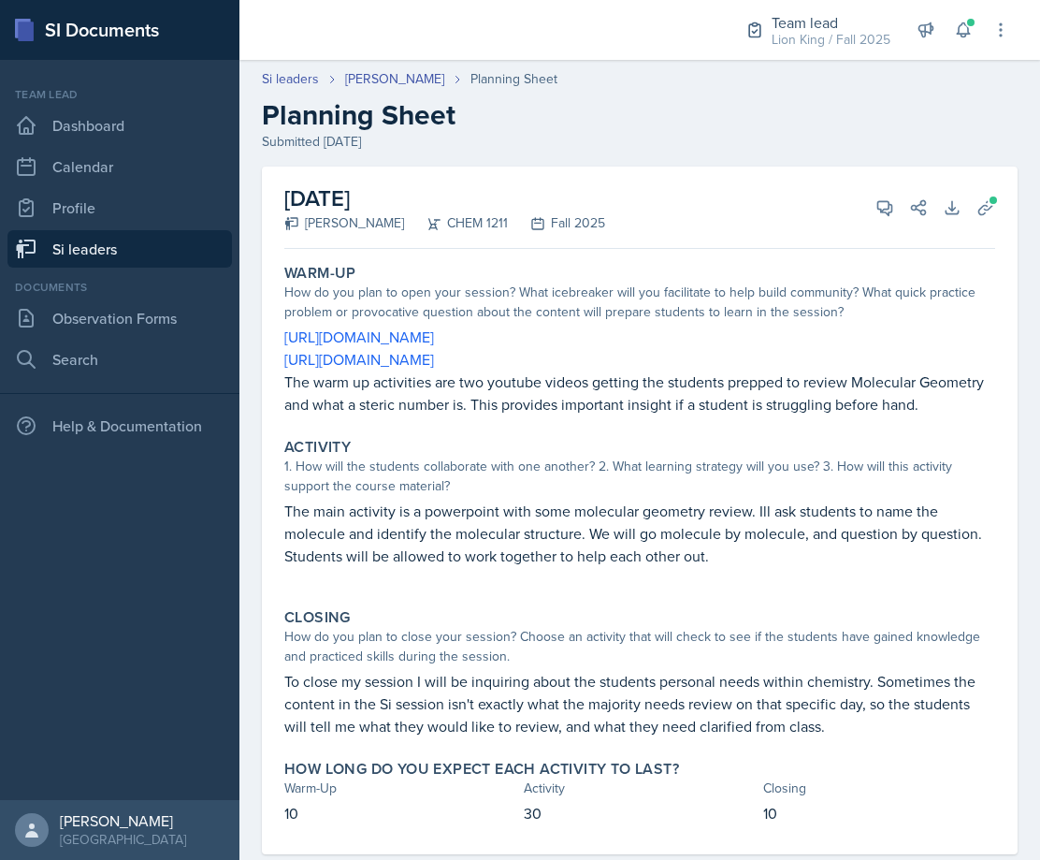
scroll to position [62, 0]
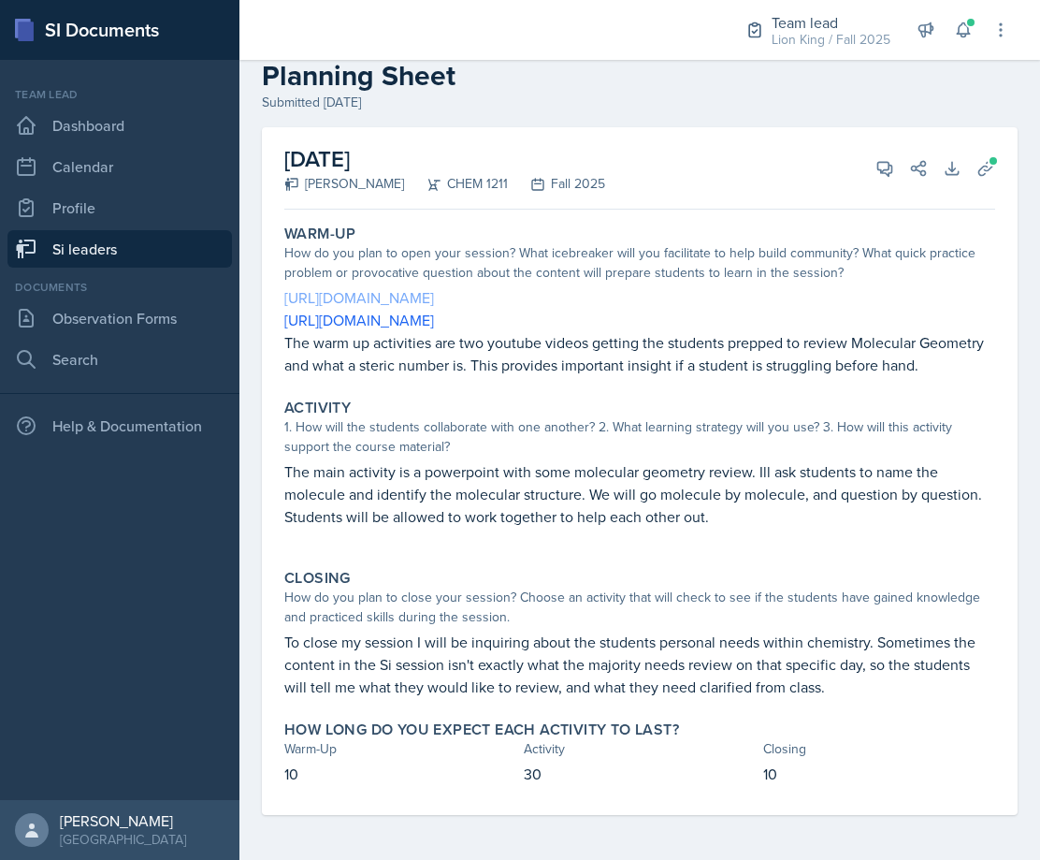
click at [434, 287] on link "[URL][DOMAIN_NAME]" at bounding box center [359, 297] width 150 height 21
click at [413, 310] on link "[URL][DOMAIN_NAME]" at bounding box center [359, 320] width 150 height 21
click at [868, 152] on button "View Comments" at bounding box center [885, 169] width 34 height 34
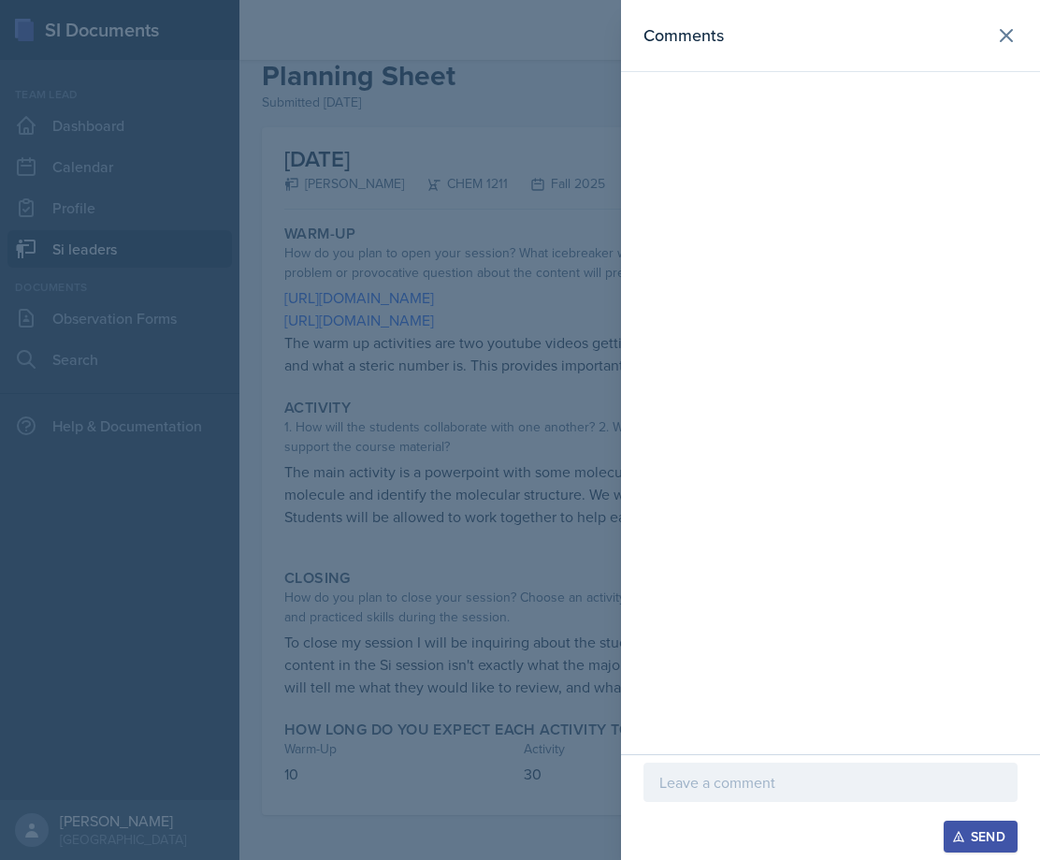
click at [720, 787] on p at bounding box center [831, 782] width 342 height 22
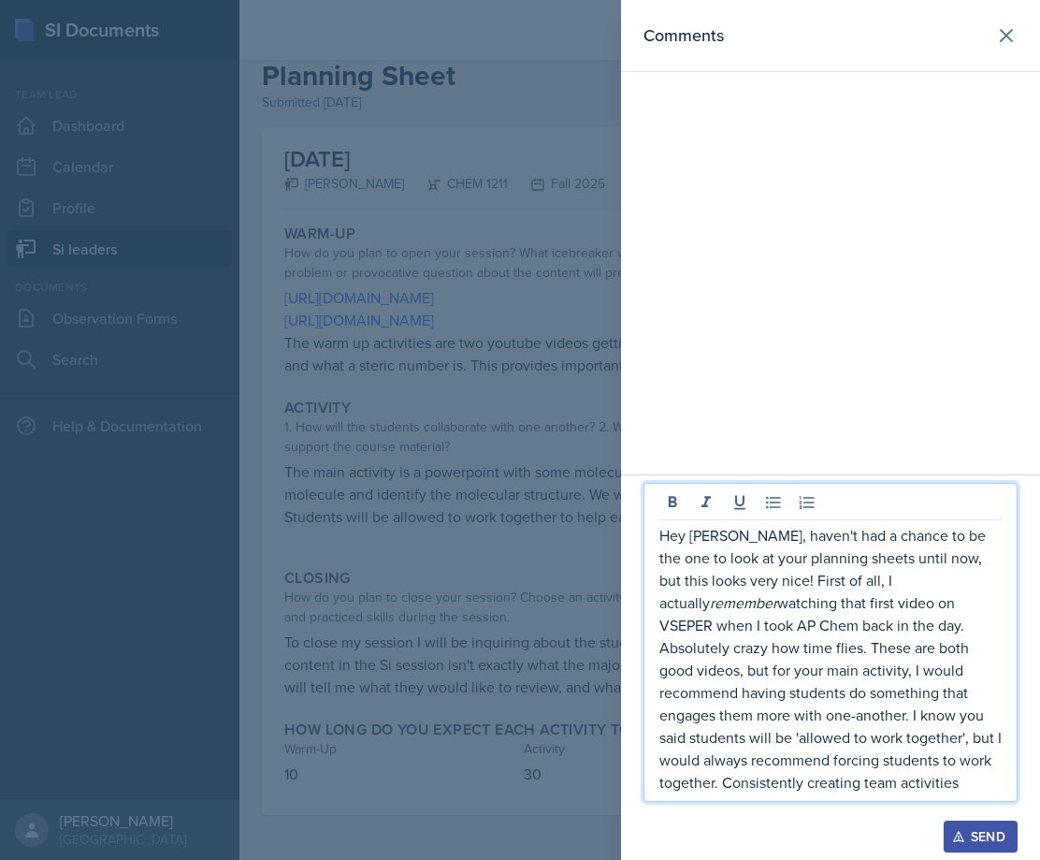
click at [866, 774] on p "Hey [PERSON_NAME], haven't had a chance to be the one to look at your planning …" at bounding box center [831, 658] width 342 height 269
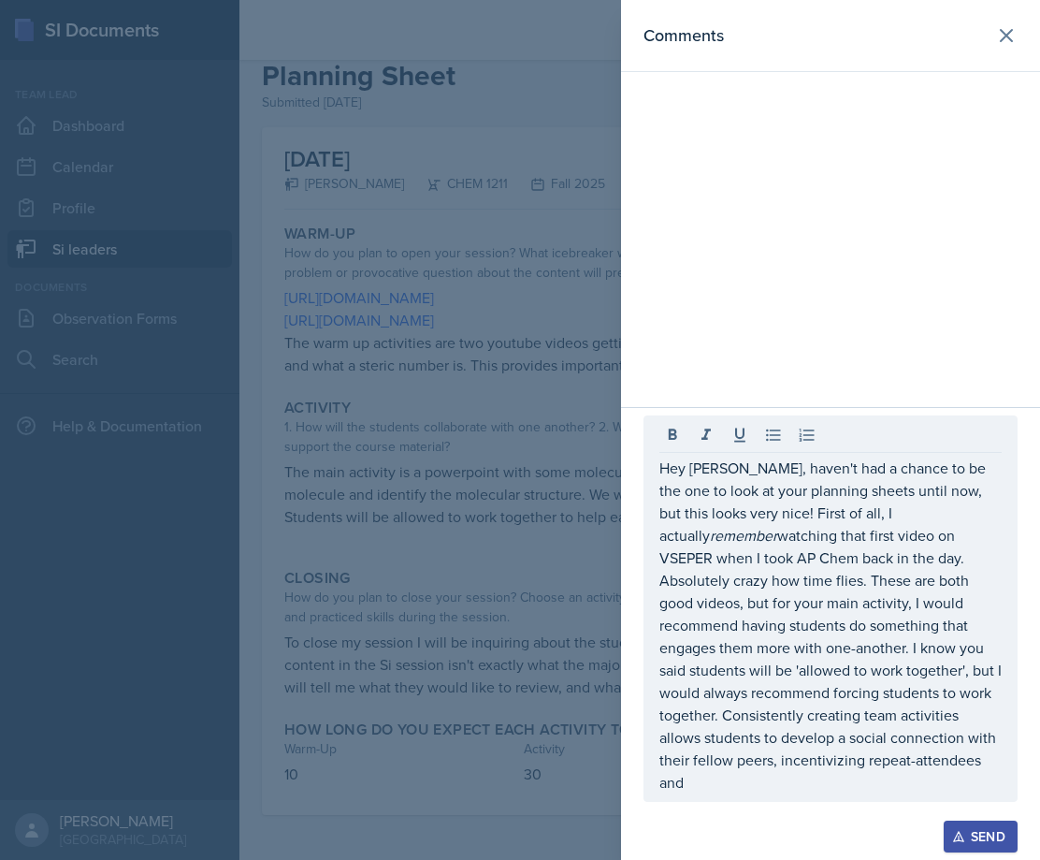
click at [698, 778] on p "Hey [PERSON_NAME], haven't had a chance to be the one to look at your planning …" at bounding box center [831, 625] width 342 height 337
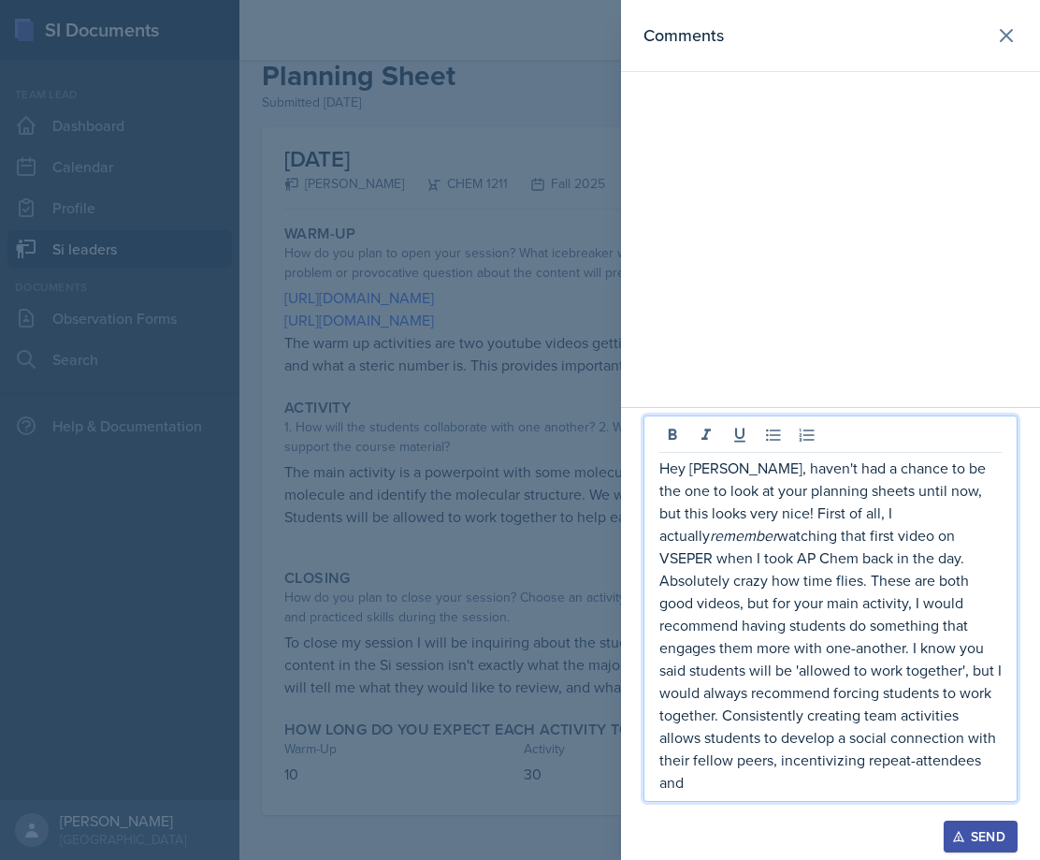
click at [894, 776] on p "Hey [PERSON_NAME], haven't had a chance to be the one to look at your planning …" at bounding box center [831, 625] width 342 height 337
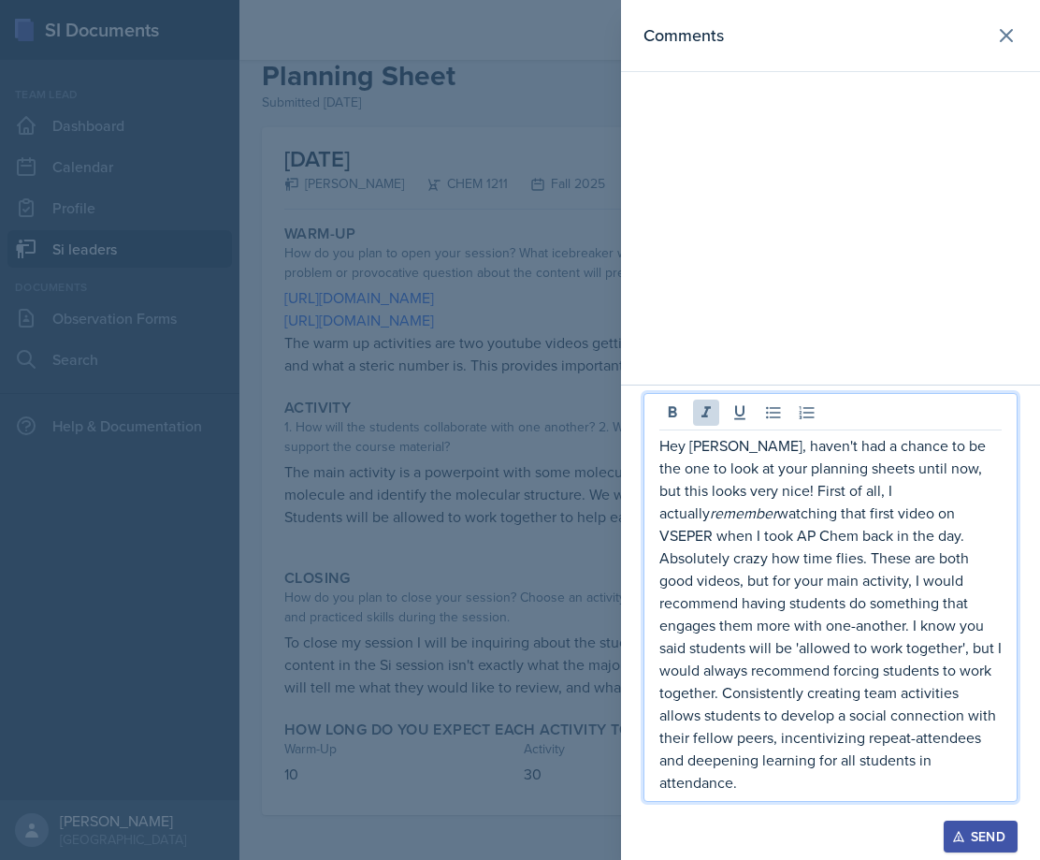
drag, startPoint x: 944, startPoint y: 781, endPoint x: 640, endPoint y: 467, distance: 437.4
click at [640, 467] on div "Hey [PERSON_NAME], haven't had a chance to be the one to look at your planning …" at bounding box center [830, 622] width 419 height 475
copy p "Hey [PERSON_NAME], haven't had a chance to be the one to look at your planning …"
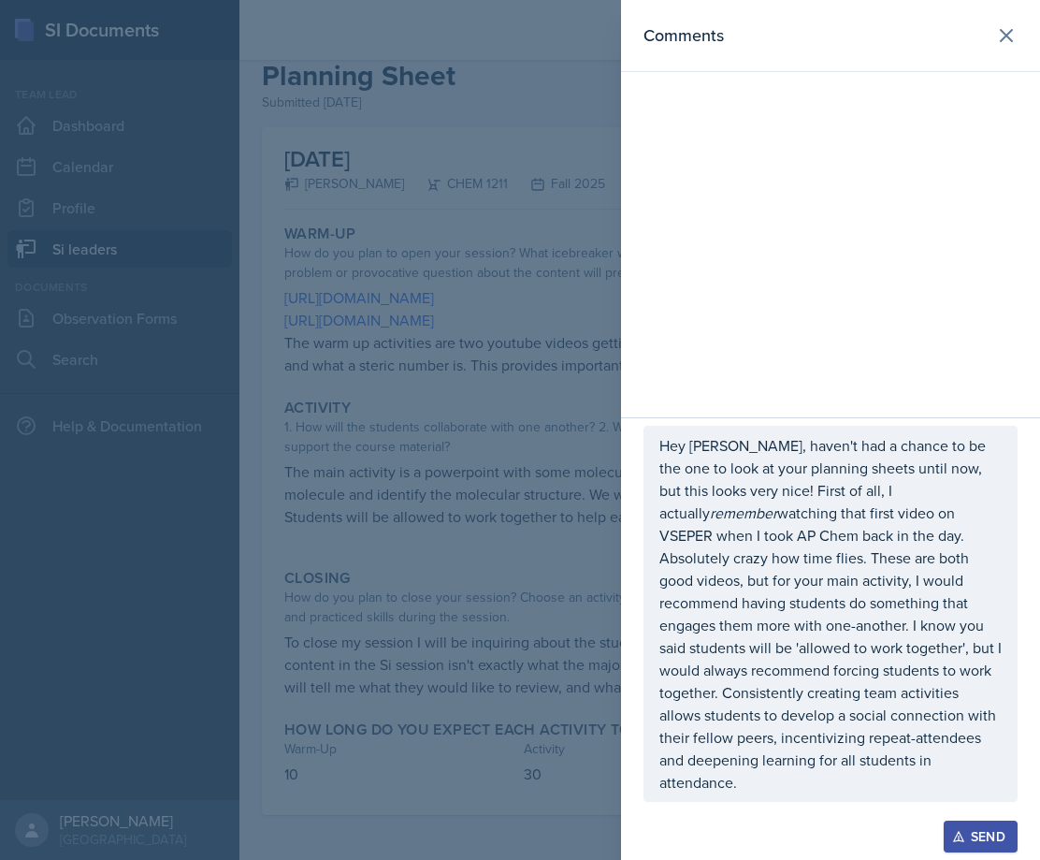
click at [971, 826] on button "Send" at bounding box center [981, 837] width 74 height 32
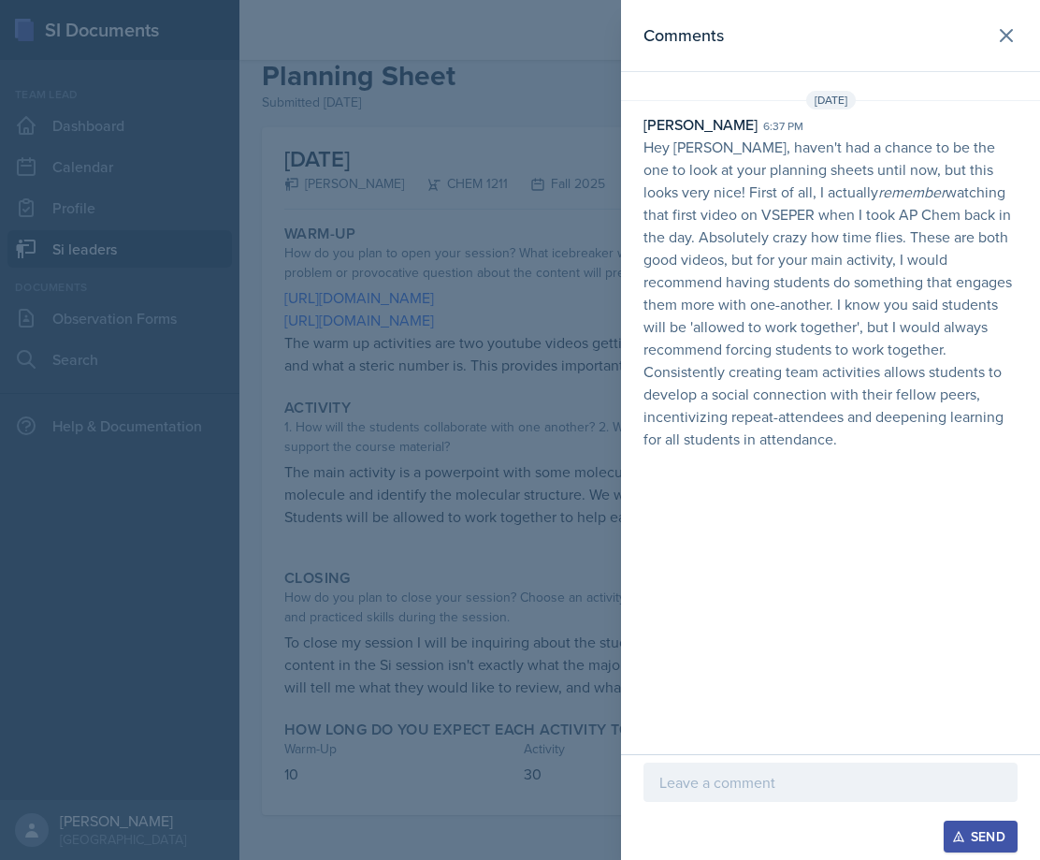
click at [421, 236] on div at bounding box center [520, 430] width 1040 height 860
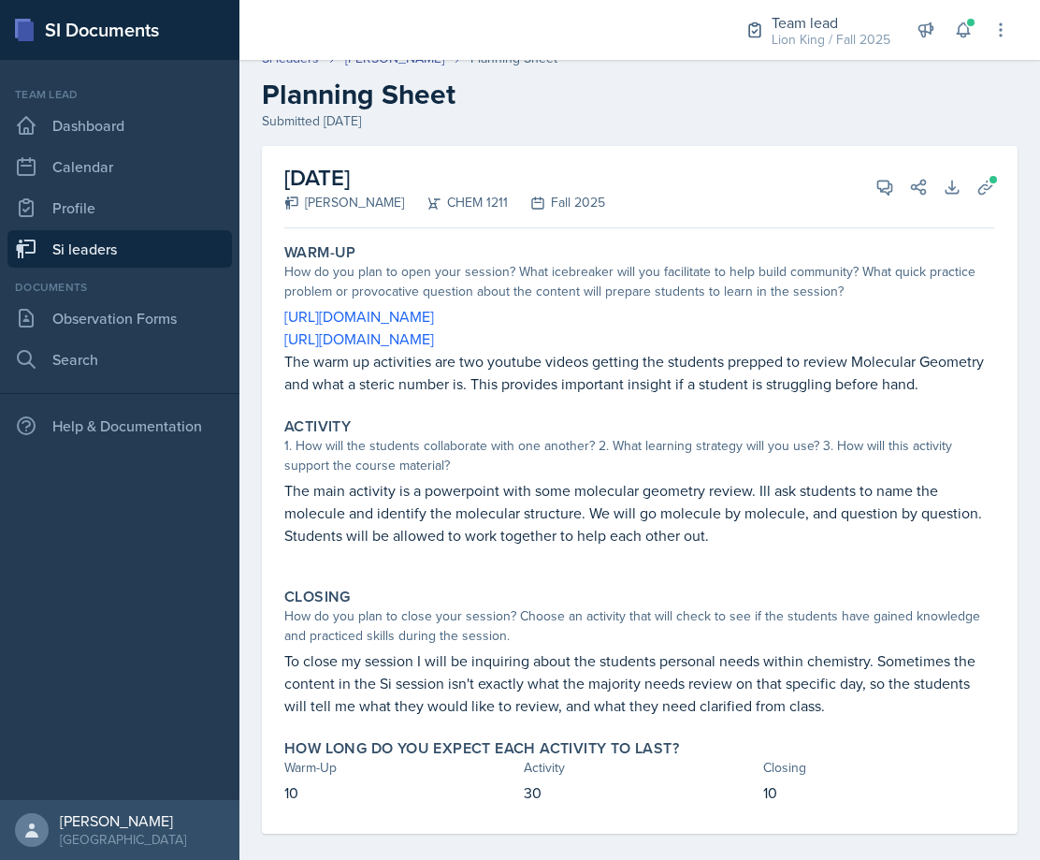
scroll to position [0, 0]
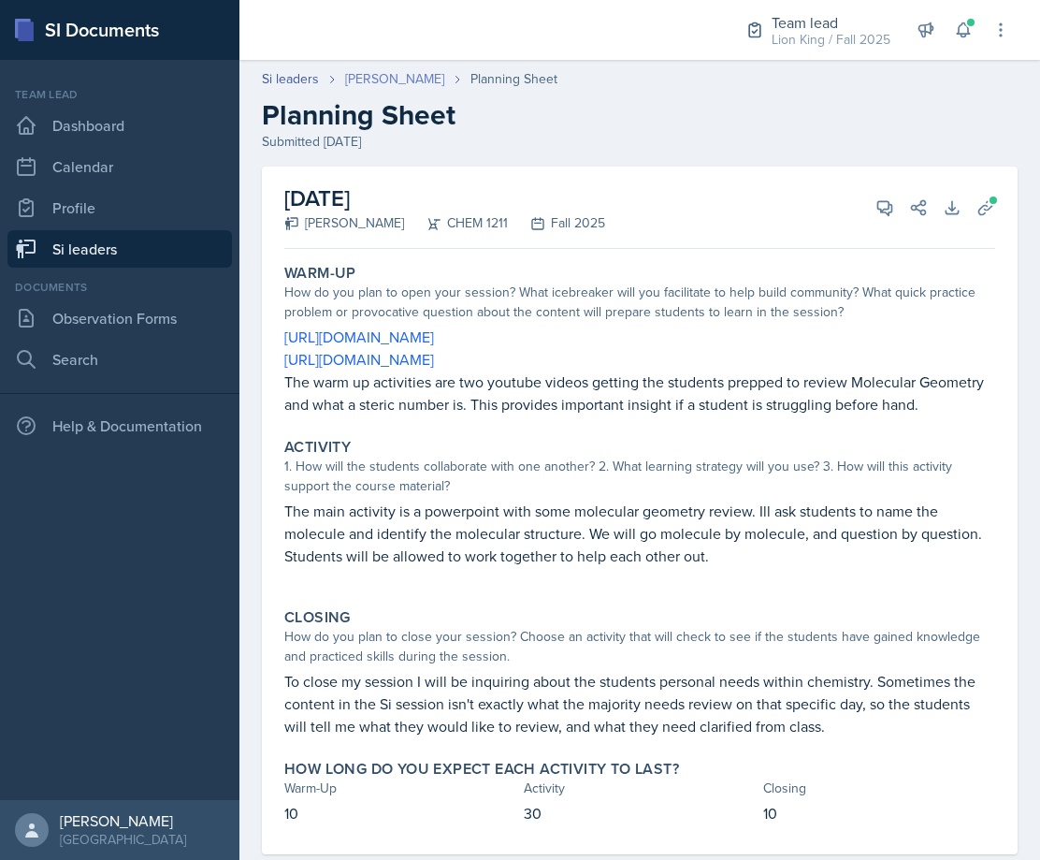
click at [363, 84] on link "[PERSON_NAME]" at bounding box center [394, 79] width 99 height 20
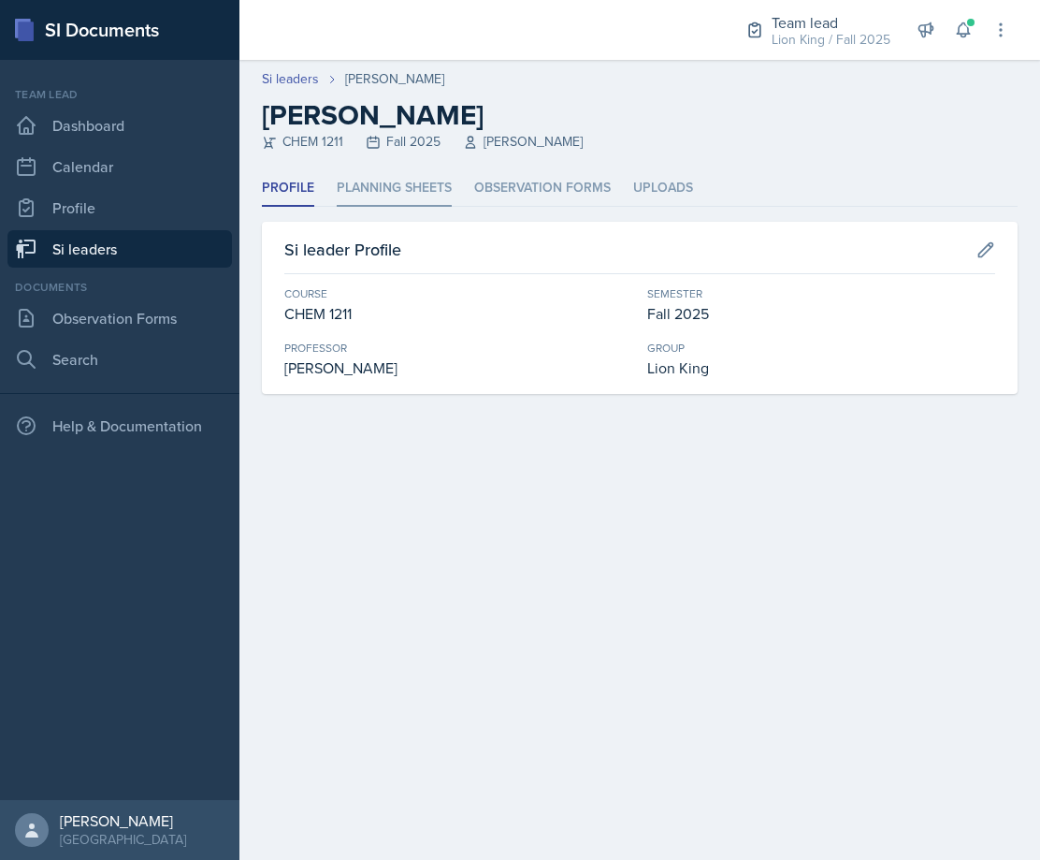
click at [439, 187] on li "Planning Sheets" at bounding box center [394, 188] width 115 height 36
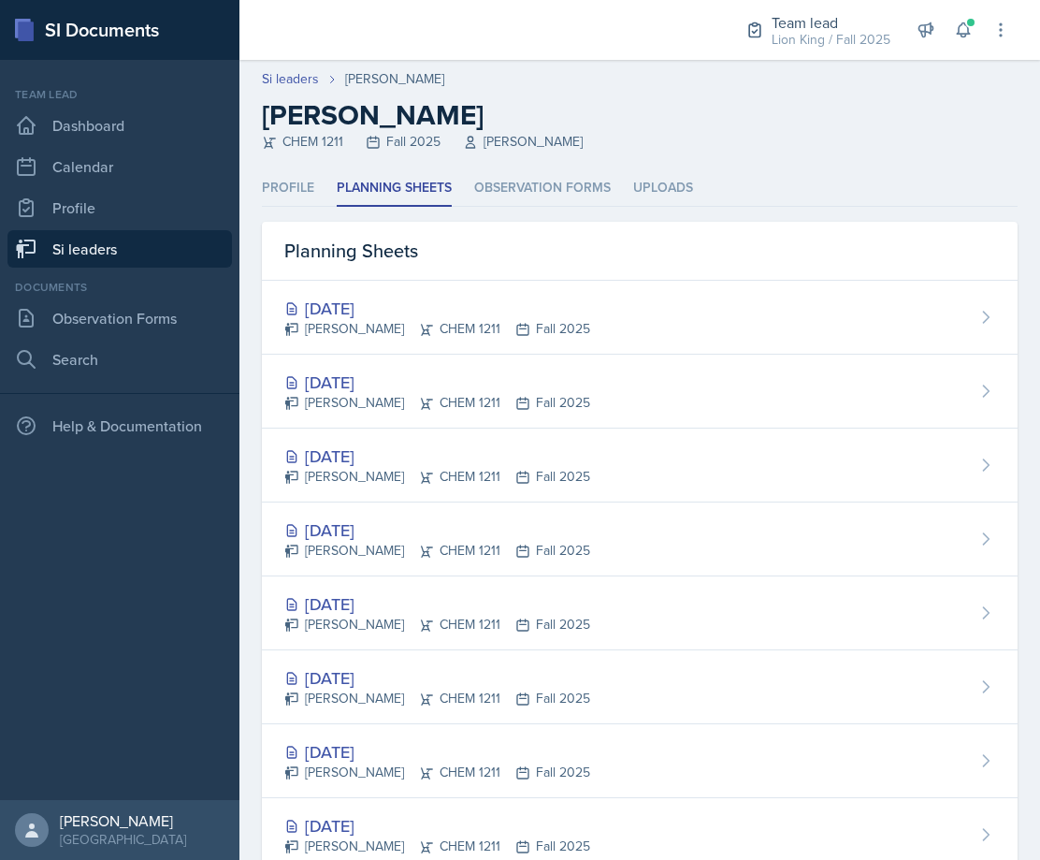
click at [409, 272] on div "Planning Sheets" at bounding box center [640, 251] width 756 height 59
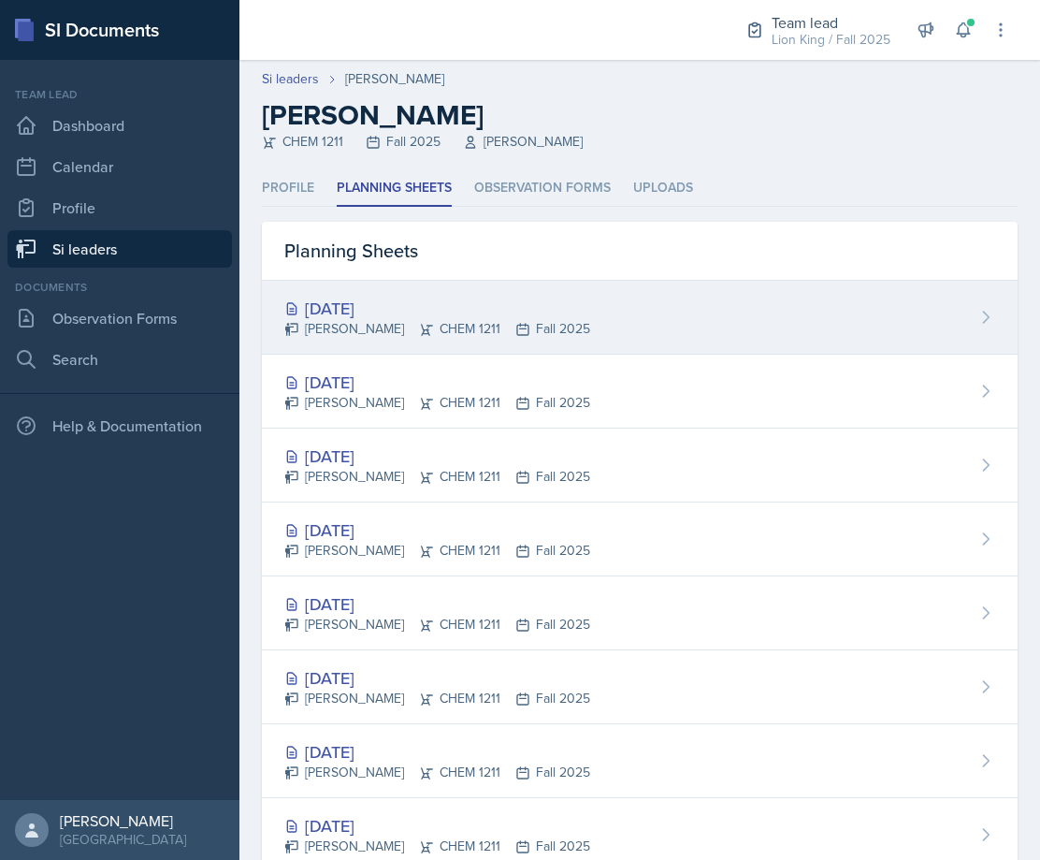
click at [405, 294] on div "[DATE] [PERSON_NAME] CHEM 1211 Fall 2025" at bounding box center [640, 318] width 756 height 74
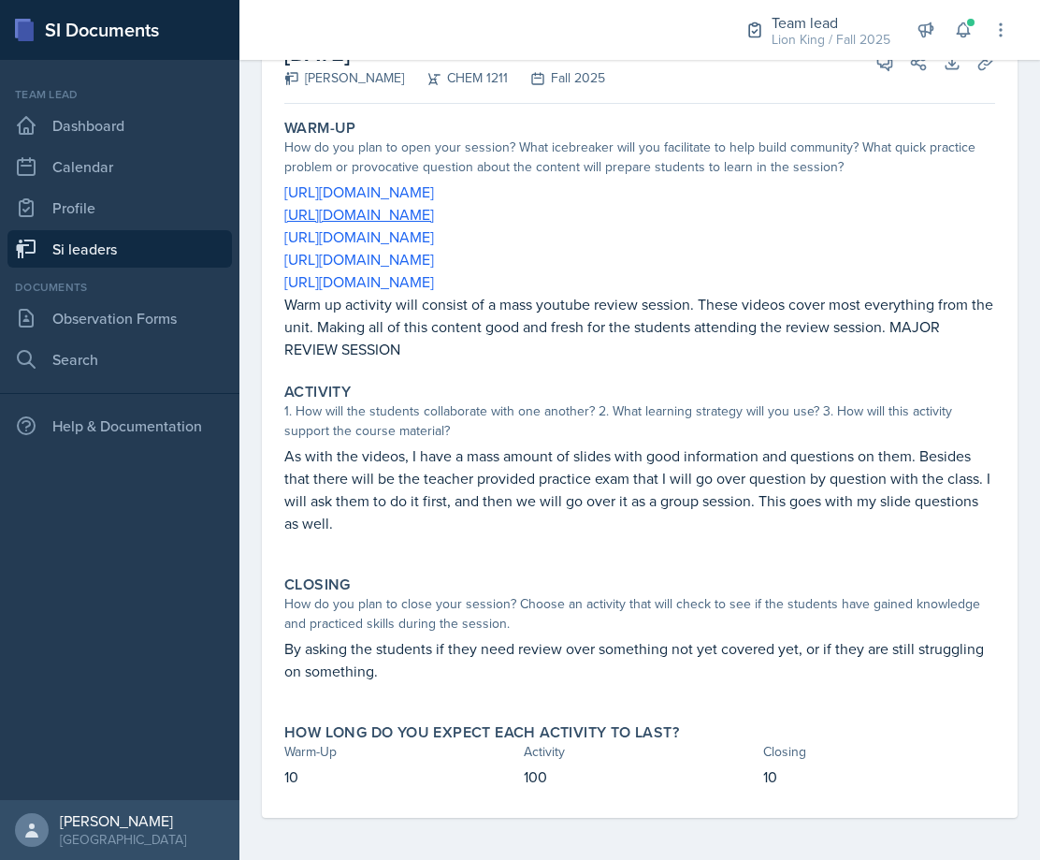
scroll to position [170, 0]
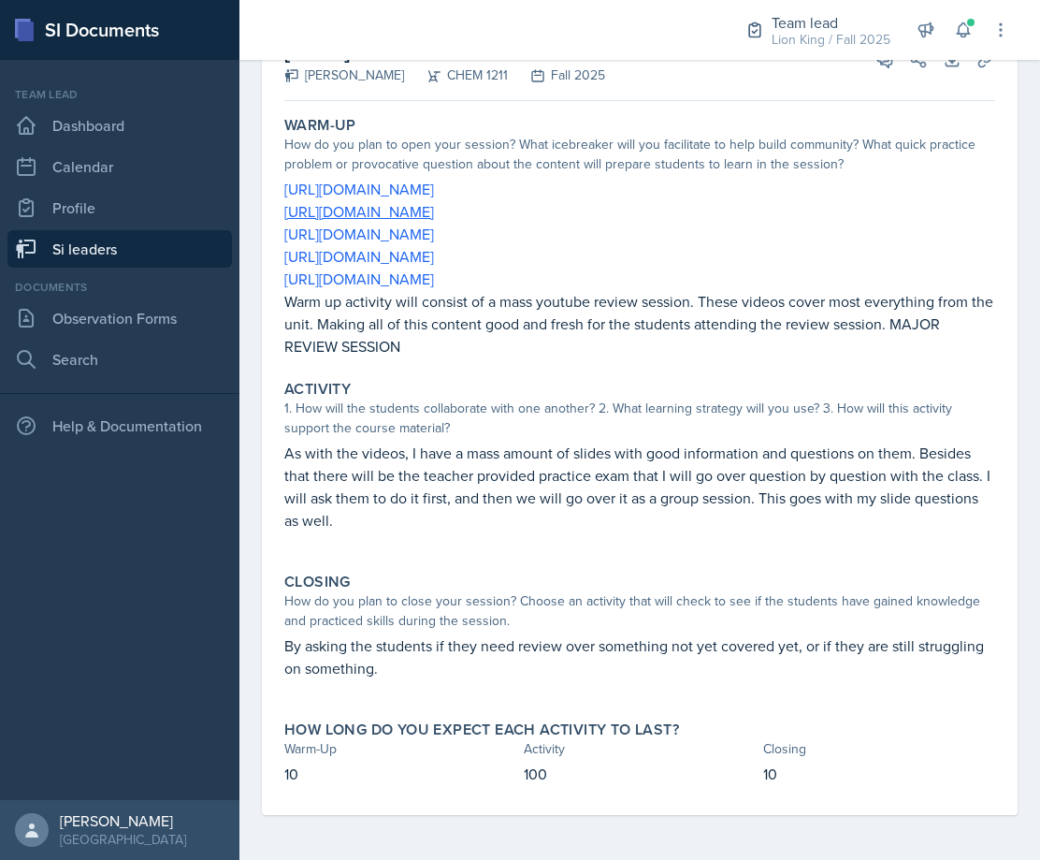
drag, startPoint x: 411, startPoint y: 208, endPoint x: 674, endPoint y: 177, distance: 264.7
click at [676, 178] on p "[URL][DOMAIN_NAME]" at bounding box center [639, 189] width 711 height 22
click at [962, 28] on icon at bounding box center [963, 30] width 19 height 19
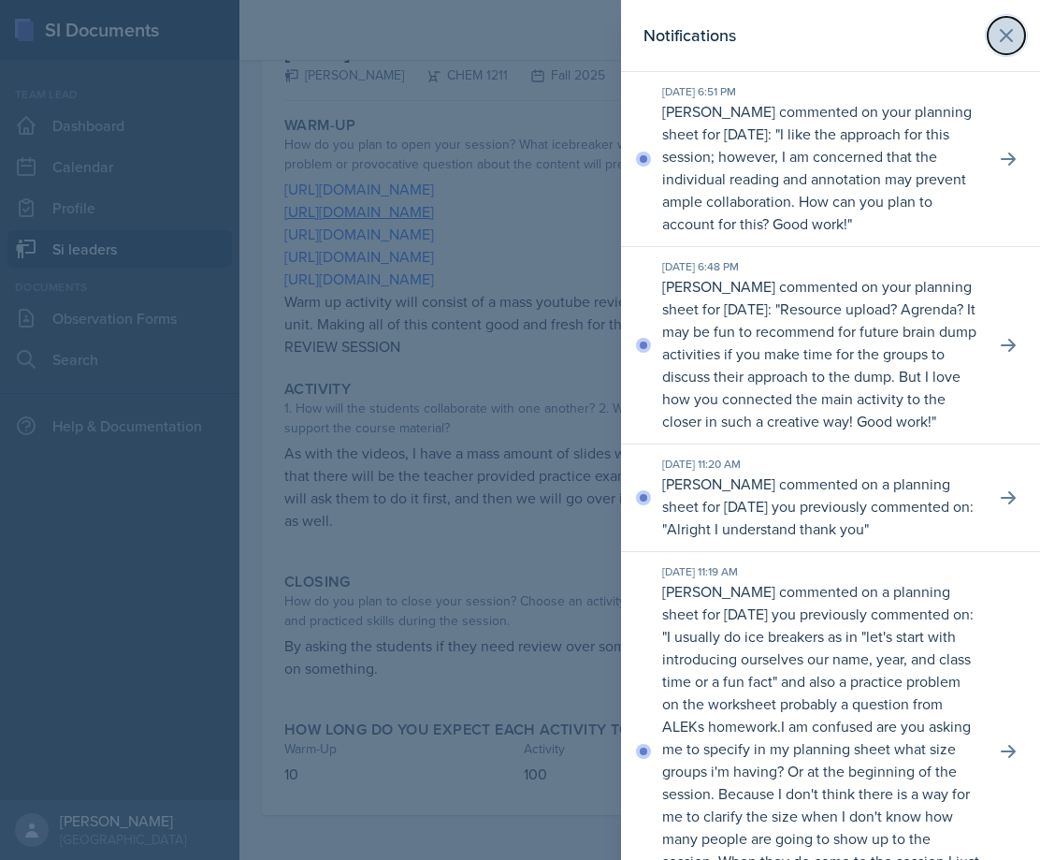
click at [996, 42] on icon at bounding box center [1007, 35] width 22 height 22
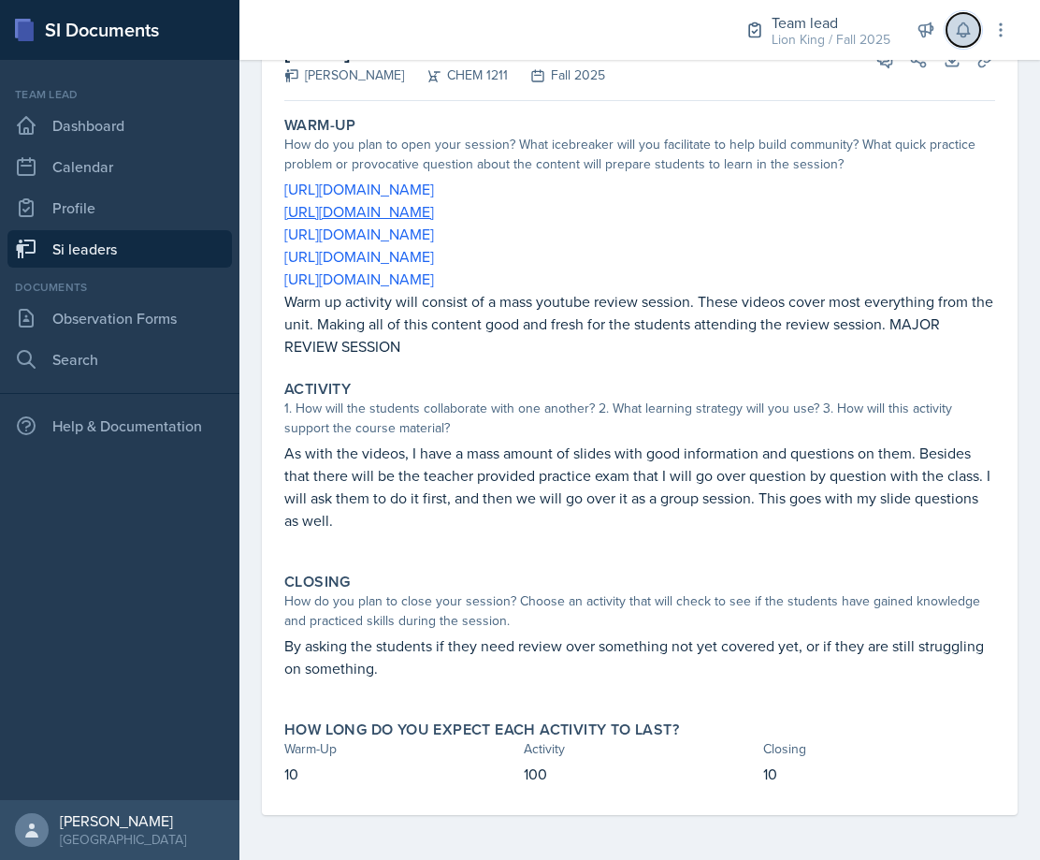
click at [957, 37] on icon at bounding box center [963, 30] width 19 height 19
click at [0, 0] on section "Notifications [DATE] 6:51 PM [PERSON_NAME] commented on your planning sheet for…" at bounding box center [0, 0] width 0 height 0
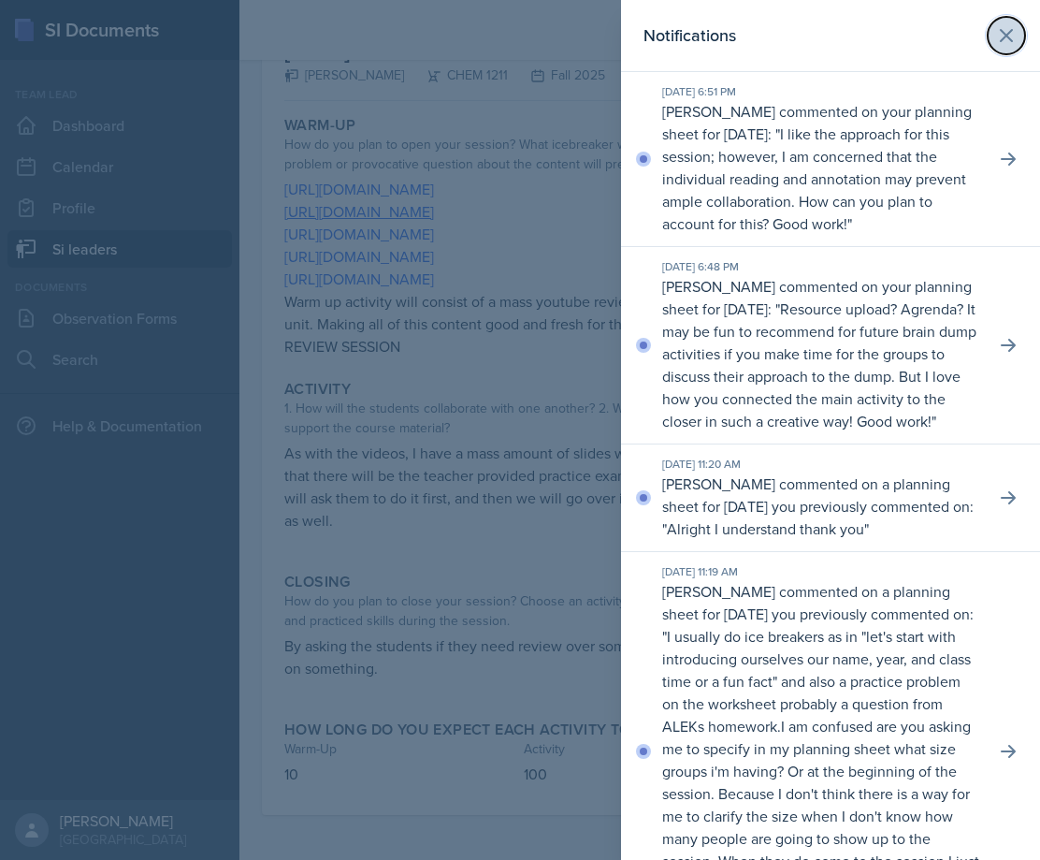
click at [988, 30] on button at bounding box center [1006, 35] width 37 height 37
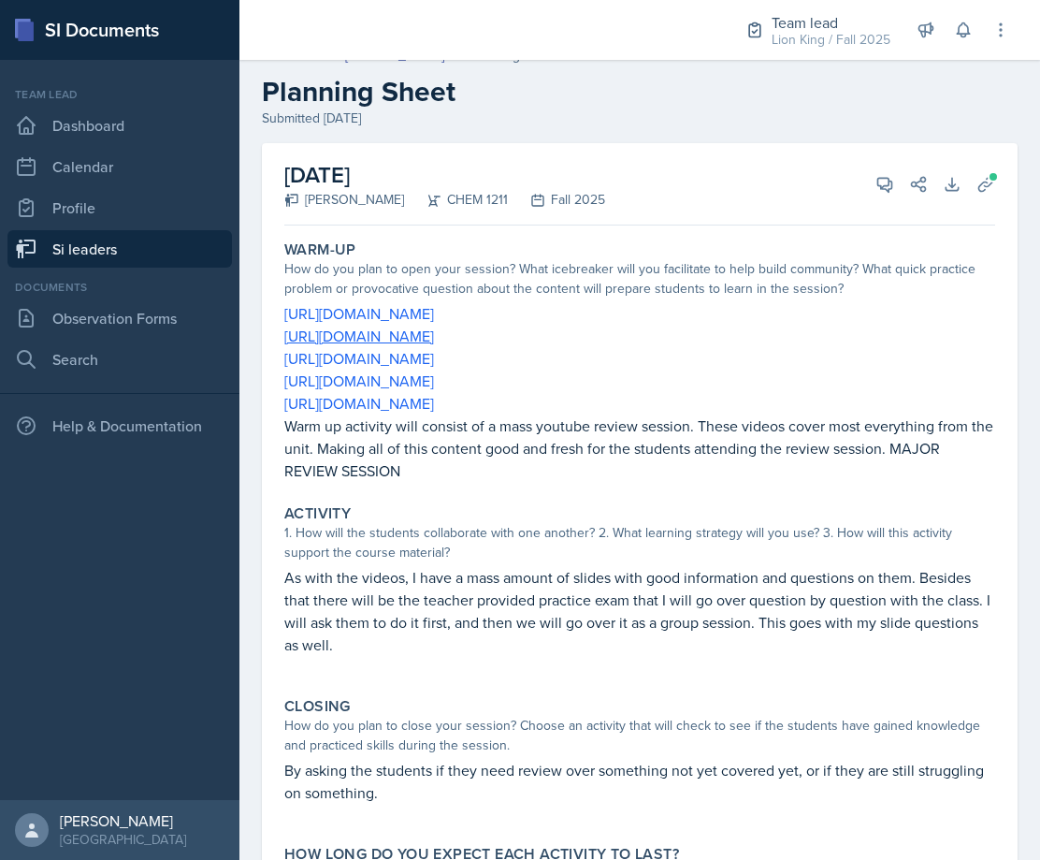
scroll to position [0, 0]
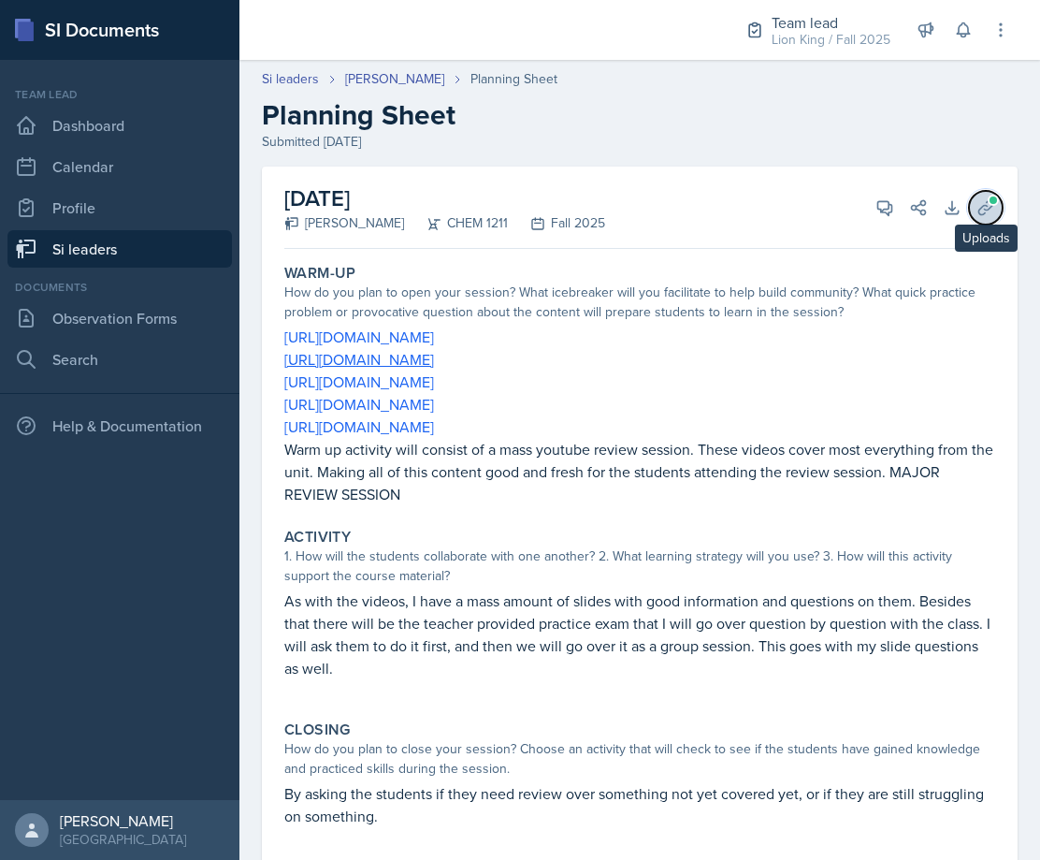
click at [981, 207] on button "Uploads" at bounding box center [986, 208] width 34 height 34
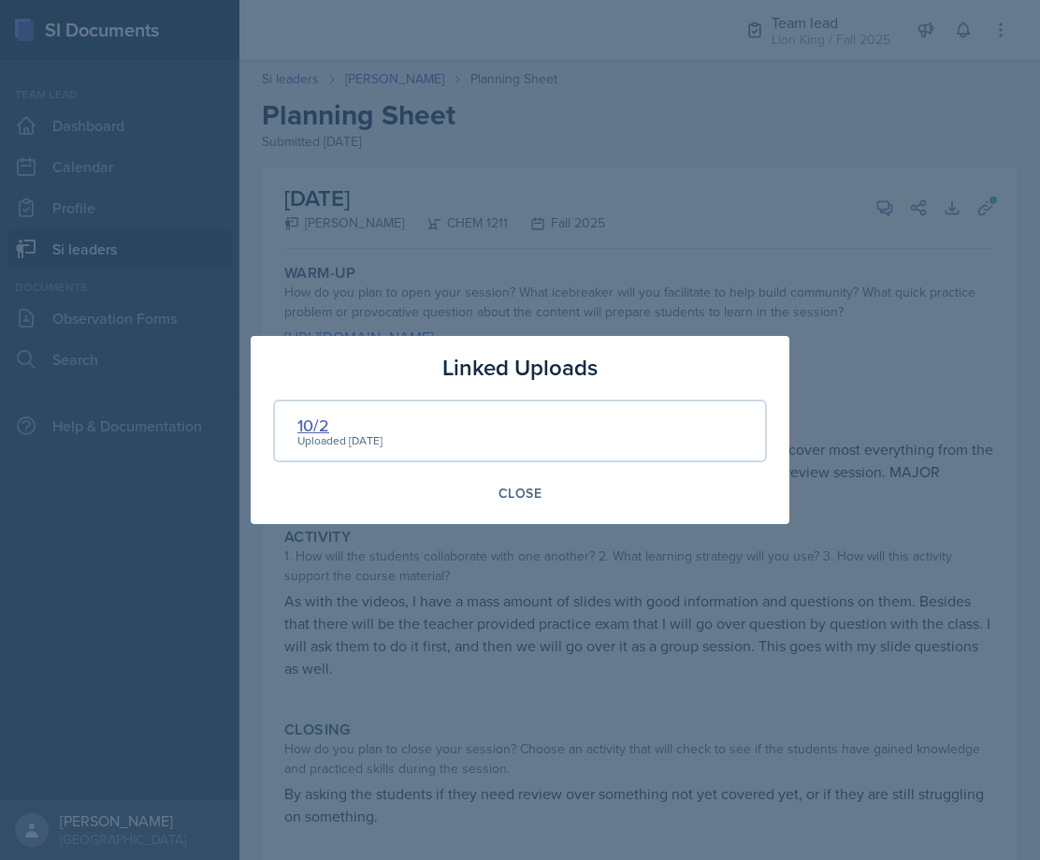
click at [348, 417] on div "10/2" at bounding box center [340, 425] width 85 height 25
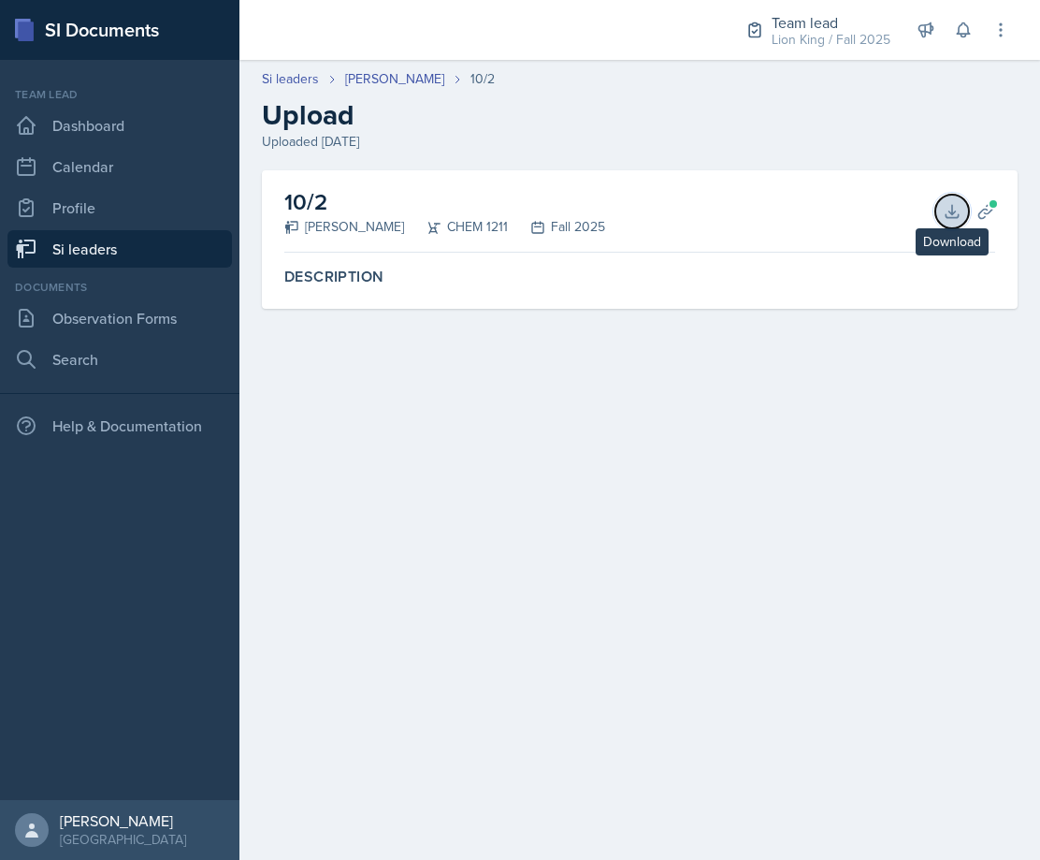
click at [958, 216] on icon at bounding box center [952, 211] width 12 height 12
click at [356, 79] on link "[PERSON_NAME]" at bounding box center [394, 79] width 99 height 20
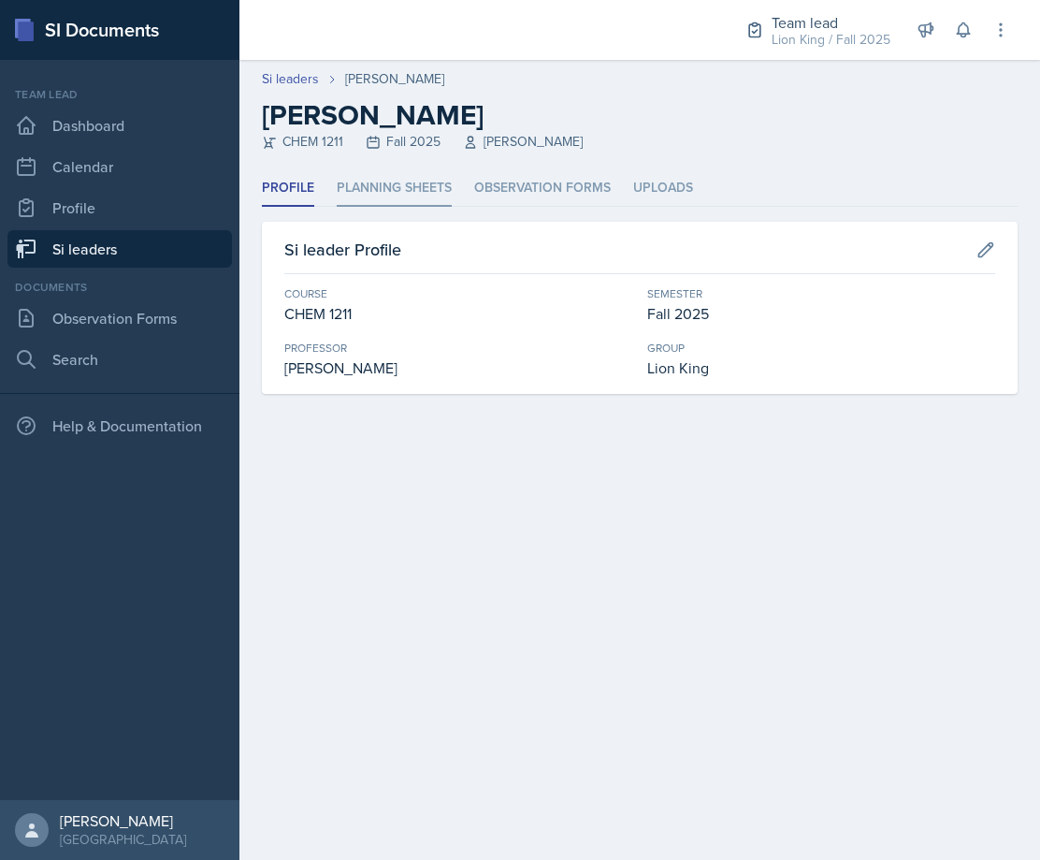
click at [399, 183] on li "Planning Sheets" at bounding box center [394, 188] width 115 height 36
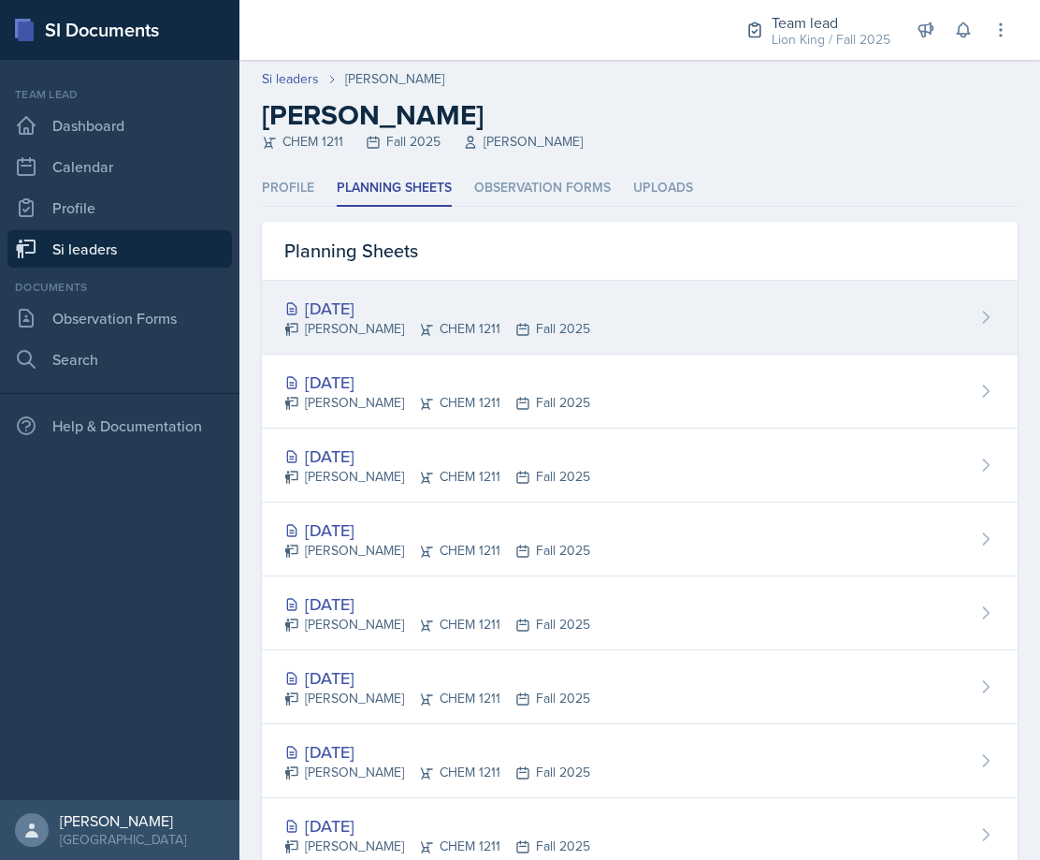
click at [422, 298] on div "[DATE]" at bounding box center [437, 308] width 306 height 25
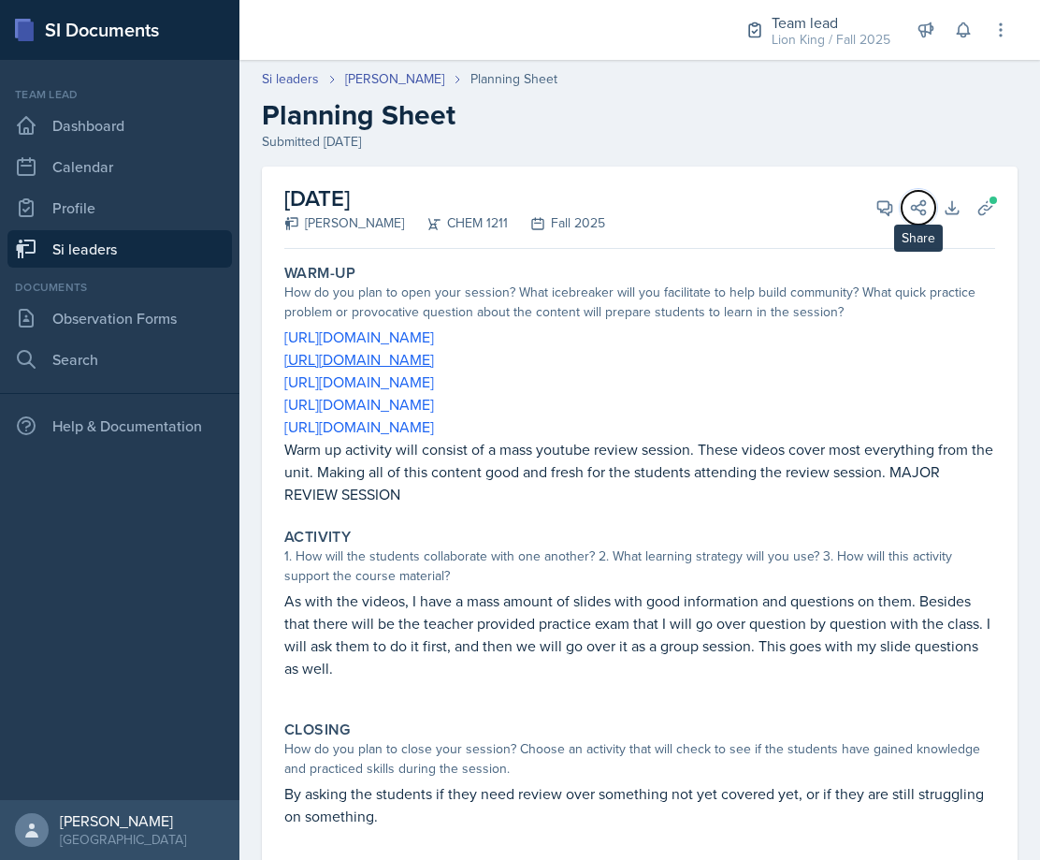
click at [902, 210] on button "Share" at bounding box center [919, 208] width 34 height 34
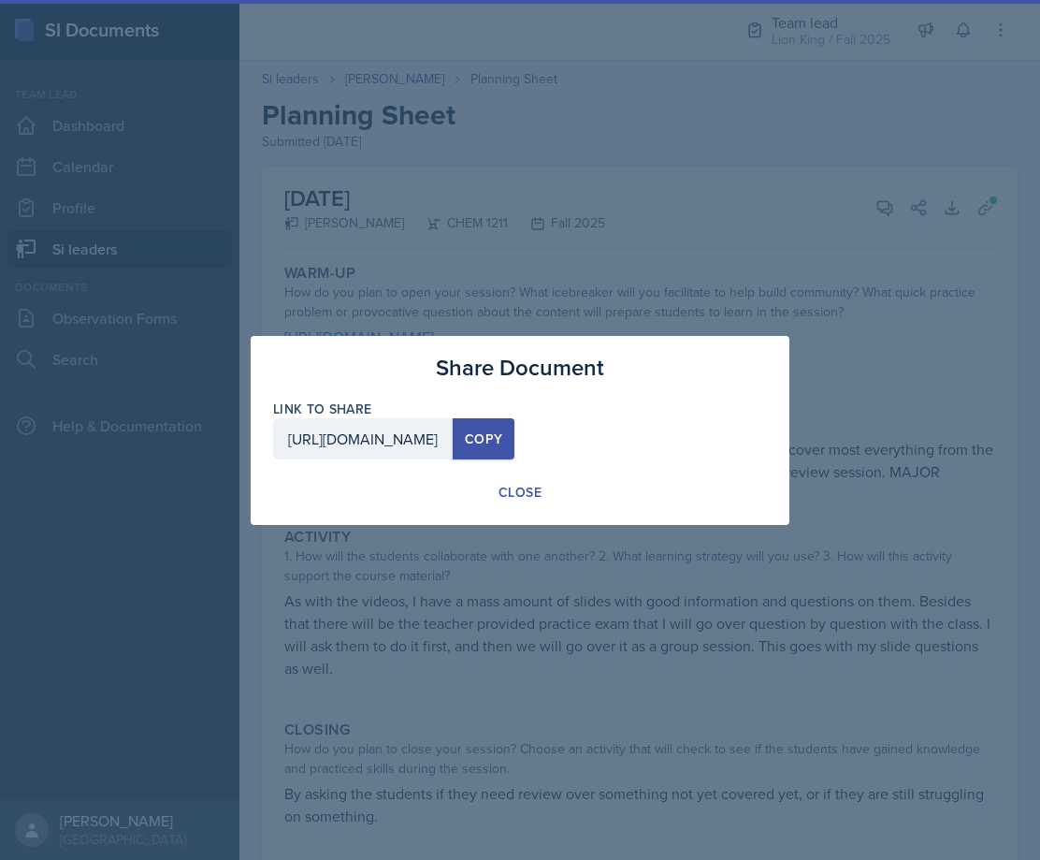
click at [888, 210] on div at bounding box center [520, 430] width 1040 height 860
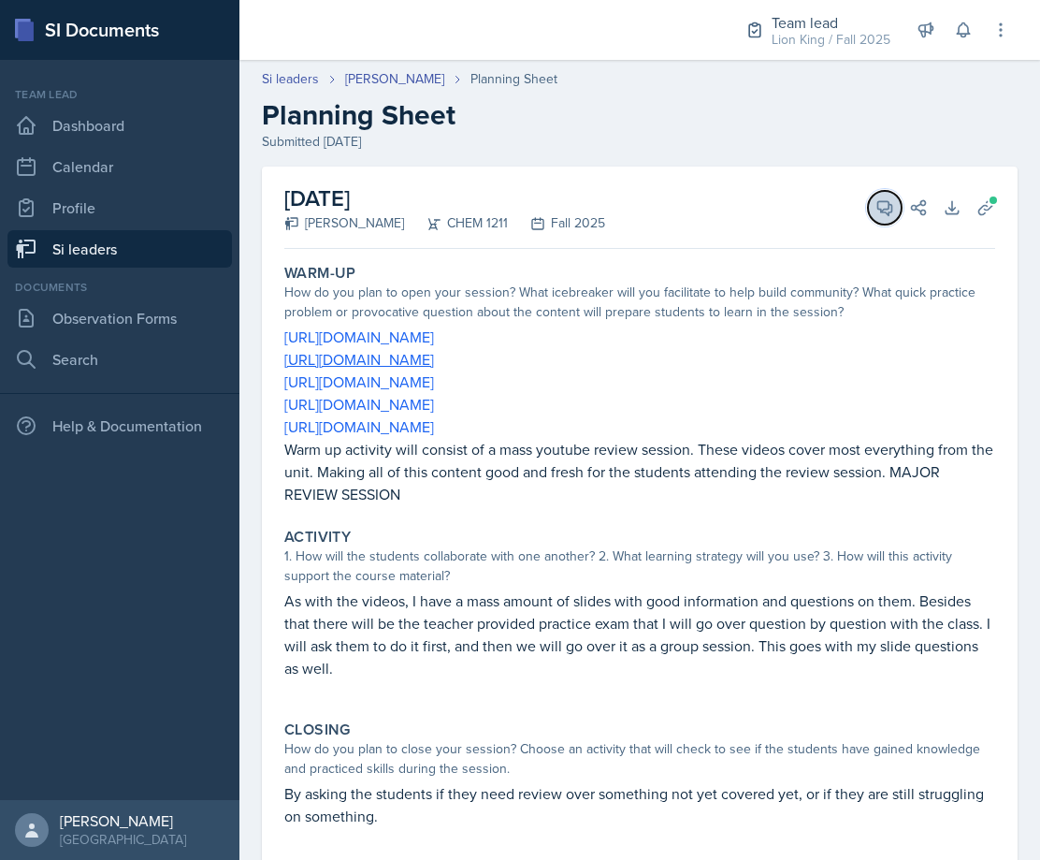
click at [868, 214] on button "View Comments" at bounding box center [885, 208] width 34 height 34
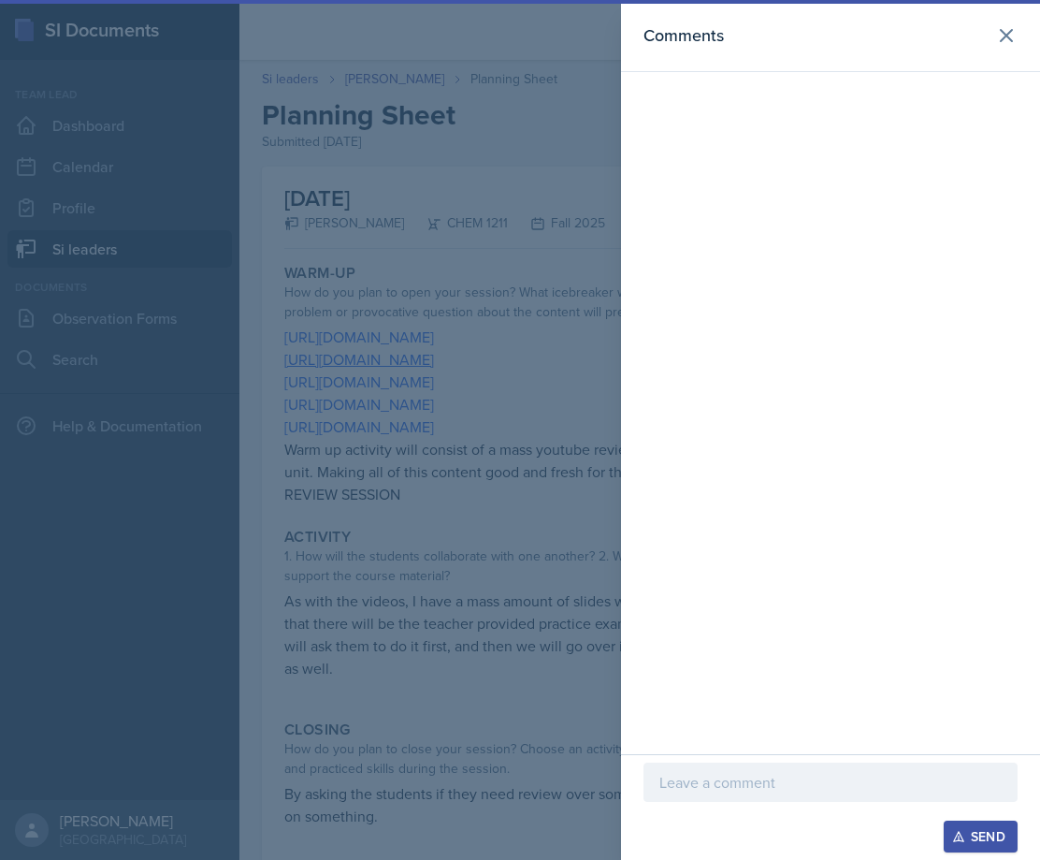
click at [737, 804] on div at bounding box center [831, 811] width 374 height 19
click at [740, 795] on div at bounding box center [831, 782] width 374 height 39
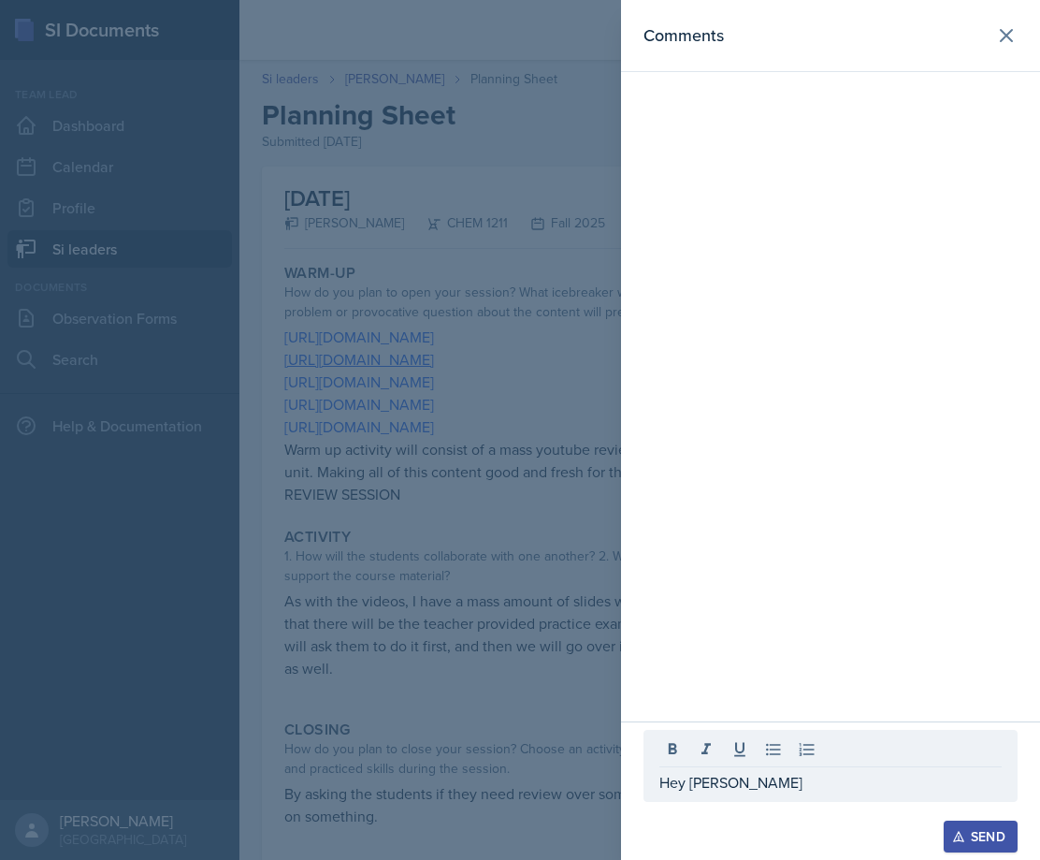
click at [789, 804] on div at bounding box center [831, 811] width 374 height 19
click at [790, 790] on p "Hey [PERSON_NAME]" at bounding box center [831, 782] width 342 height 22
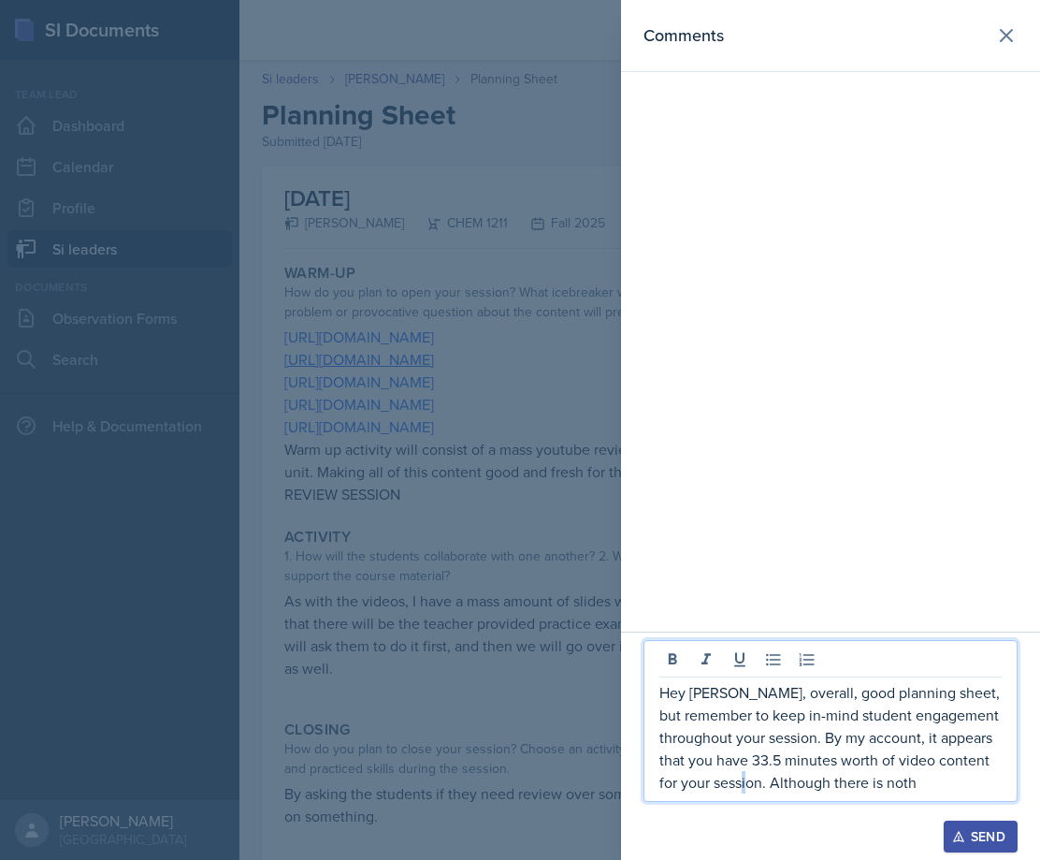
click at [795, 799] on div "Hey [PERSON_NAME], overall, good planning sheet, but remember to keep in-mind s…" at bounding box center [831, 721] width 374 height 162
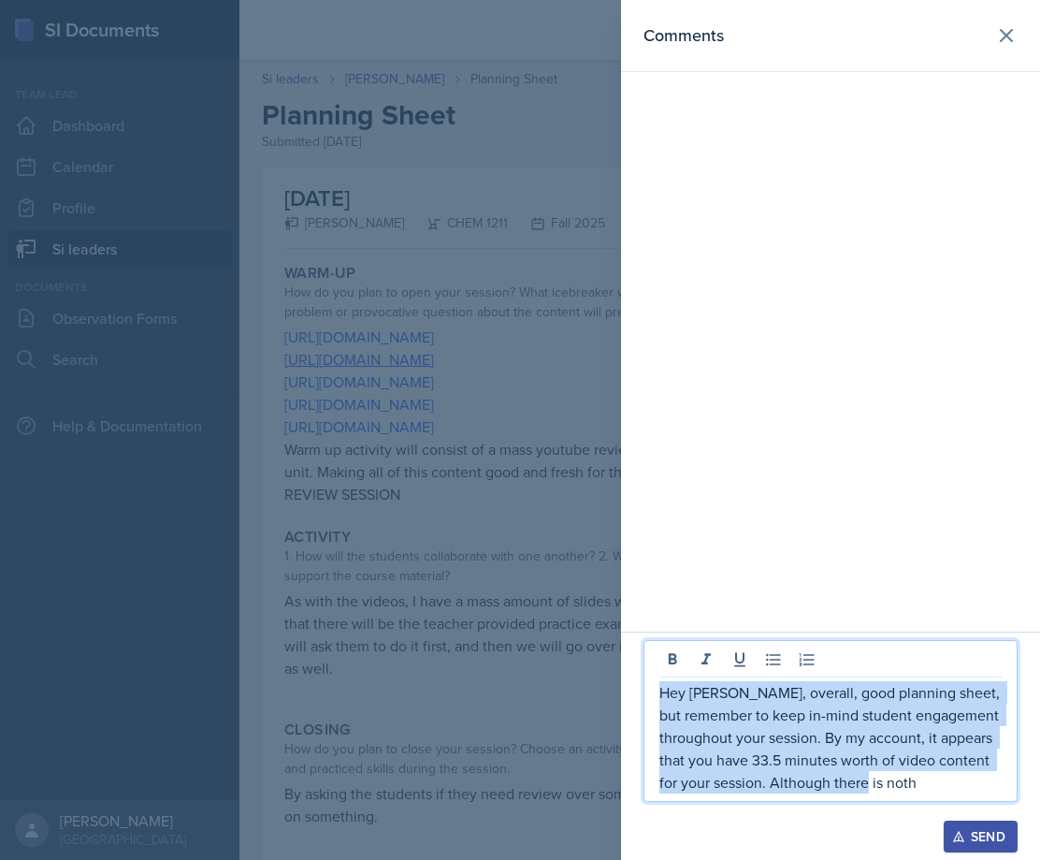
drag, startPoint x: 941, startPoint y: 791, endPoint x: 647, endPoint y: 686, distance: 311.9
click at [647, 686] on div "Hey [PERSON_NAME], overall, good planning sheet, but remember to keep in-mind s…" at bounding box center [831, 721] width 374 height 162
copy p "Hey [PERSON_NAME], overall, good planning sheet, but remember to keep in-mind s…"
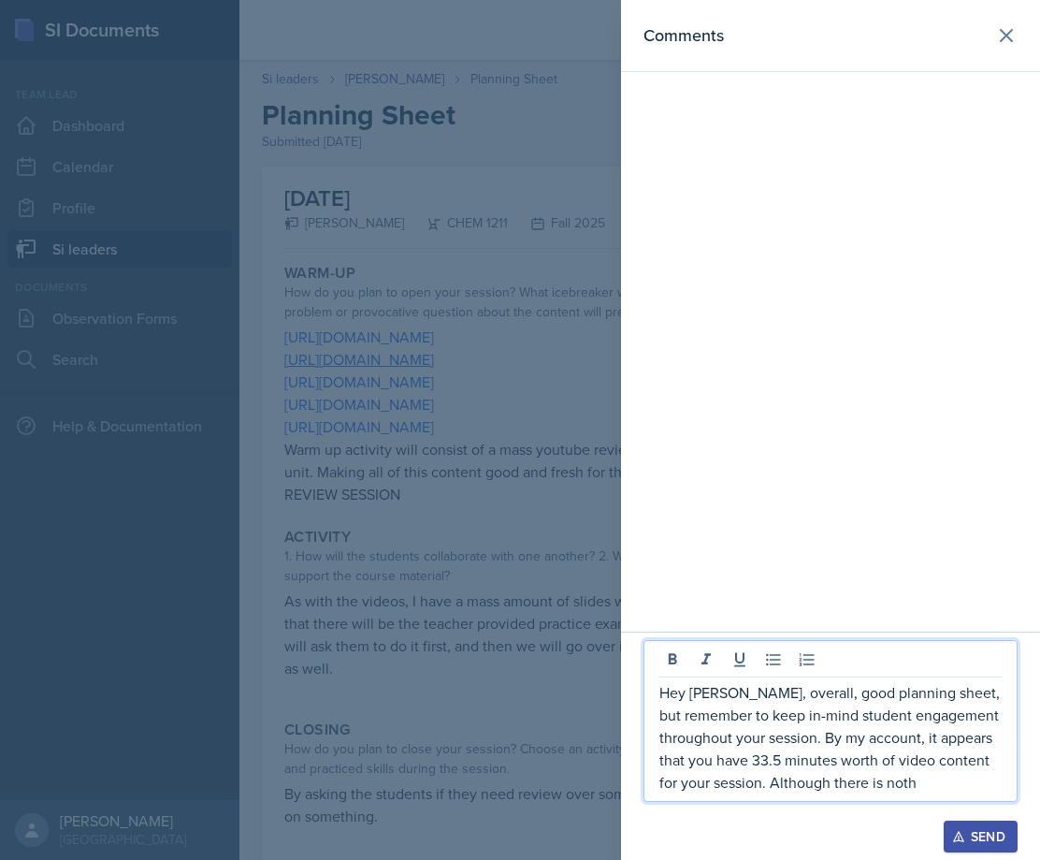
click at [557, 605] on div at bounding box center [520, 430] width 1040 height 860
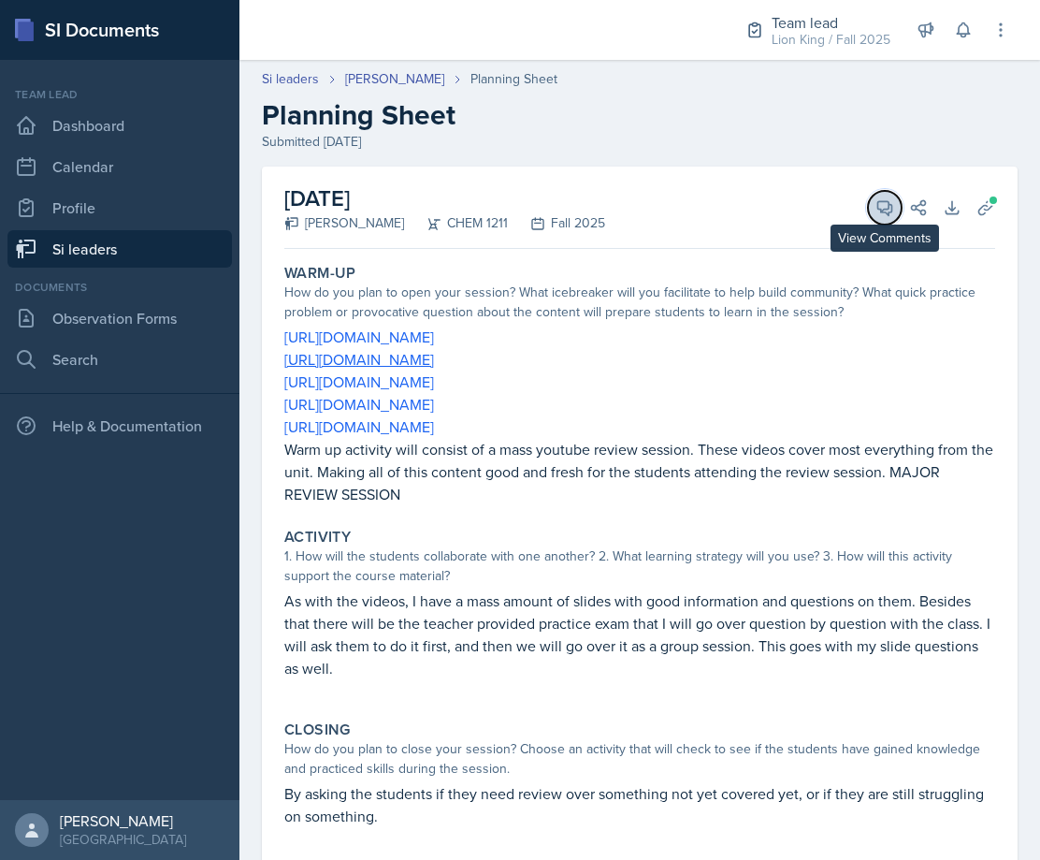
click at [876, 207] on icon at bounding box center [885, 207] width 19 height 19
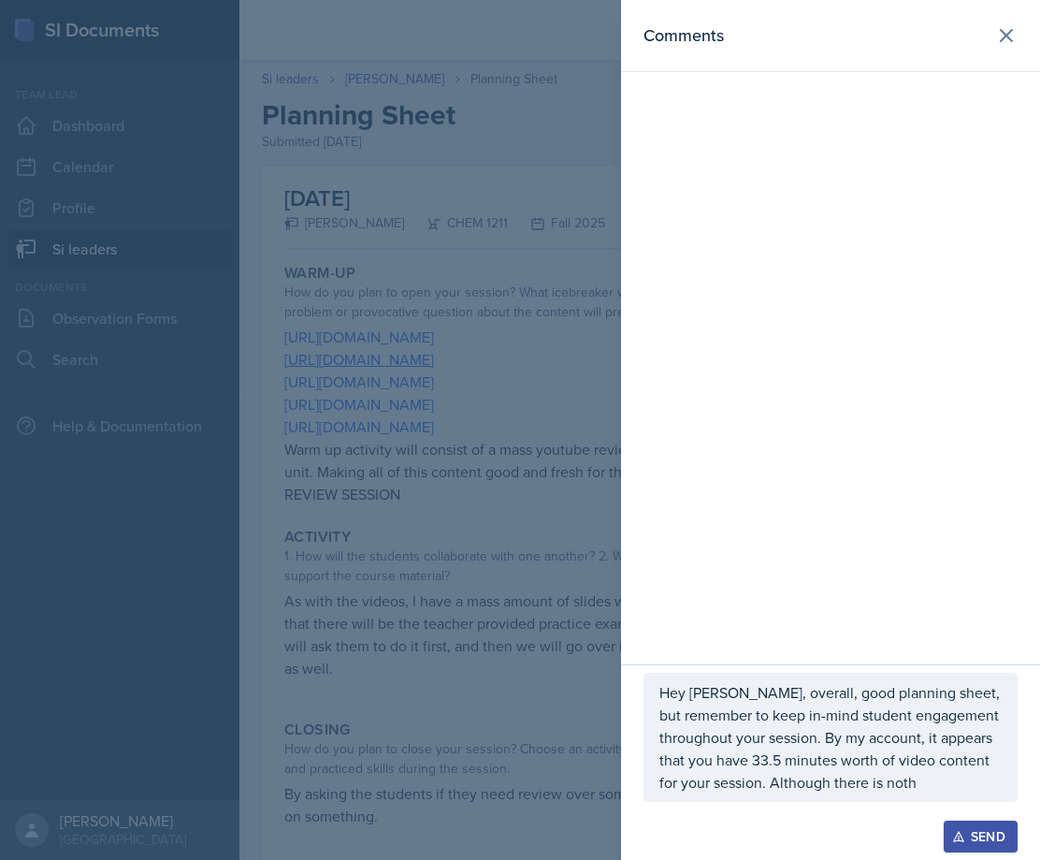
click at [923, 797] on div "Hey [PERSON_NAME], overall, good planning sheet, but remember to keep in-mind s…" at bounding box center [831, 737] width 374 height 129
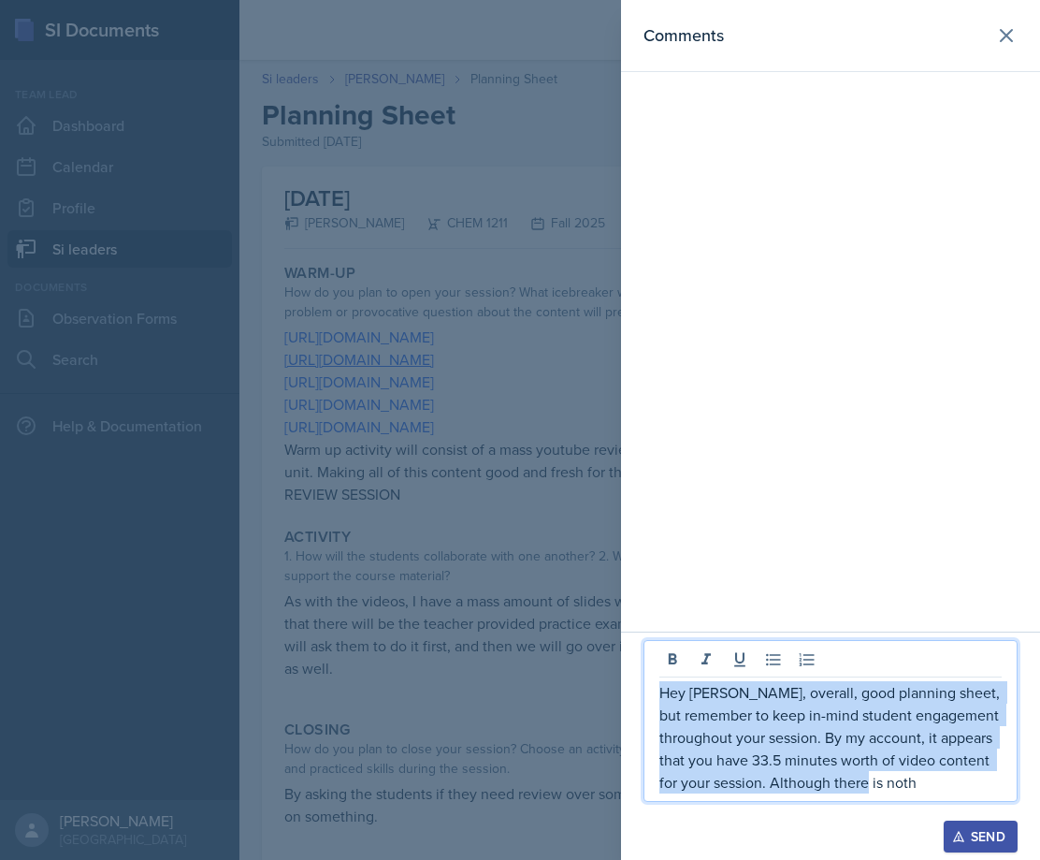
click at [923, 788] on p "Hey [PERSON_NAME], overall, good planning sheet, but remember to keep in-mind s…" at bounding box center [831, 737] width 342 height 112
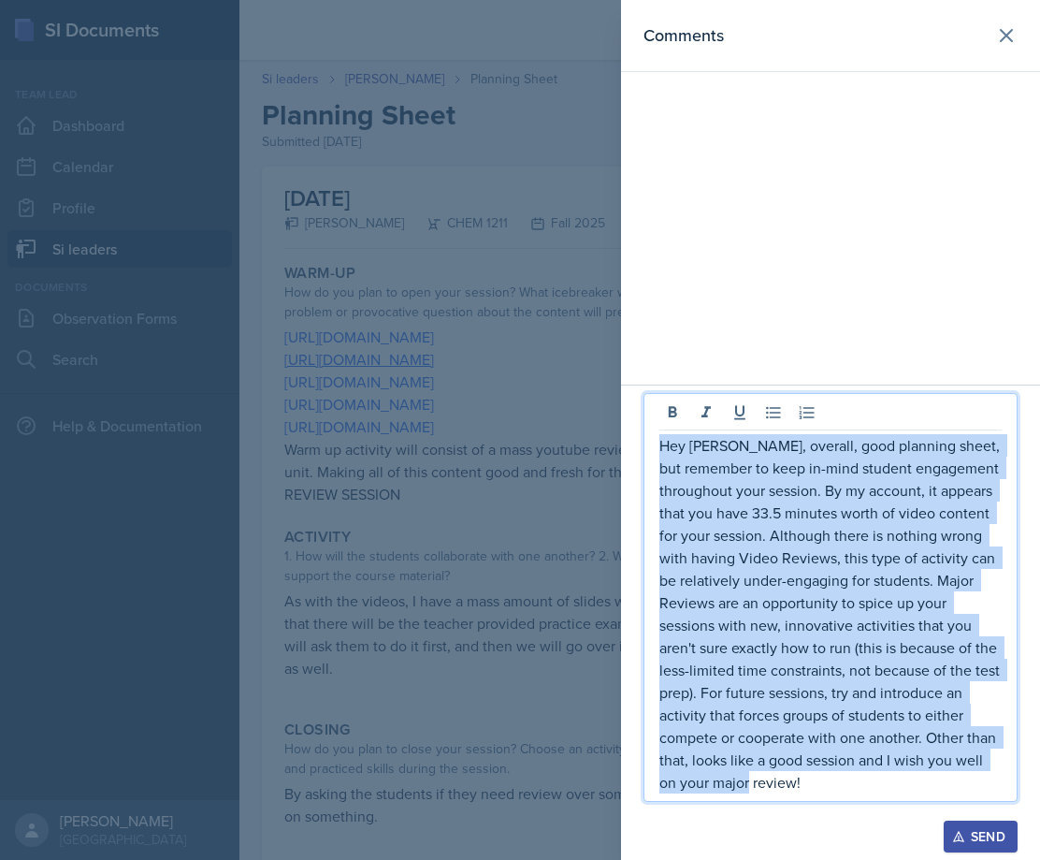
drag, startPoint x: 923, startPoint y: 786, endPoint x: 660, endPoint y: 452, distance: 425.7
click at [660, 452] on p "Hey [PERSON_NAME], overall, good planning sheet, but remember to keep in-mind s…" at bounding box center [831, 613] width 342 height 359
copy p "Hey [PERSON_NAME], overall, good planning sheet, but remember to keep in-mind s…"
click at [960, 835] on icon "button" at bounding box center [958, 836] width 13 height 13
